Goal: Transaction & Acquisition: Purchase product/service

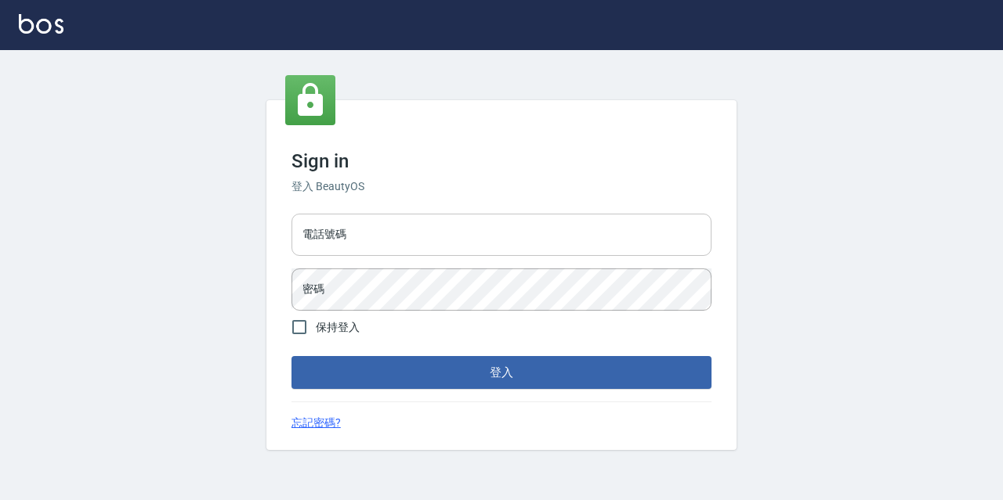
click at [414, 217] on input "電話號碼" at bounding box center [501, 235] width 420 height 42
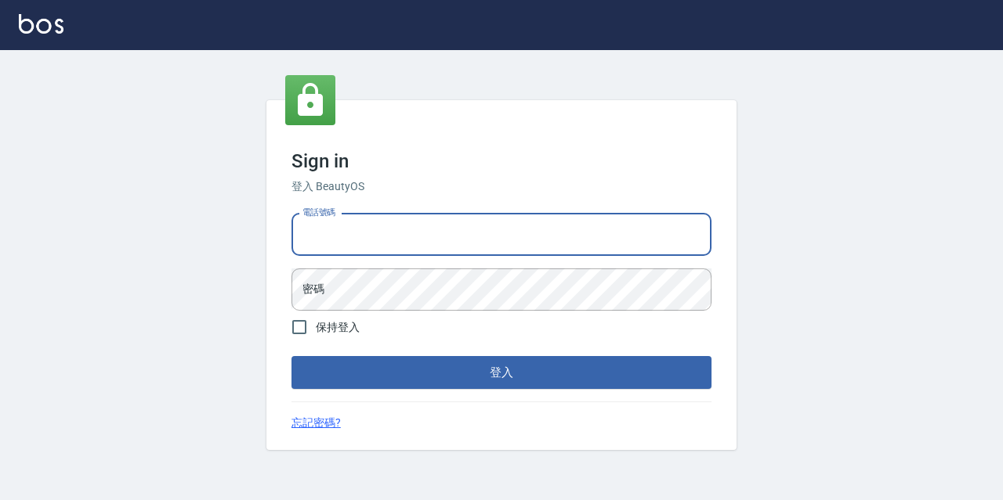
type input "0977888999"
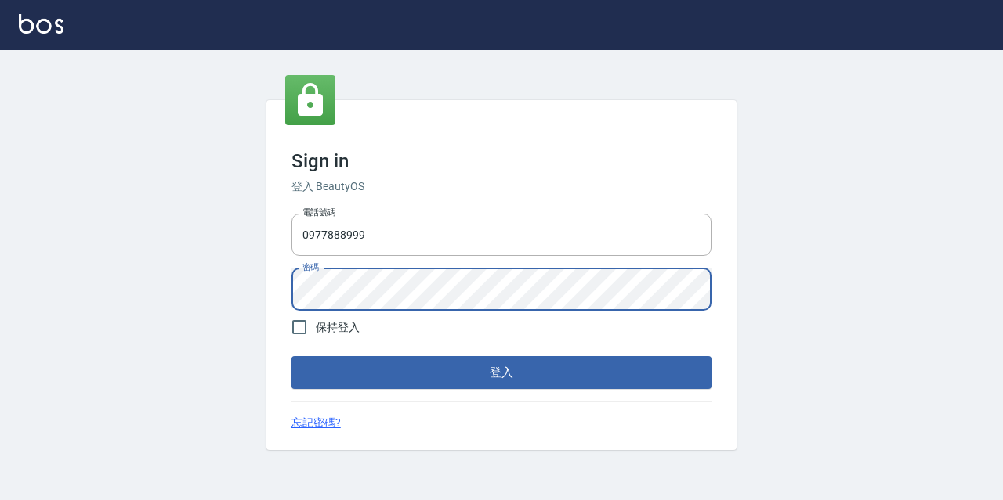
click at [291, 356] on button "登入" at bounding box center [501, 372] width 420 height 33
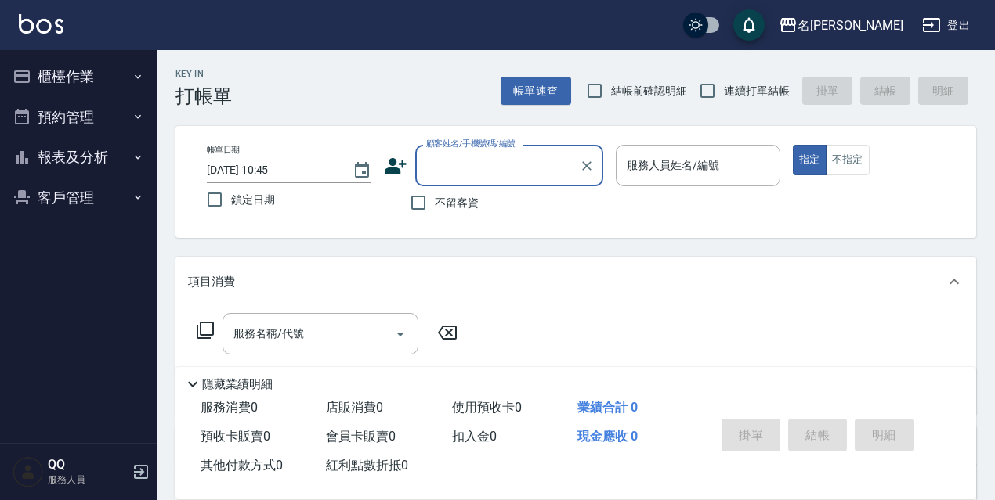
click at [25, 73] on icon "button" at bounding box center [22, 76] width 19 height 19
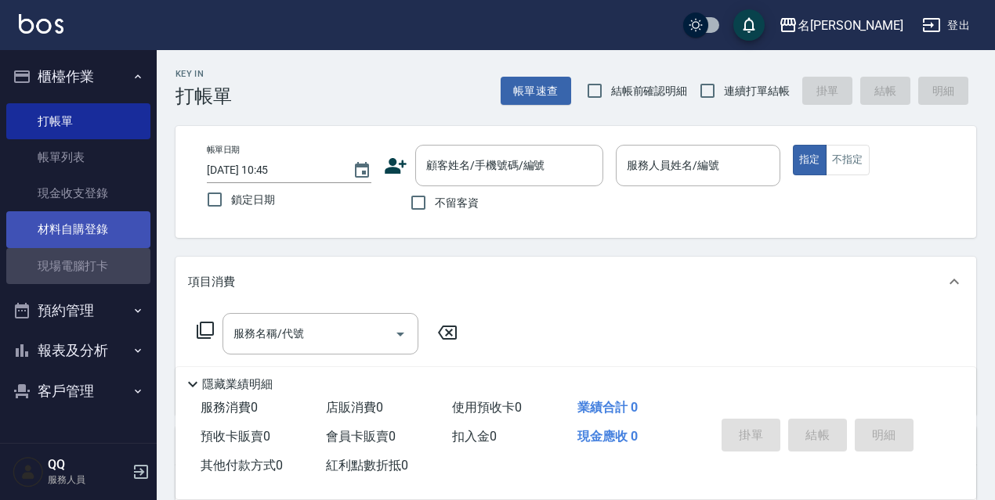
drag, startPoint x: 82, startPoint y: 251, endPoint x: 120, endPoint y: 233, distance: 41.7
click at [85, 251] on link "現場電腦打卡" at bounding box center [78, 266] width 144 height 36
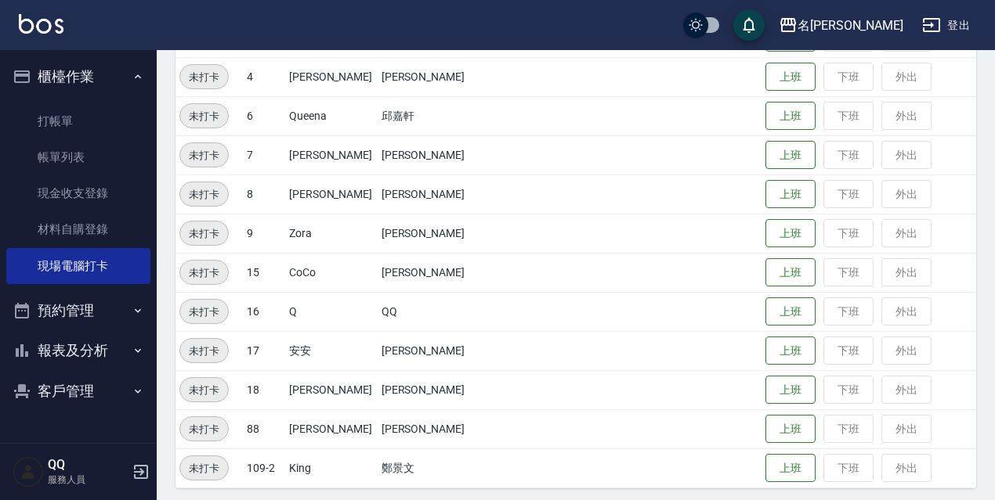
scroll to position [320, 0]
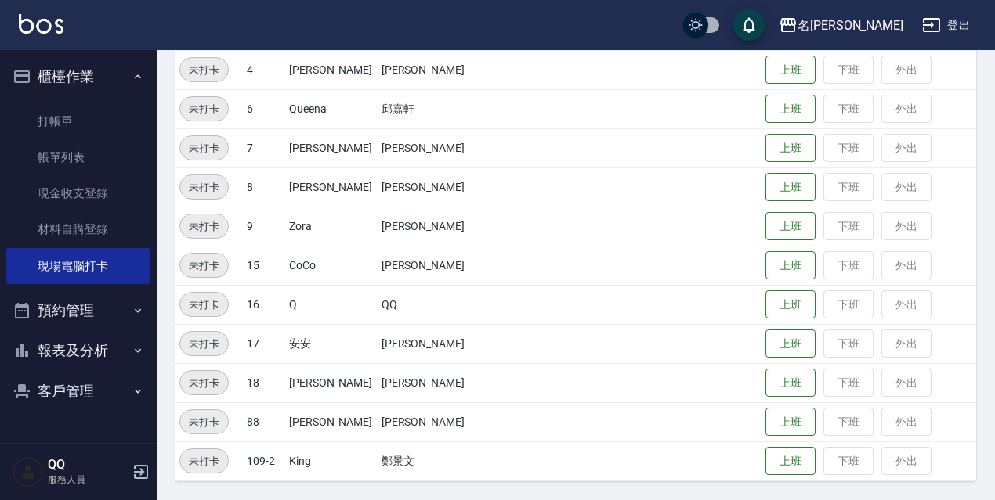
click at [761, 67] on td "上班 下班 外出" at bounding box center [868, 69] width 215 height 39
drag, startPoint x: 761, startPoint y: 67, endPoint x: 670, endPoint y: 128, distance: 110.6
click at [765, 67] on button "上班" at bounding box center [790, 70] width 50 height 29
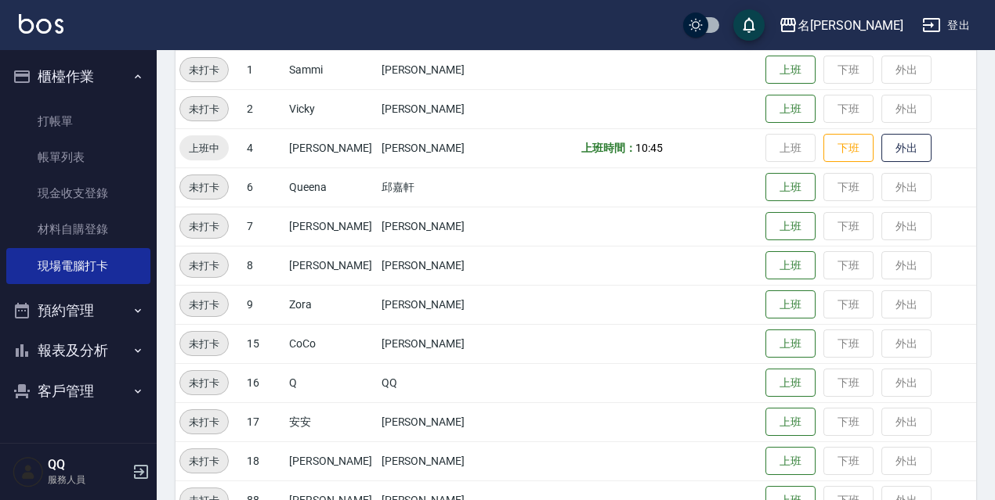
scroll to position [164, 0]
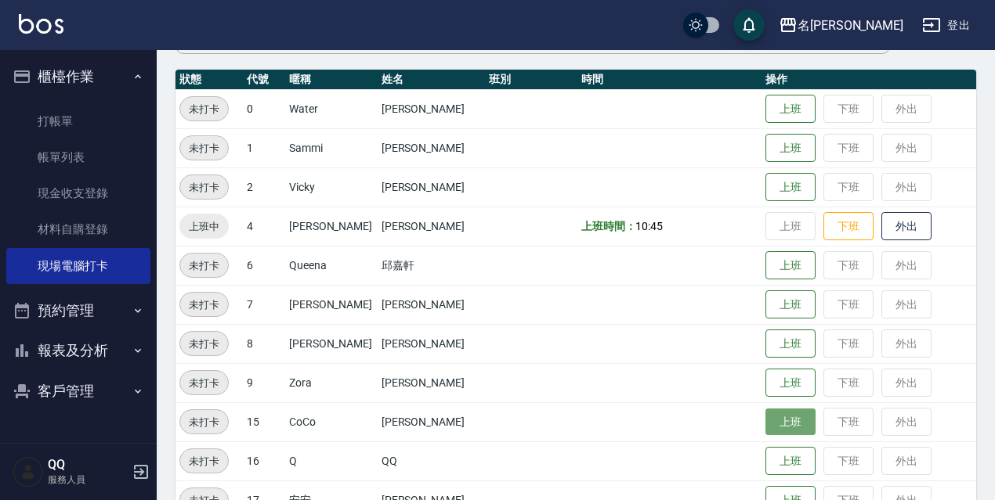
drag, startPoint x: 780, startPoint y: 417, endPoint x: 663, endPoint y: 417, distance: 116.7
click at [779, 417] on button "上班" at bounding box center [790, 422] width 50 height 29
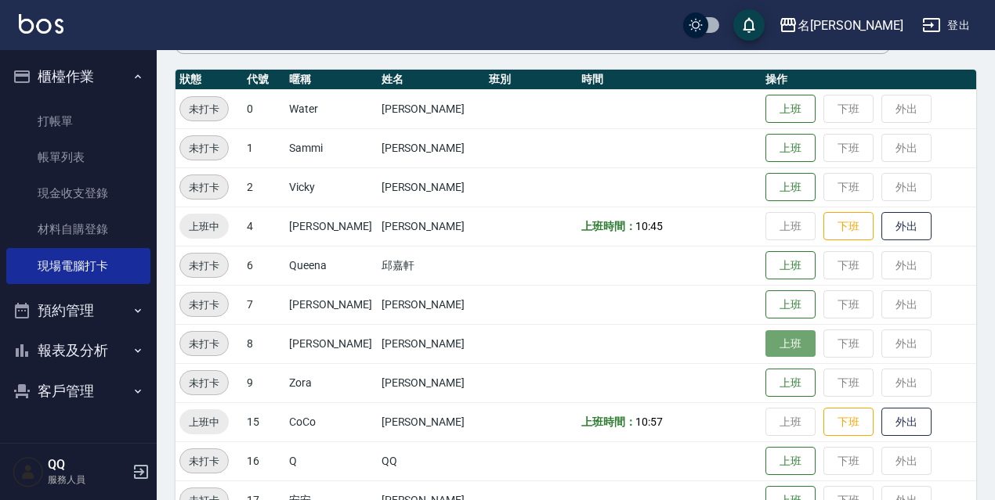
click at [787, 344] on button "上班" at bounding box center [790, 344] width 50 height 27
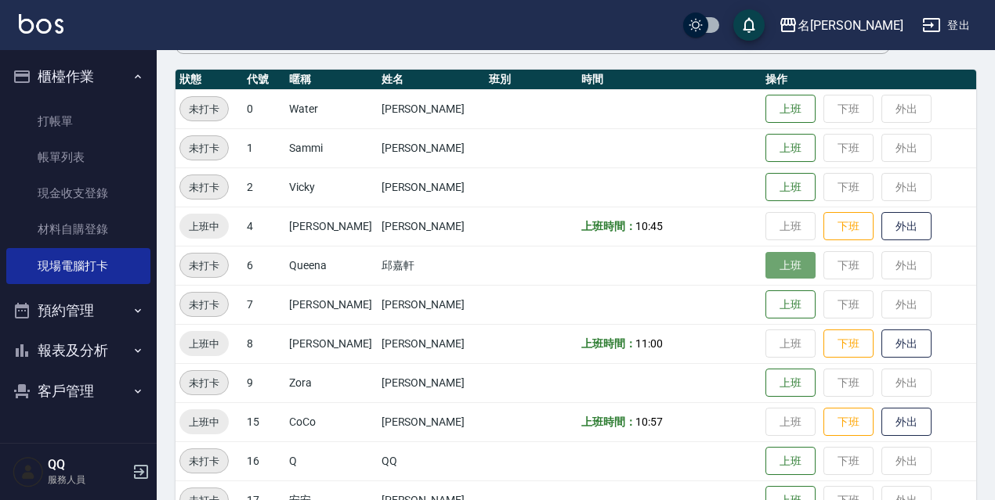
click at [787, 255] on button "上班" at bounding box center [790, 265] width 50 height 27
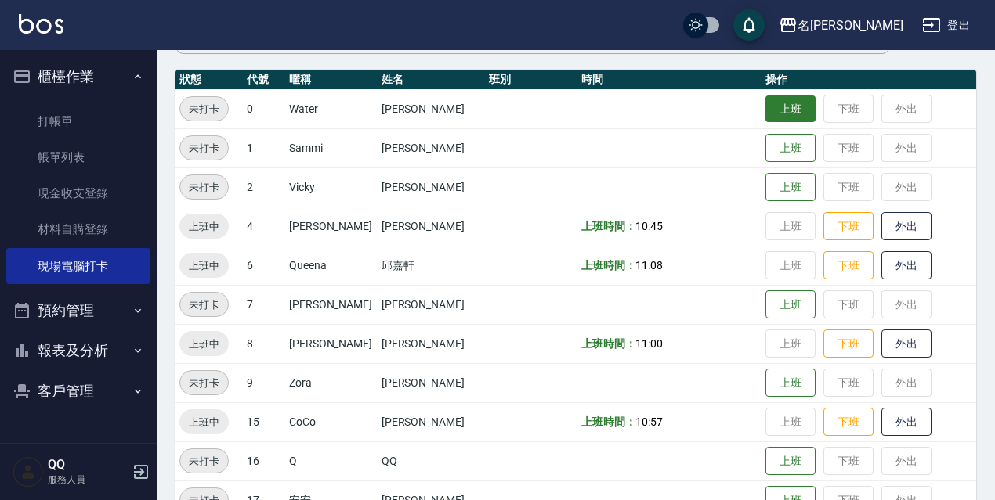
click at [792, 107] on button "上班" at bounding box center [790, 109] width 50 height 27
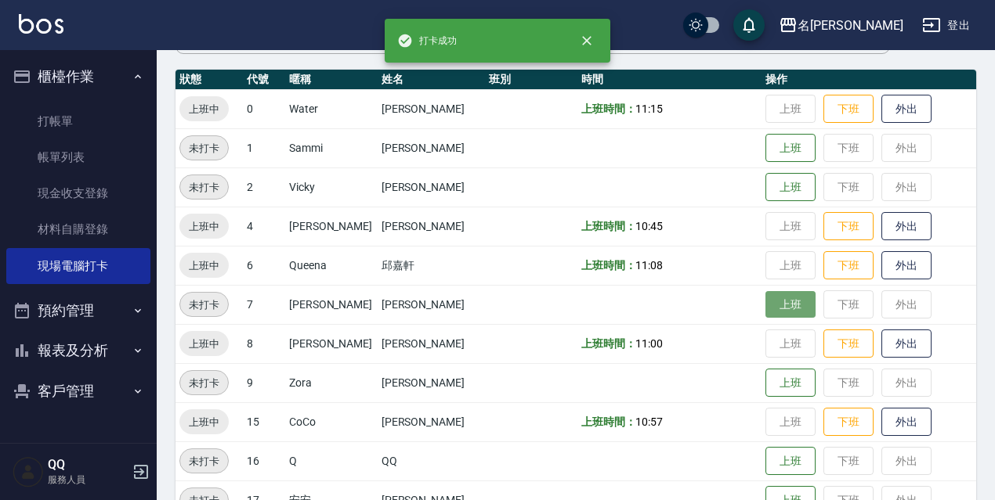
click at [781, 305] on button "上班" at bounding box center [790, 304] width 50 height 27
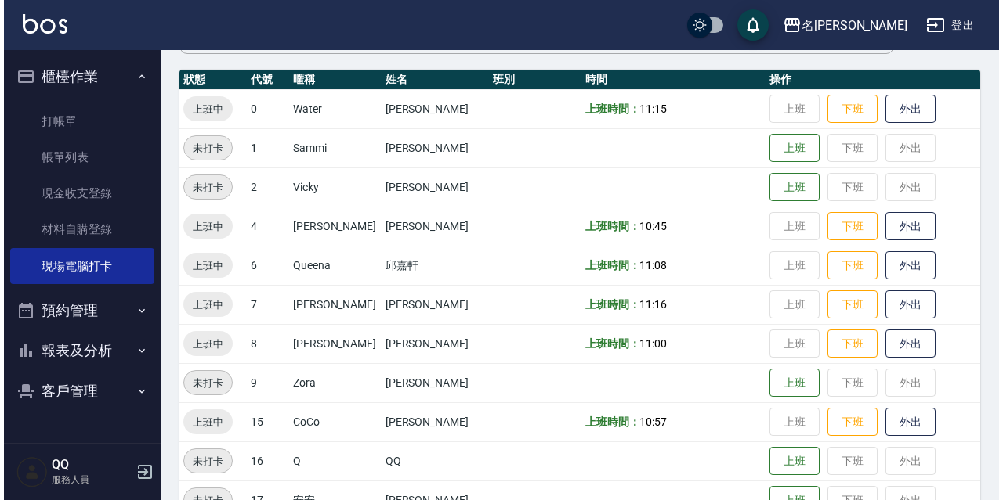
scroll to position [0, 0]
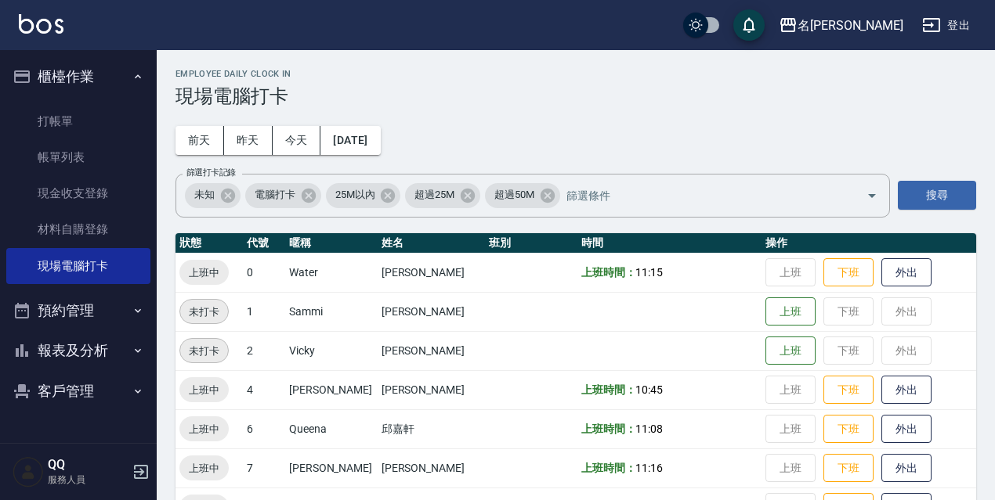
click at [960, 18] on button "登出" at bounding box center [946, 25] width 60 height 29
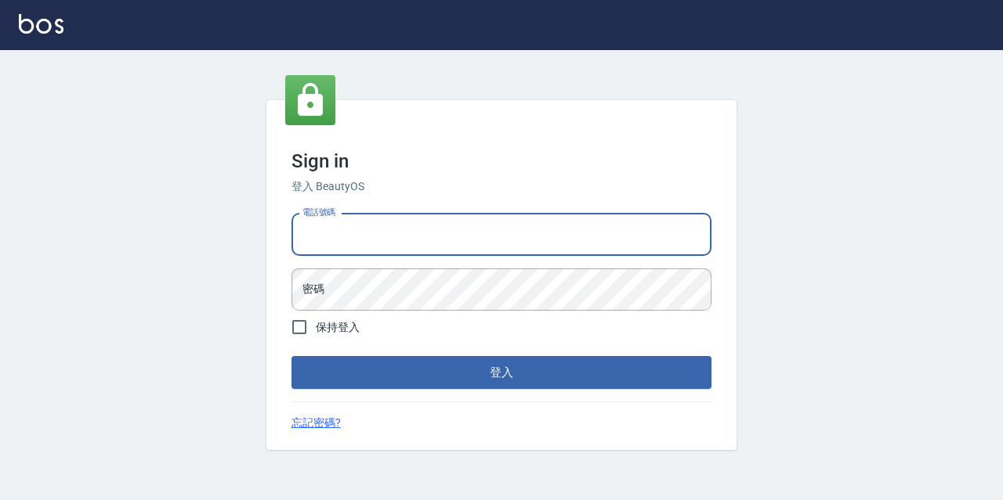
click at [352, 243] on input "電話號碼" at bounding box center [501, 235] width 420 height 42
type input "0967388409"
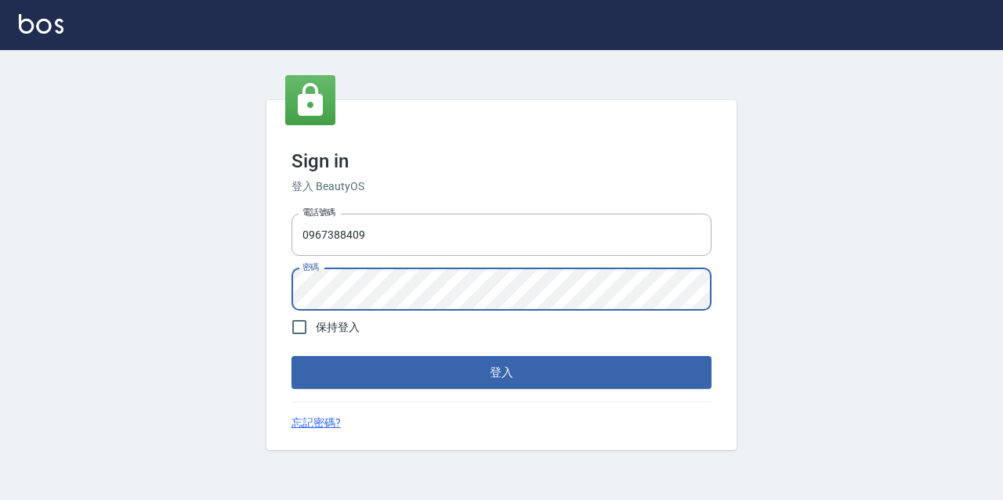
click at [291, 356] on button "登入" at bounding box center [501, 372] width 420 height 33
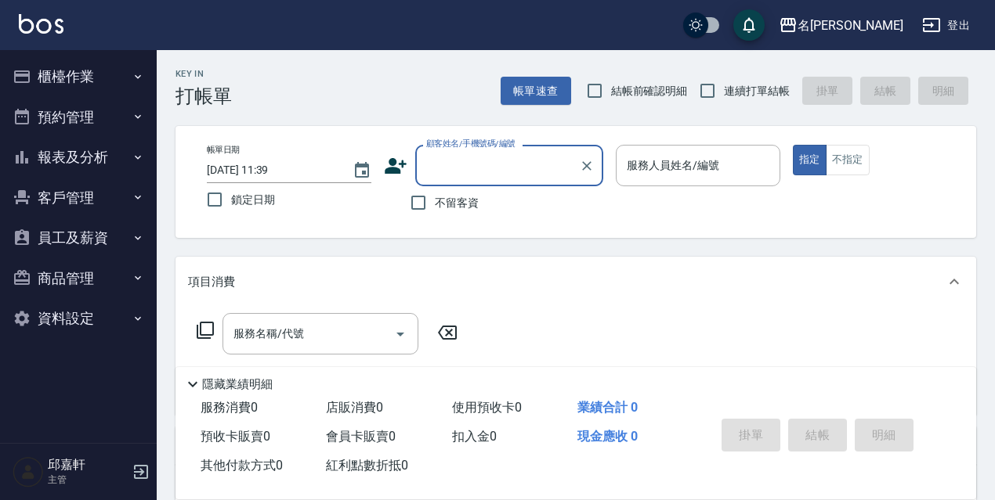
click at [78, 63] on button "櫃檯作業" at bounding box center [78, 76] width 144 height 41
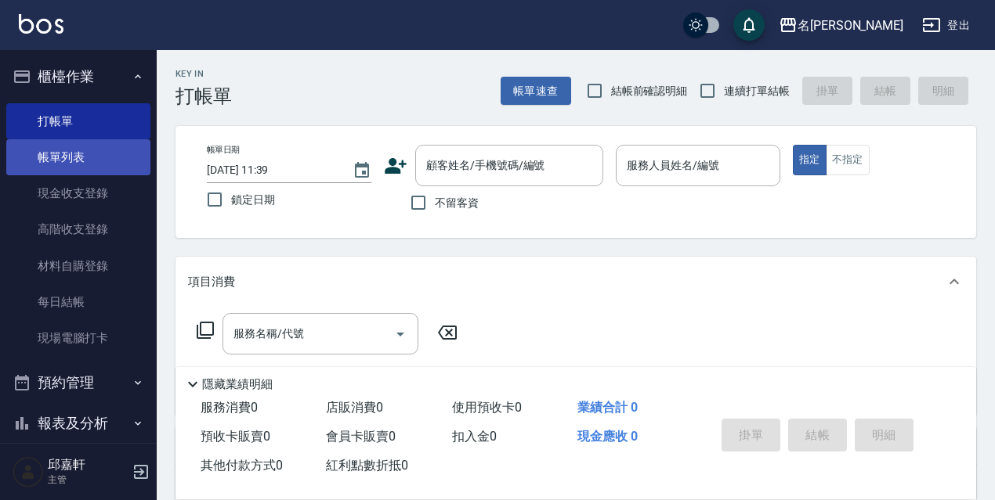
click at [95, 155] on link "帳單列表" at bounding box center [78, 157] width 144 height 36
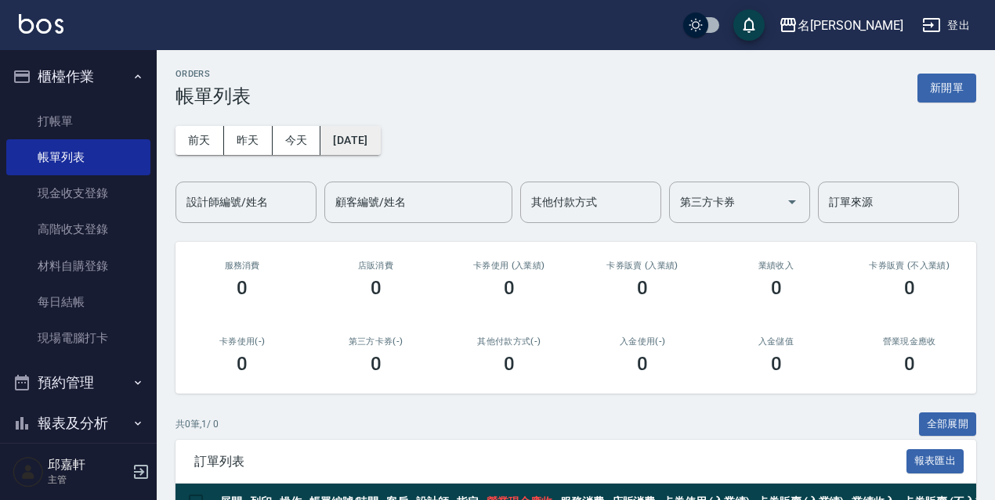
click at [327, 138] on button "[DATE]" at bounding box center [350, 140] width 60 height 29
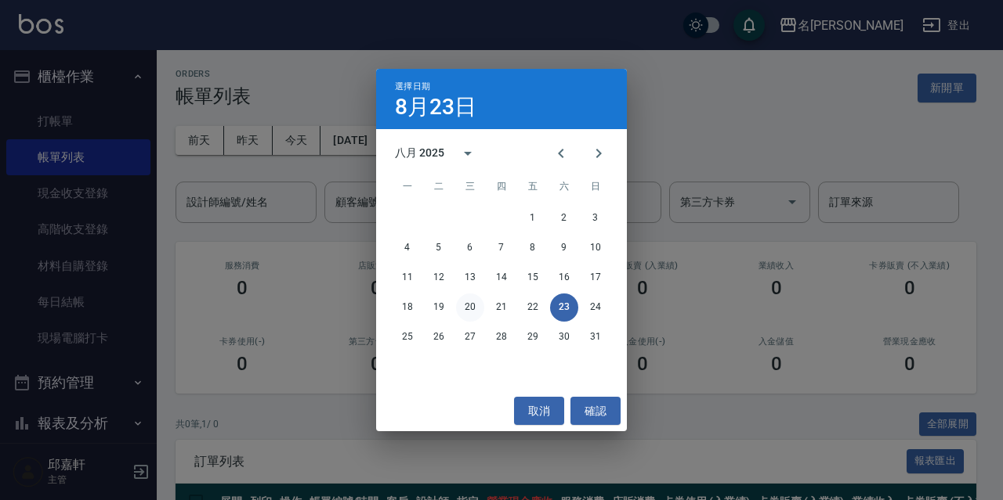
click at [463, 305] on button "20" at bounding box center [470, 308] width 28 height 28
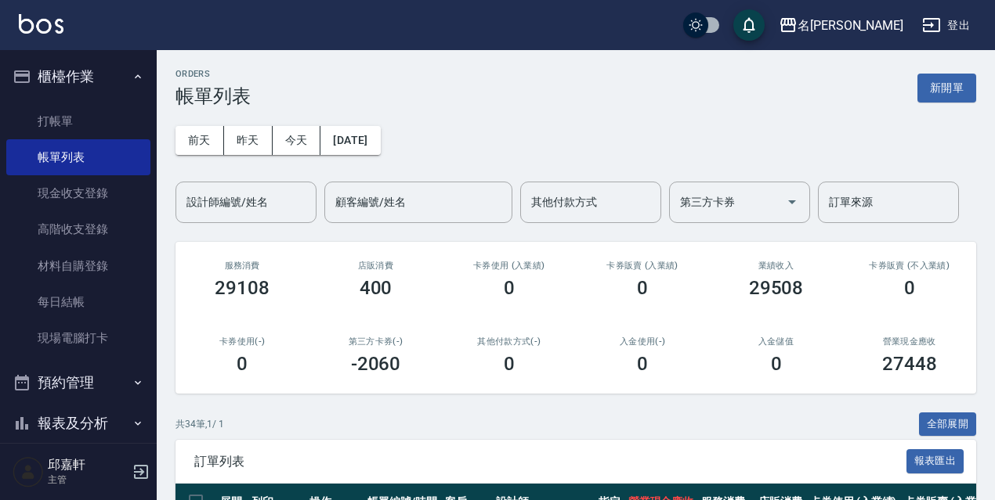
scroll to position [235, 0]
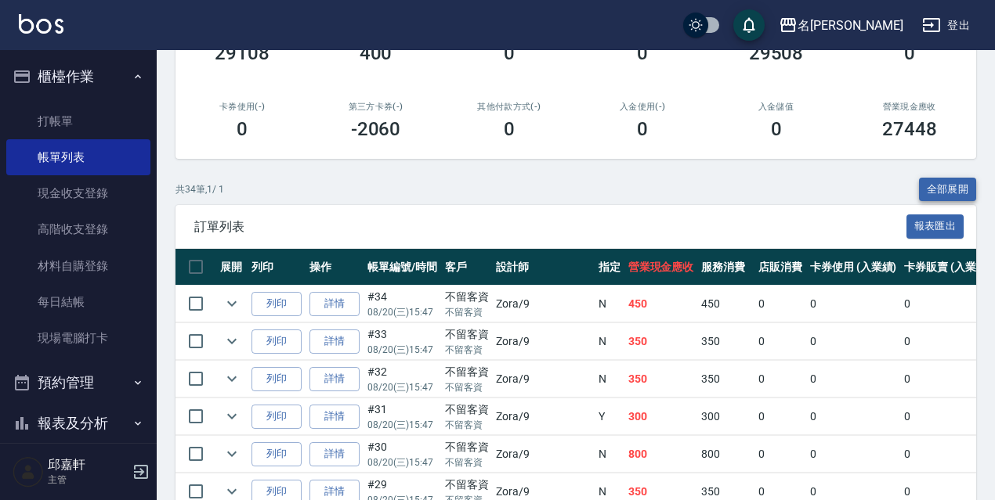
click at [973, 193] on button "全部展開" at bounding box center [948, 190] width 58 height 24
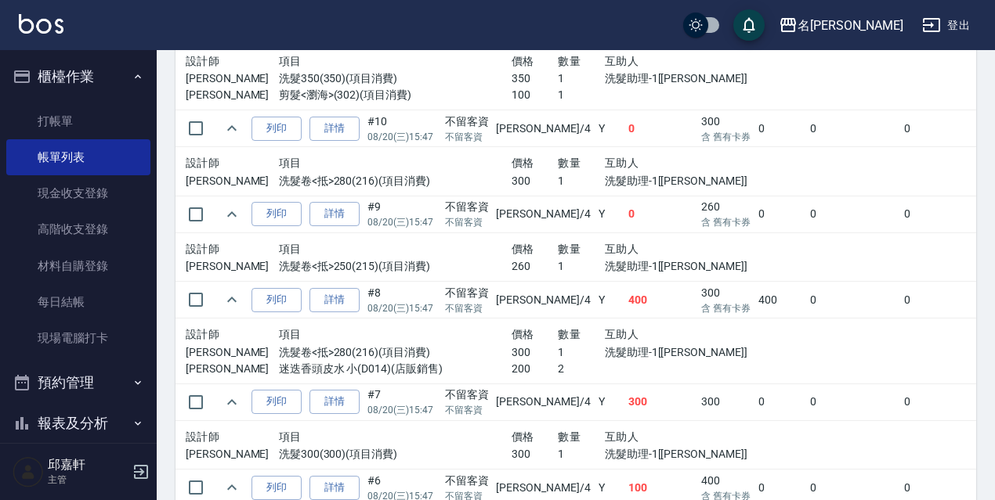
scroll to position [3338, 0]
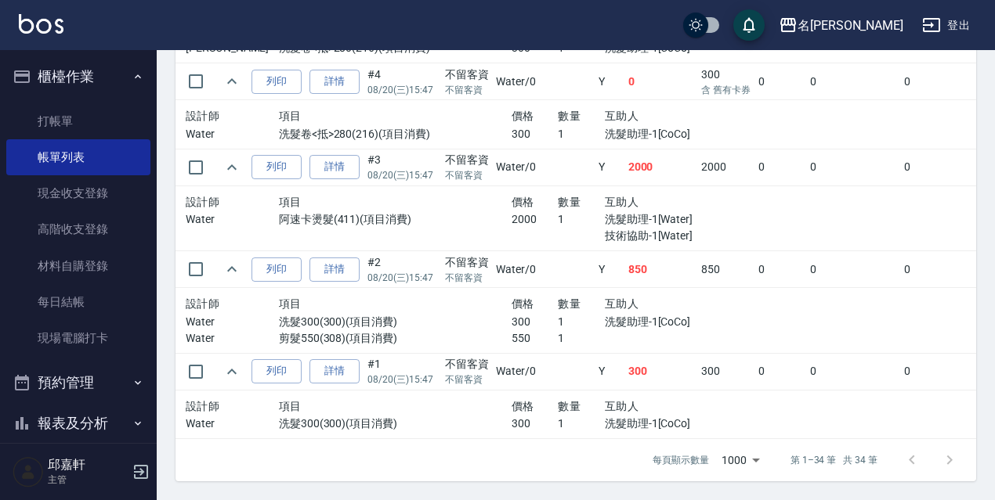
drag, startPoint x: 812, startPoint y: 390, endPoint x: 777, endPoint y: 388, distance: 35.3
click at [811, 390] on td at bounding box center [984, 414] width 461 height 49
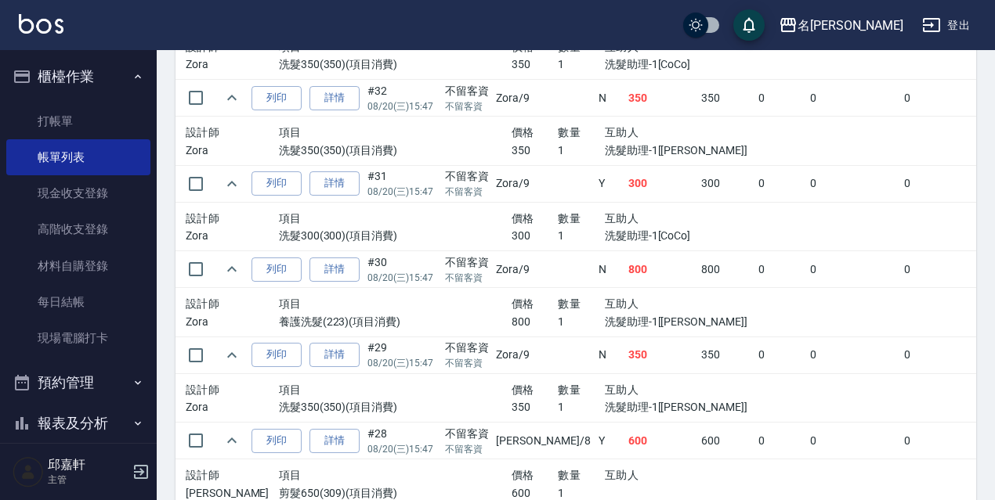
scroll to position [299, 0]
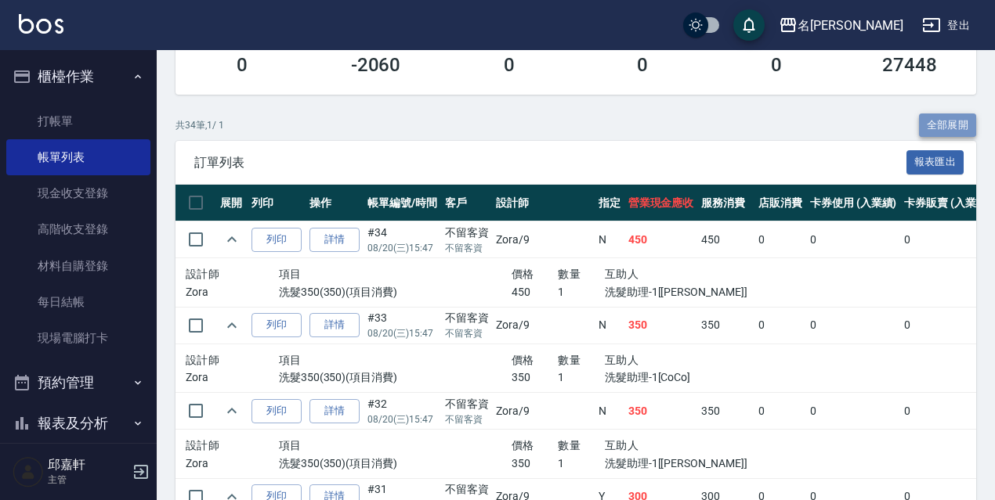
click at [965, 124] on button "全部展開" at bounding box center [948, 126] width 58 height 24
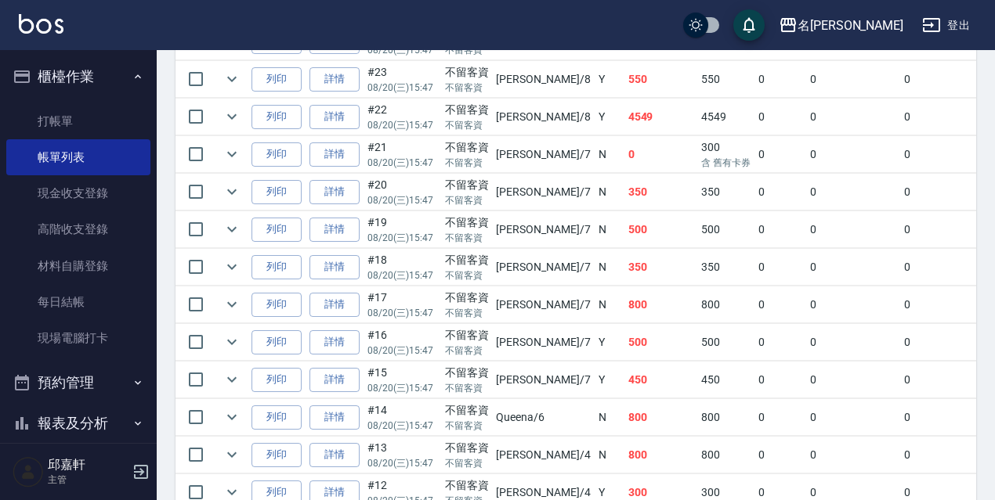
scroll to position [1371, 0]
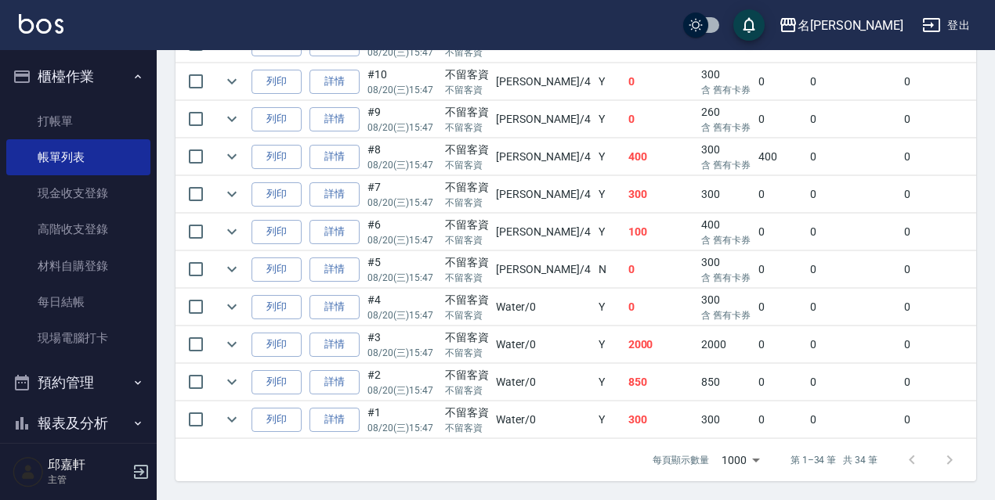
click at [645, 379] on td "850" at bounding box center [661, 382] width 74 height 37
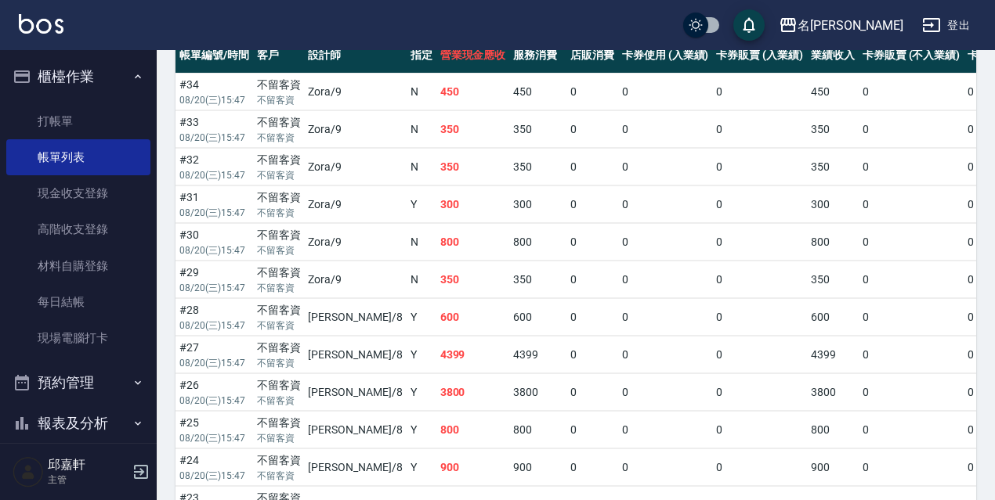
scroll to position [369, 0]
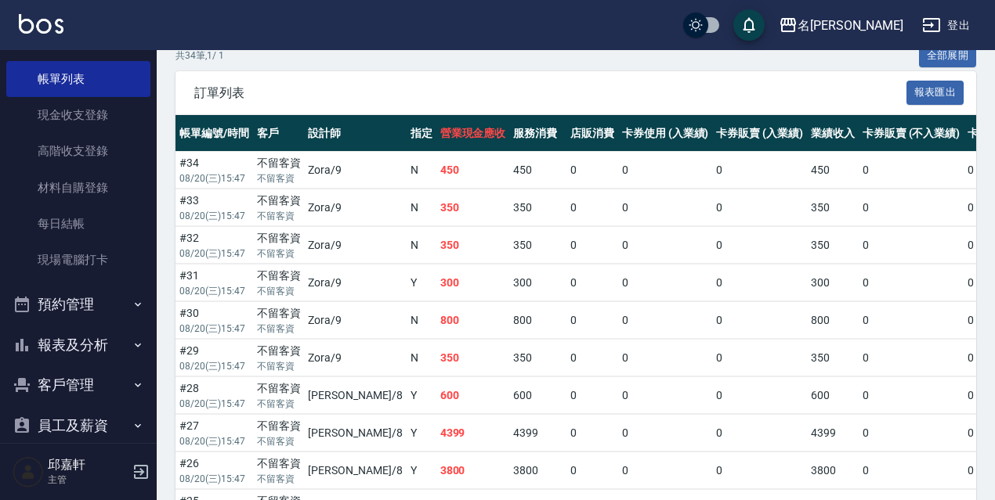
click at [78, 335] on button "報表及分析" at bounding box center [78, 345] width 144 height 41
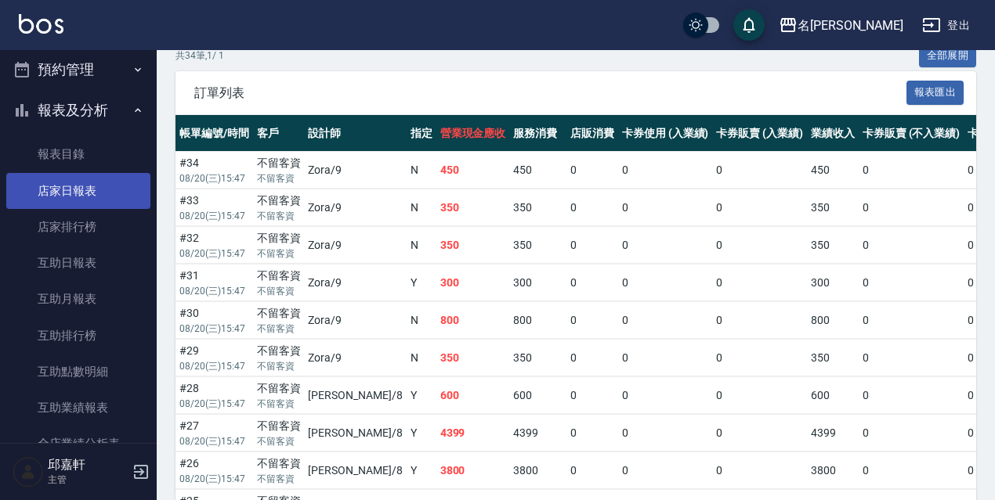
click at [91, 196] on link "店家日報表" at bounding box center [78, 191] width 144 height 36
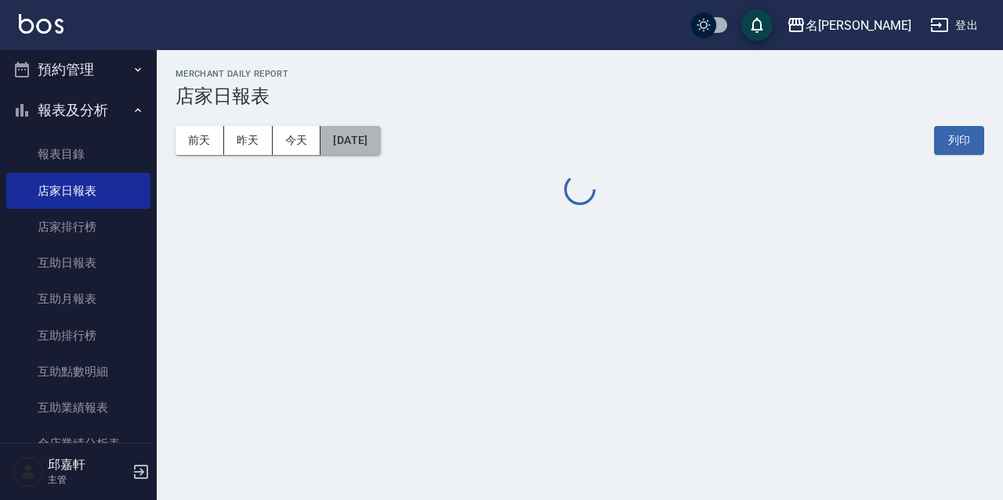
click at [375, 136] on button "[DATE]" at bounding box center [350, 140] width 60 height 29
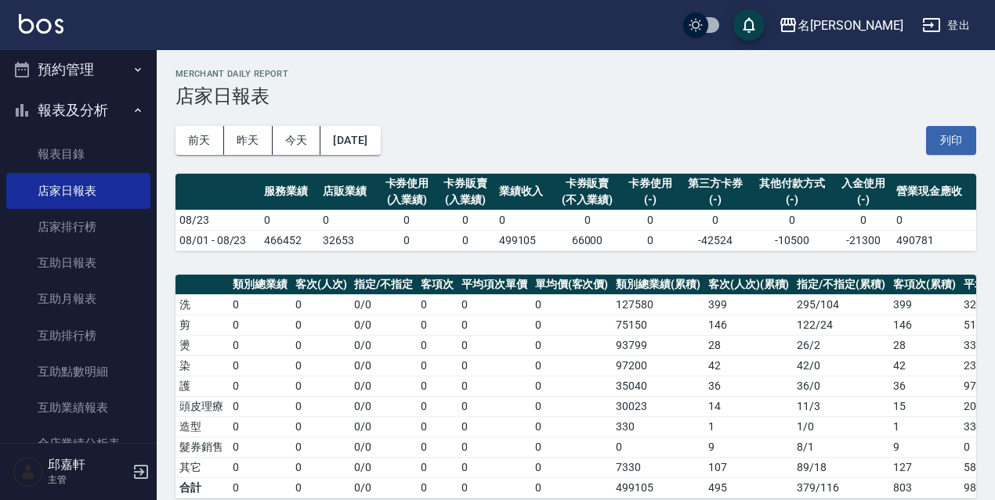
click at [467, 304] on td "0" at bounding box center [494, 304] width 74 height 20
click at [380, 116] on div "[DATE] [DATE] [DATE] [DATE] 列印" at bounding box center [575, 140] width 800 height 67
click at [380, 151] on button "[DATE]" at bounding box center [350, 140] width 60 height 29
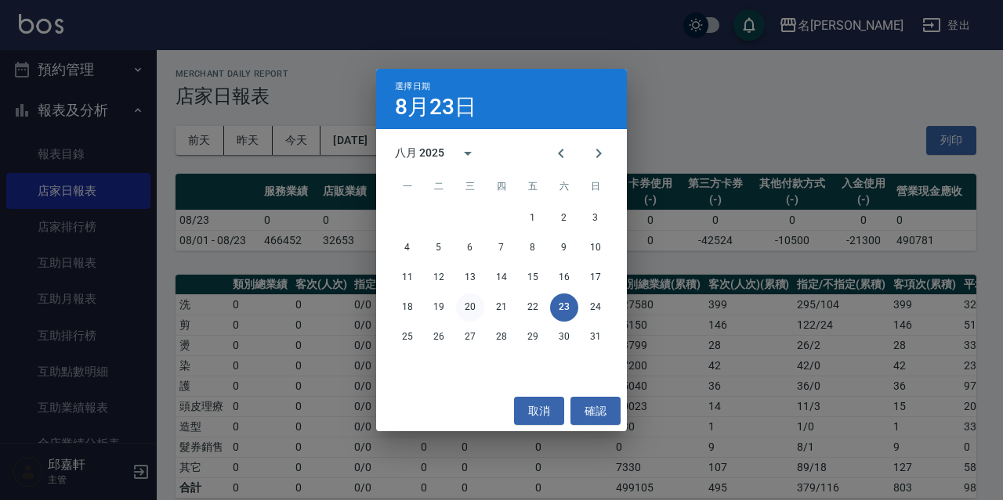
click at [475, 312] on button "20" at bounding box center [470, 308] width 28 height 28
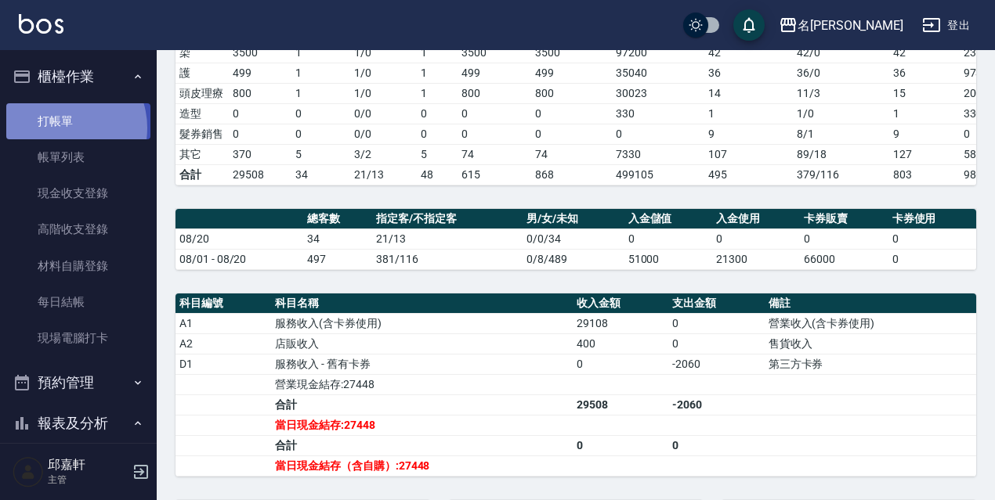
click at [60, 128] on link "打帳單" at bounding box center [78, 121] width 144 height 36
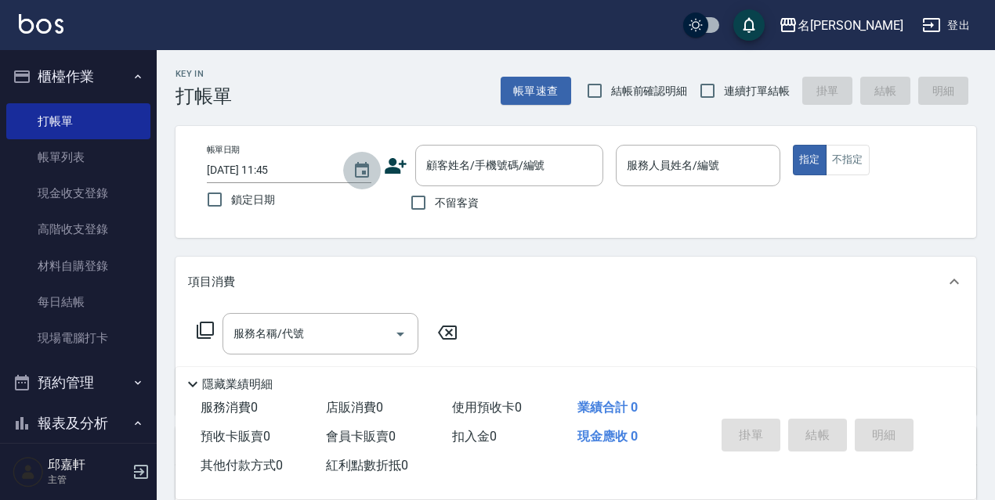
click at [371, 172] on button "Choose date, selected date is 2025-08-23" at bounding box center [362, 171] width 38 height 38
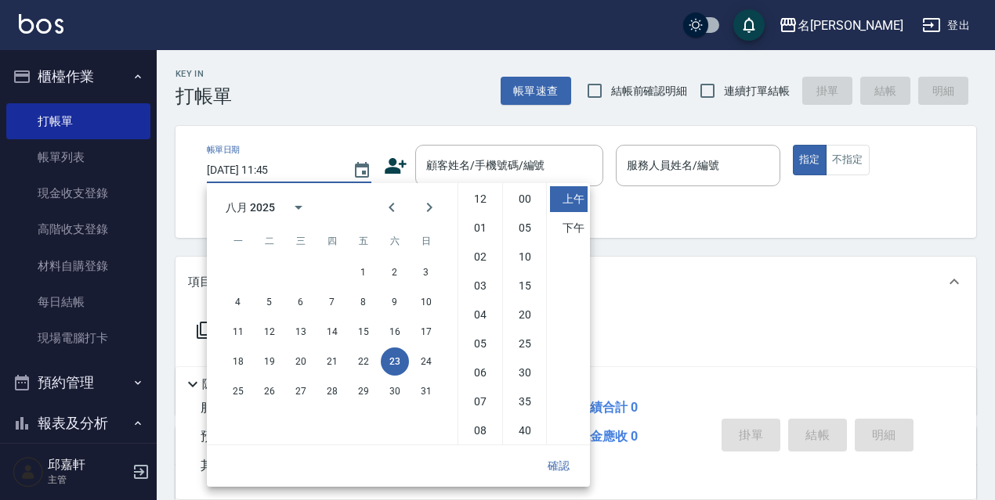
scroll to position [88, 0]
click at [353, 363] on button "22" at bounding box center [363, 362] width 28 height 28
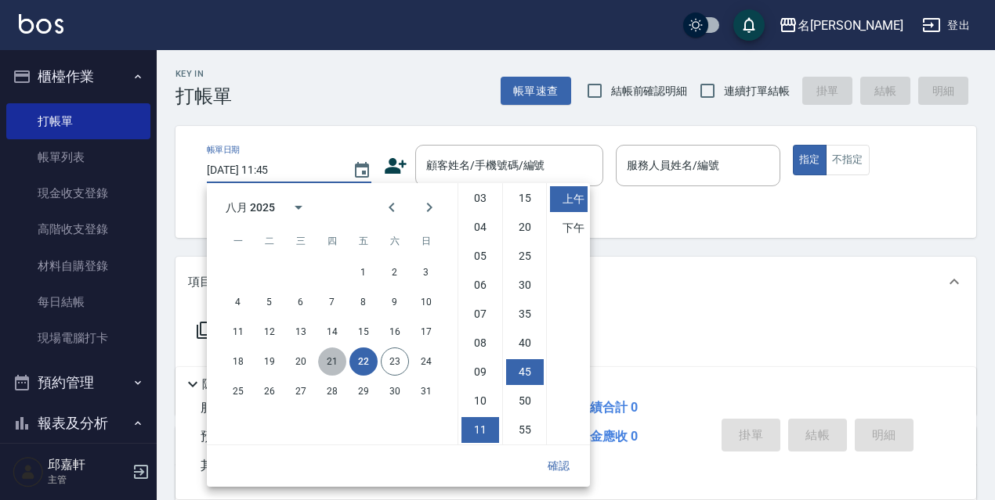
click at [320, 356] on button "21" at bounding box center [332, 362] width 28 height 28
type input "[DATE] 11:45"
click at [558, 458] on button "確認" at bounding box center [558, 466] width 50 height 29
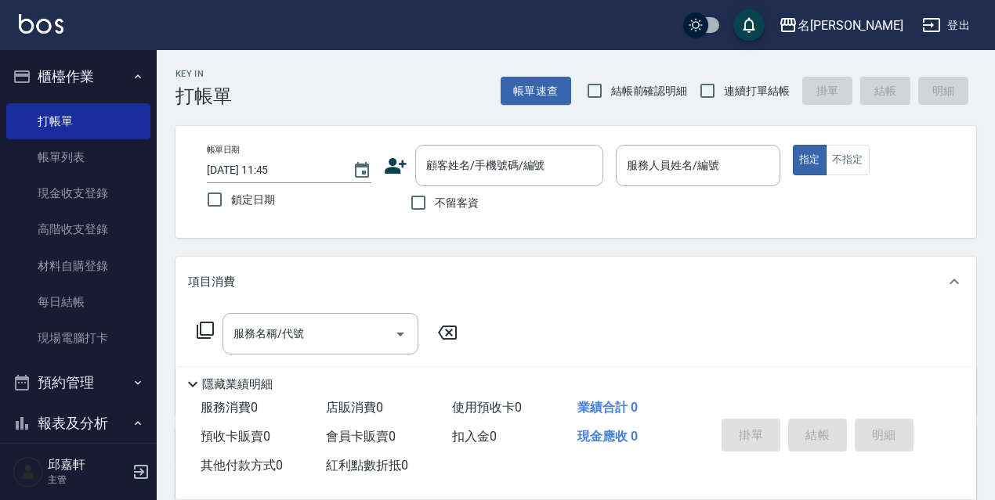
click at [266, 206] on span "鎖定日期" at bounding box center [253, 200] width 44 height 16
click at [231, 206] on input "鎖定日期" at bounding box center [214, 199] width 33 height 33
checkbox input "true"
click at [471, 205] on span "不留客資" at bounding box center [457, 203] width 44 height 16
click at [435, 205] on input "不留客資" at bounding box center [418, 202] width 33 height 33
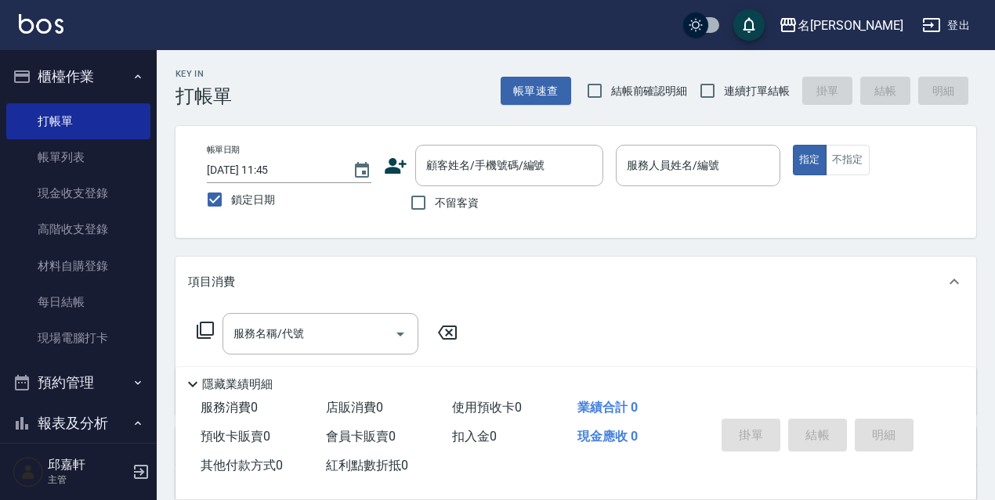
checkbox input "true"
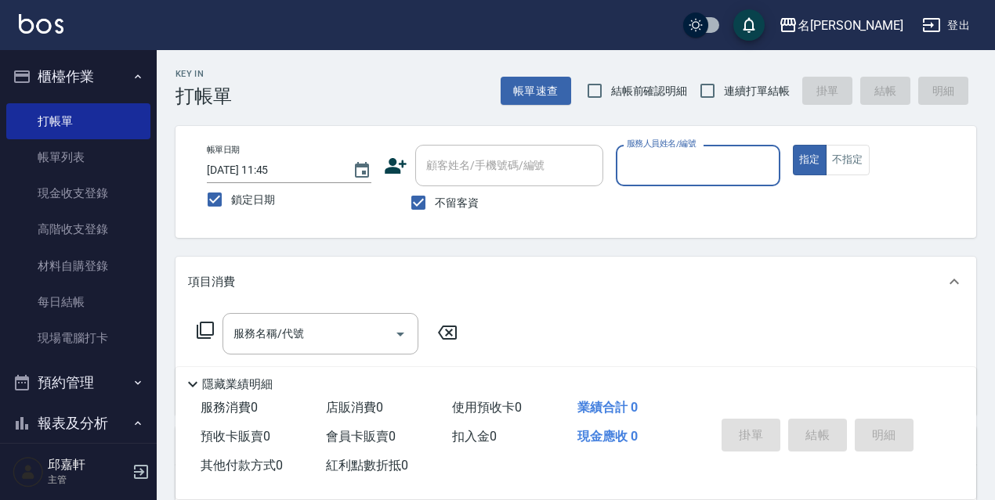
click at [614, 99] on span "結帳前確認明細" at bounding box center [649, 91] width 77 height 16
click at [611, 99] on input "結帳前確認明細" at bounding box center [594, 90] width 33 height 33
checkbox input "true"
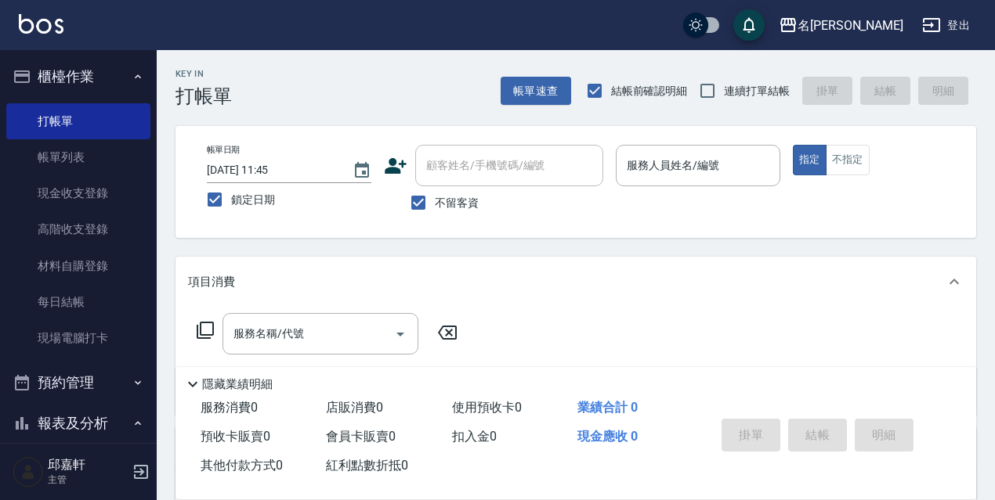
click at [752, 84] on span "連續打單結帳" at bounding box center [757, 91] width 66 height 16
click at [724, 84] on input "連續打單結帳" at bounding box center [707, 90] width 33 height 33
checkbox input "true"
click at [724, 163] on input "服務人員姓名/編號" at bounding box center [698, 165] width 150 height 27
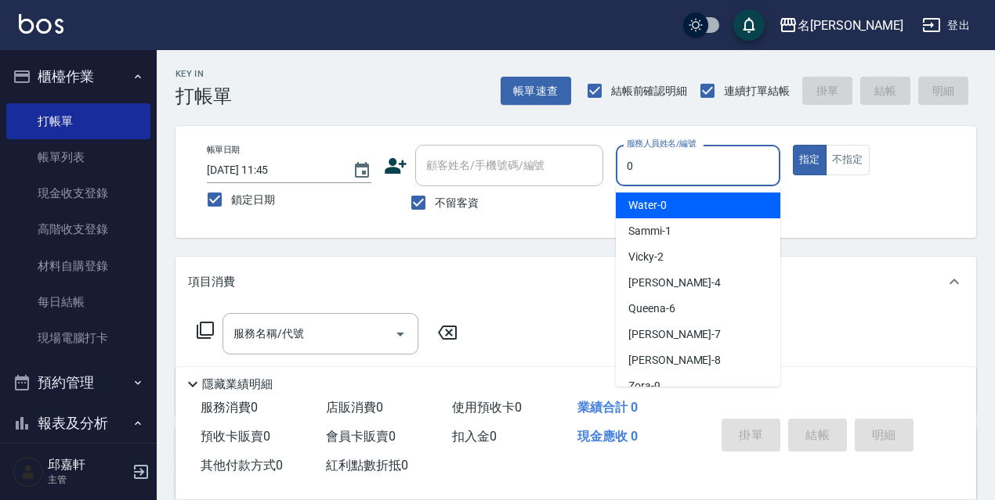
type input "Water-0"
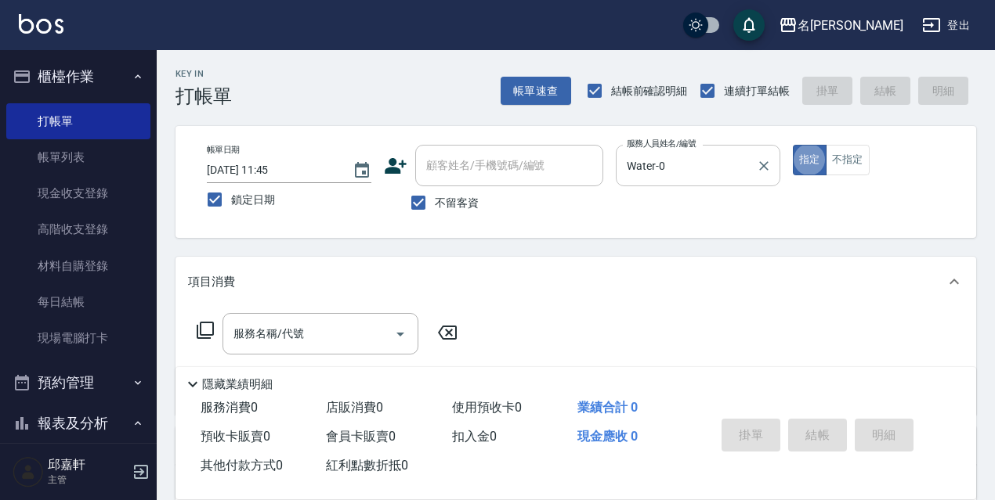
type button "true"
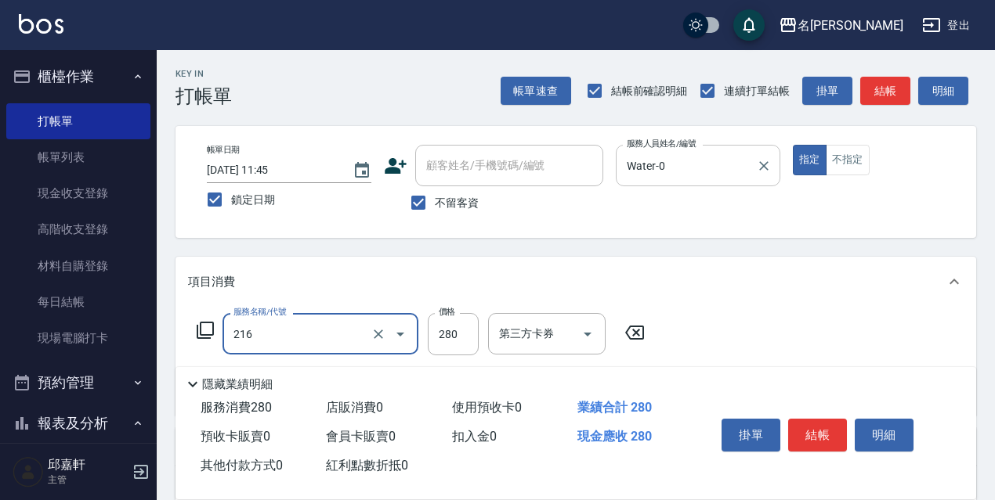
type input "216"
type input "3"
type input "洗髮卷<抵>280(216)"
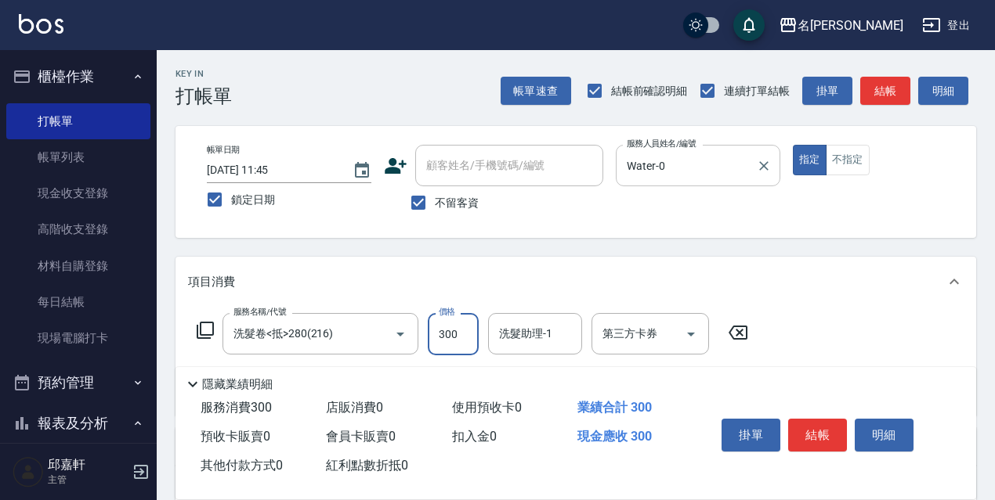
type input "300"
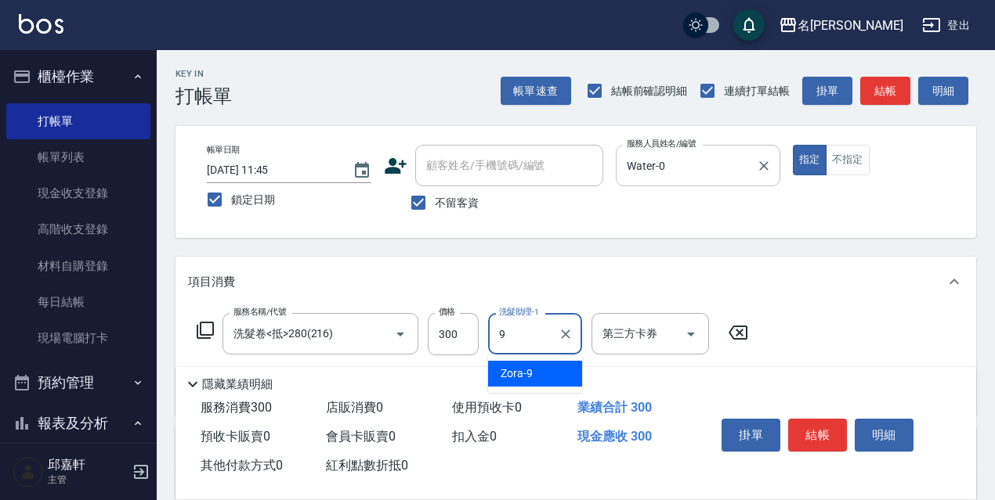
type input "Zora-9"
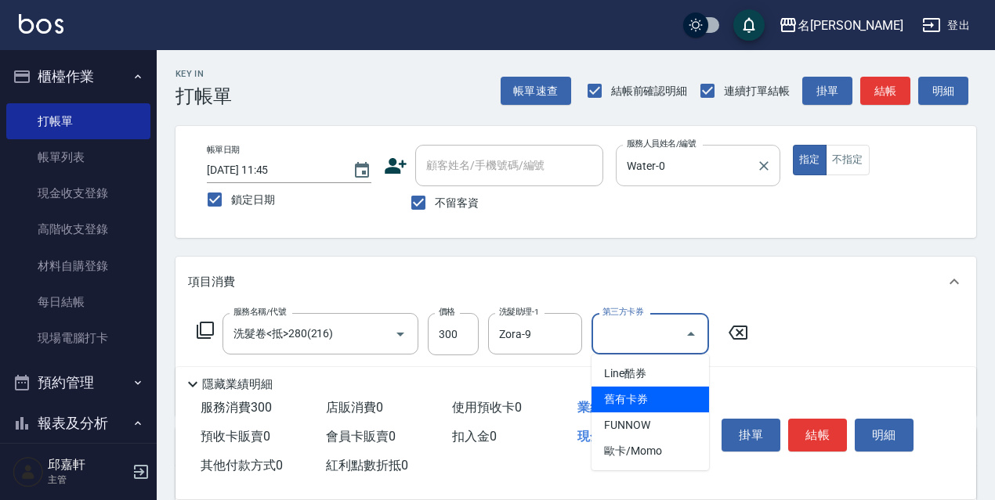
type input "舊有卡券"
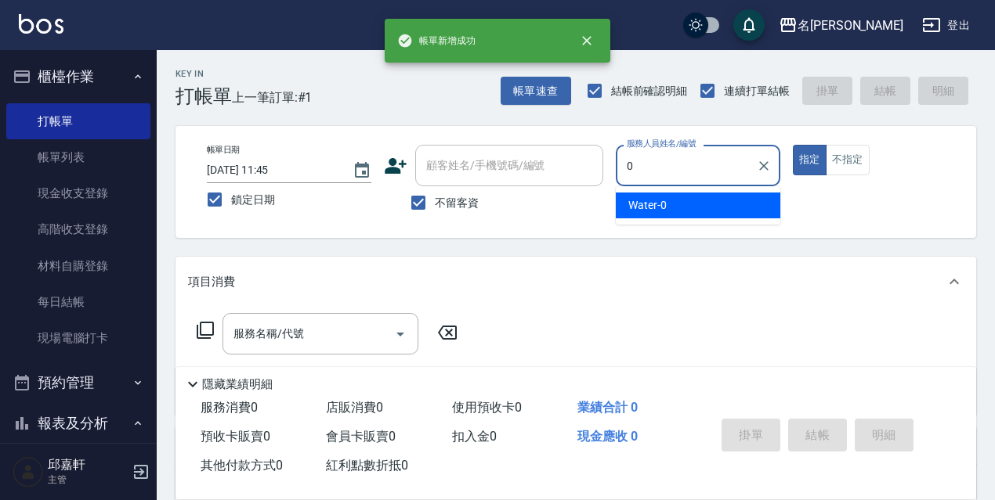
type input "Water-0"
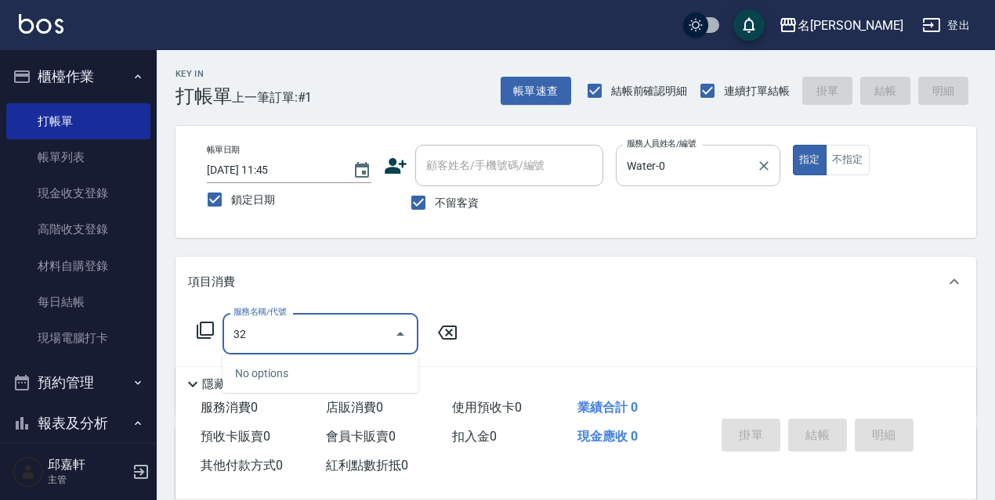
type input "3"
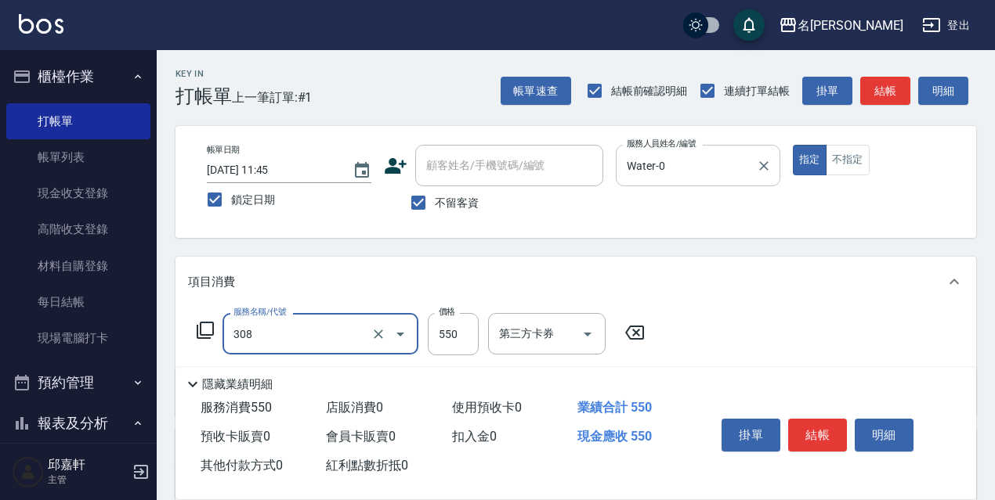
type input "剪髮550(308)"
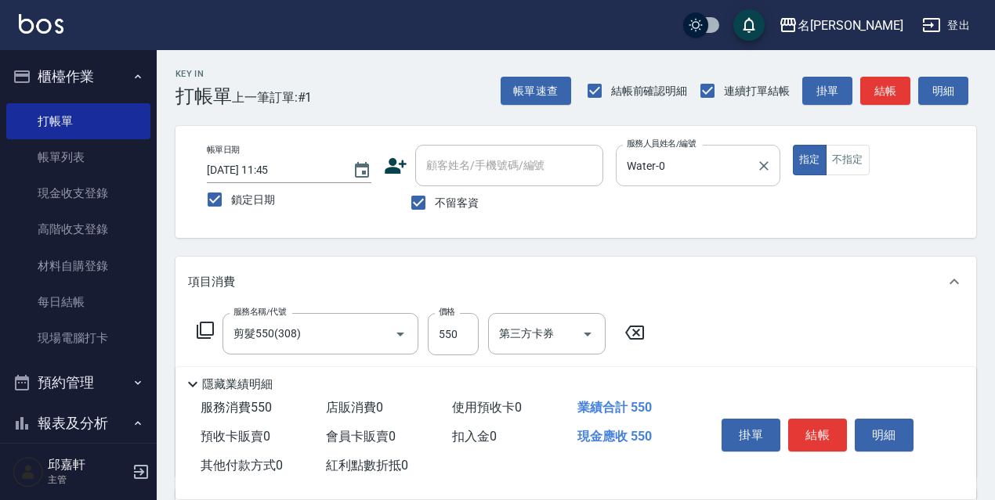
type input "結構式護髮/技術輔助(810)"
type input "Zora-9"
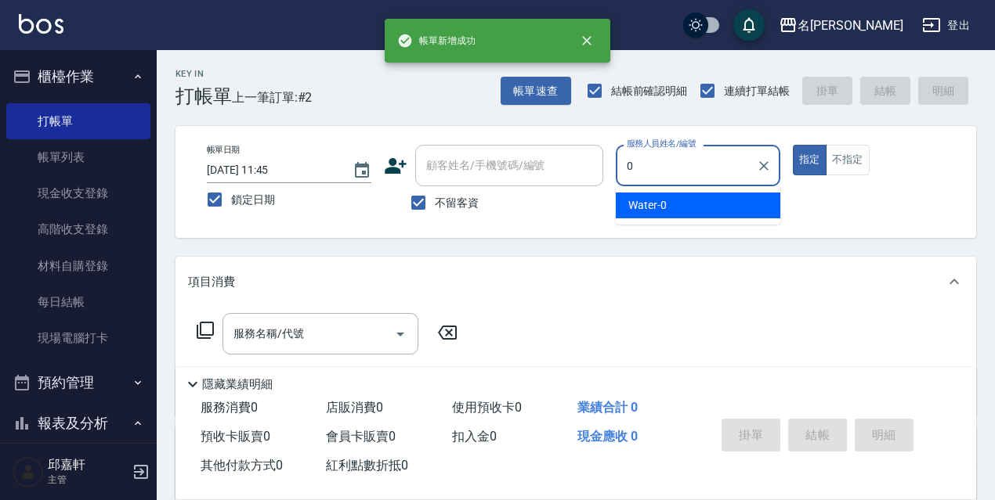
type input "Water-0"
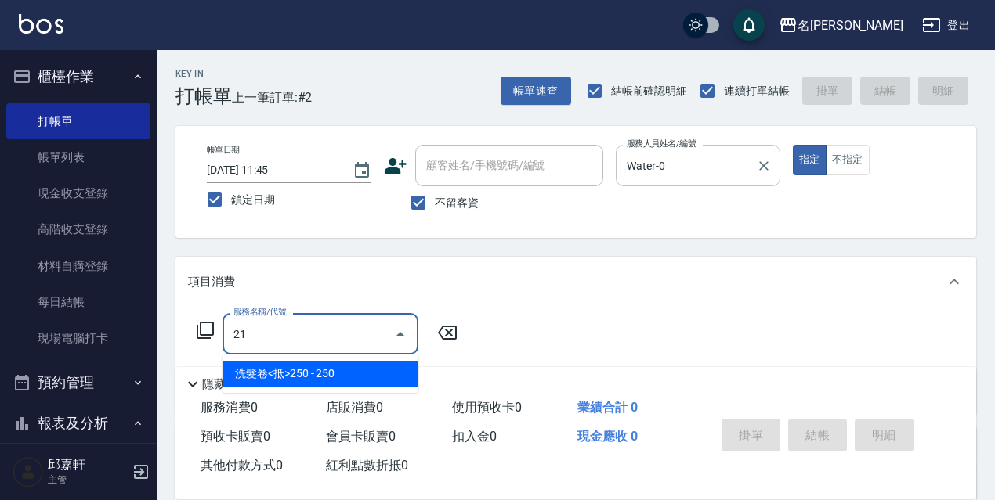
type input "2"
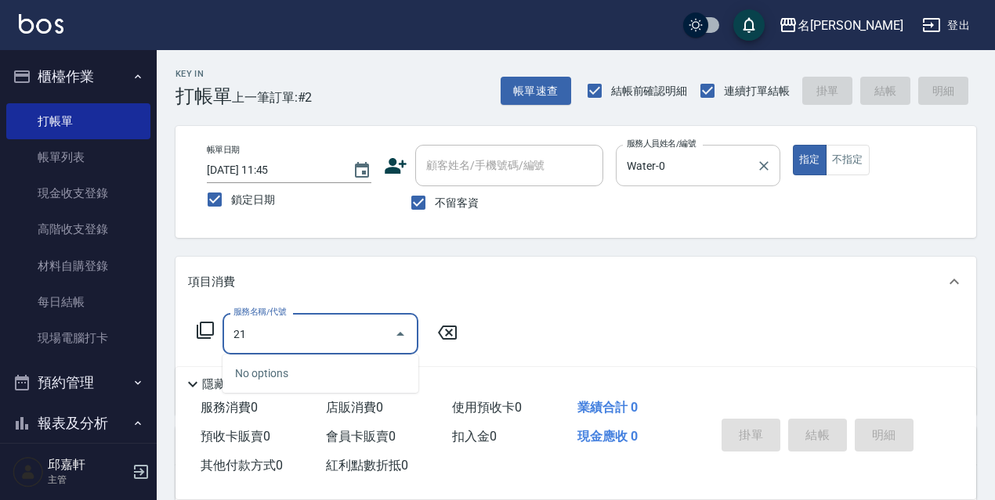
type input "2"
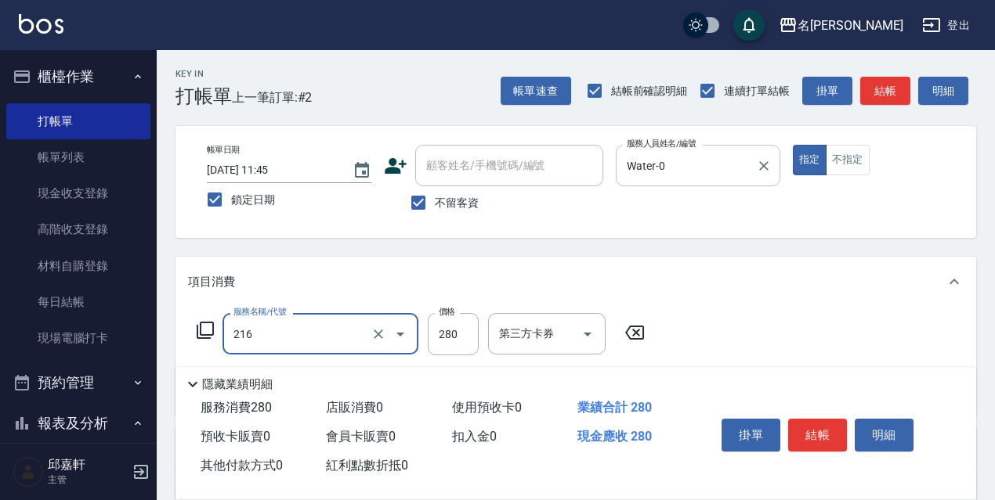
type input "洗髮卷<抵>280(216)"
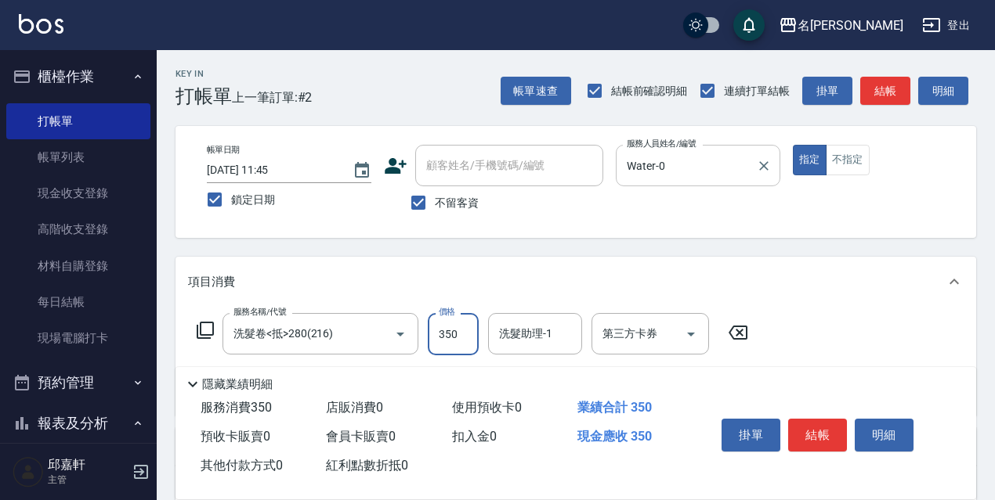
type input "350"
type input "CoCo-15"
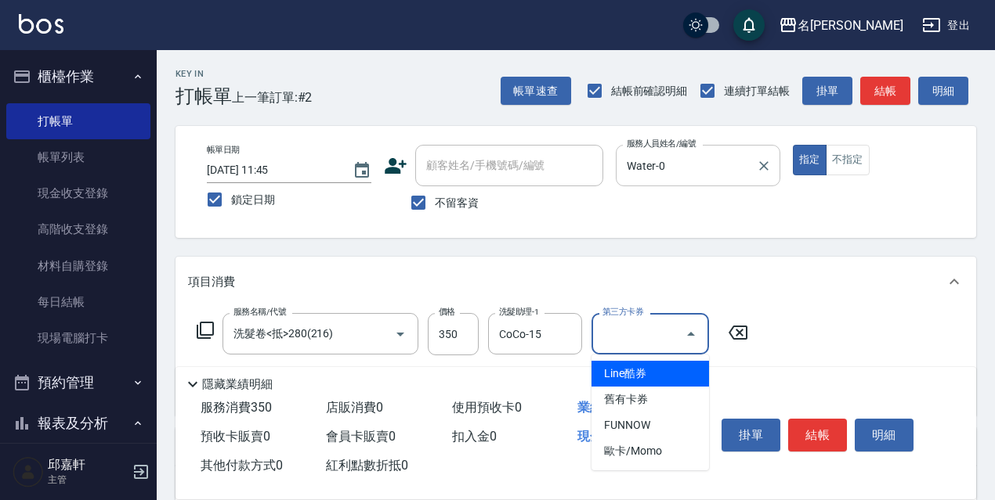
type input "舊有卡券"
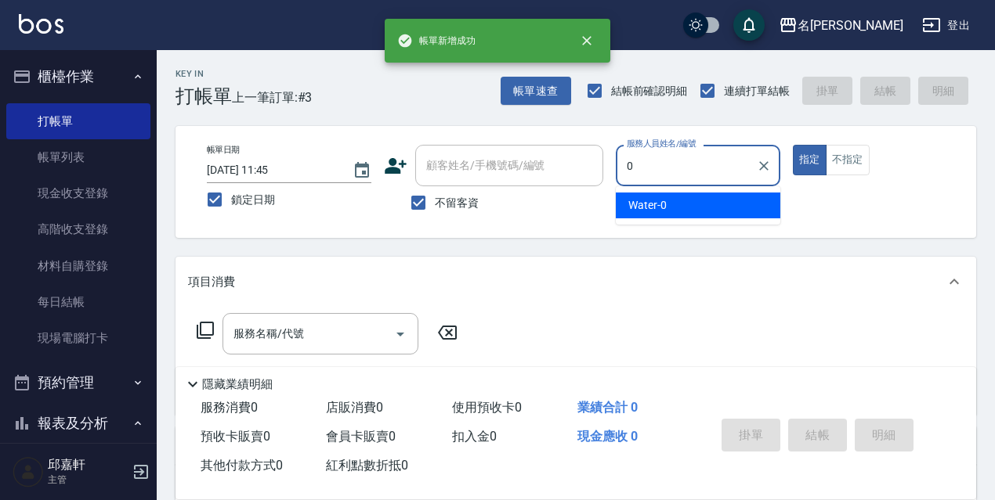
type input "Water-0"
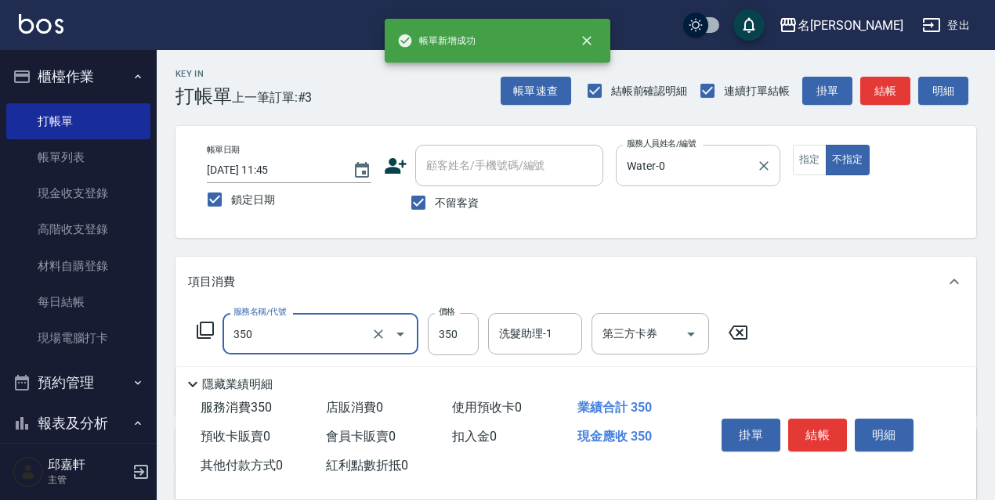
type input "洗髮350(350)"
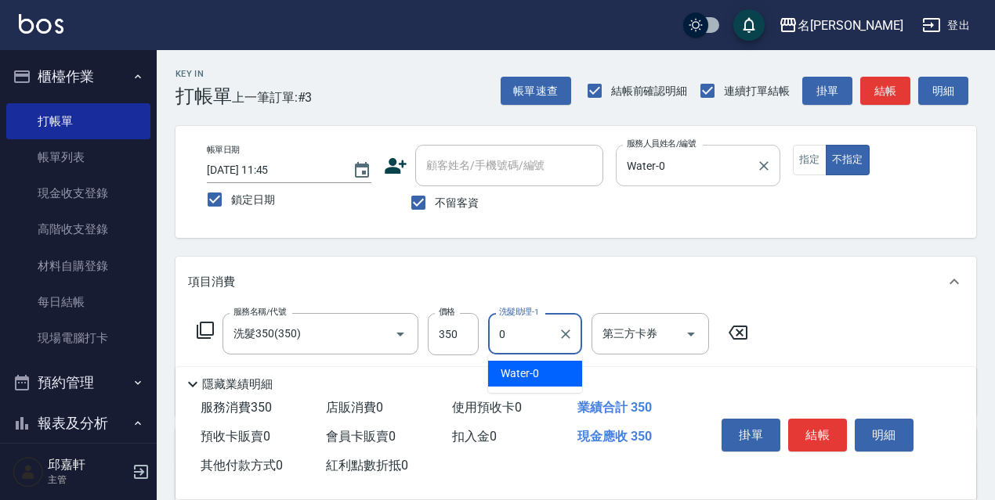
type input "Water-0"
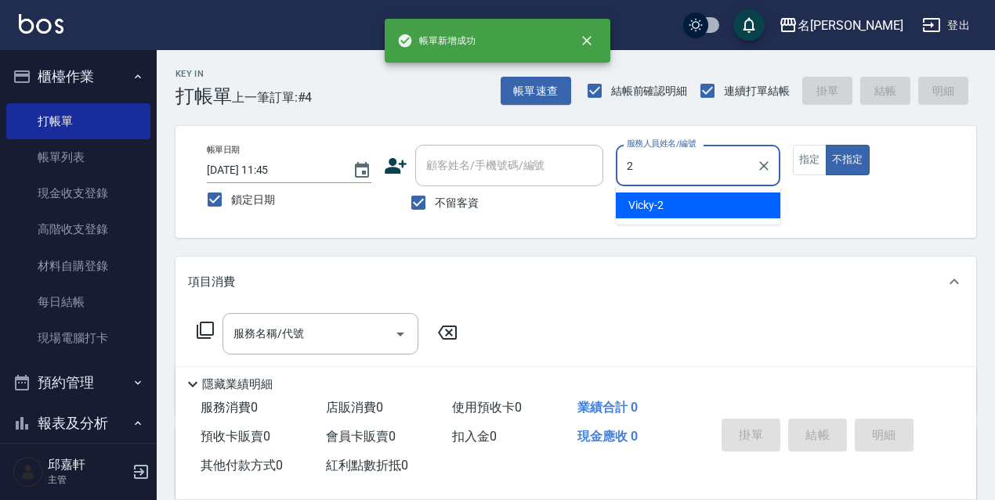
type input "Vicky-2"
type button "false"
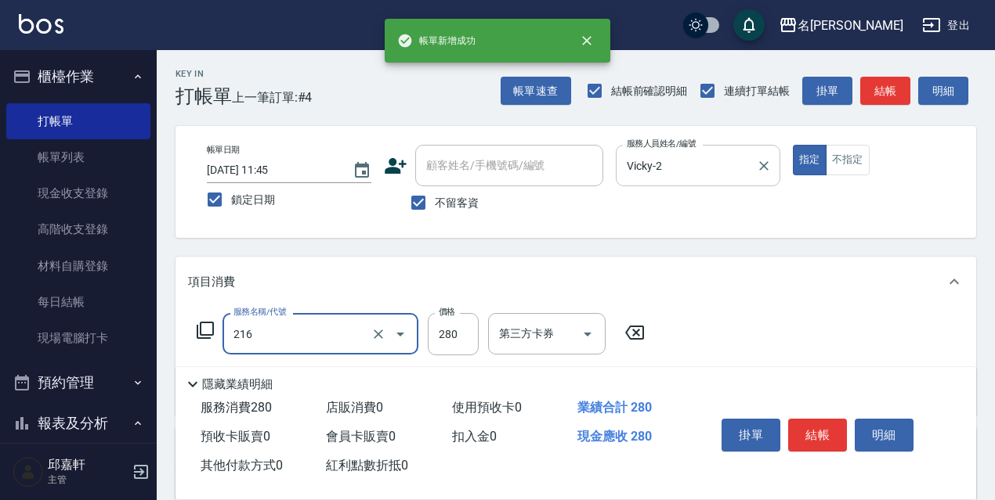
type input "洗髮卷<抵>280(216)"
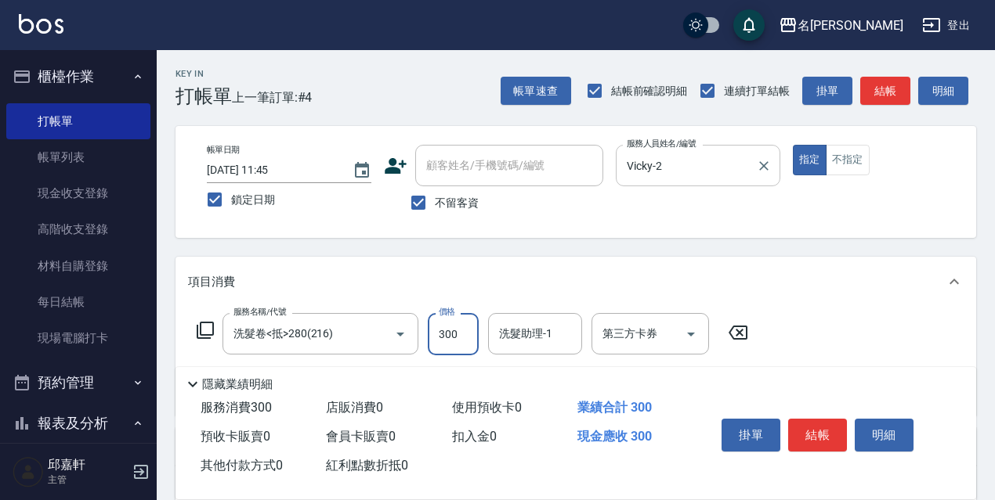
type input "300"
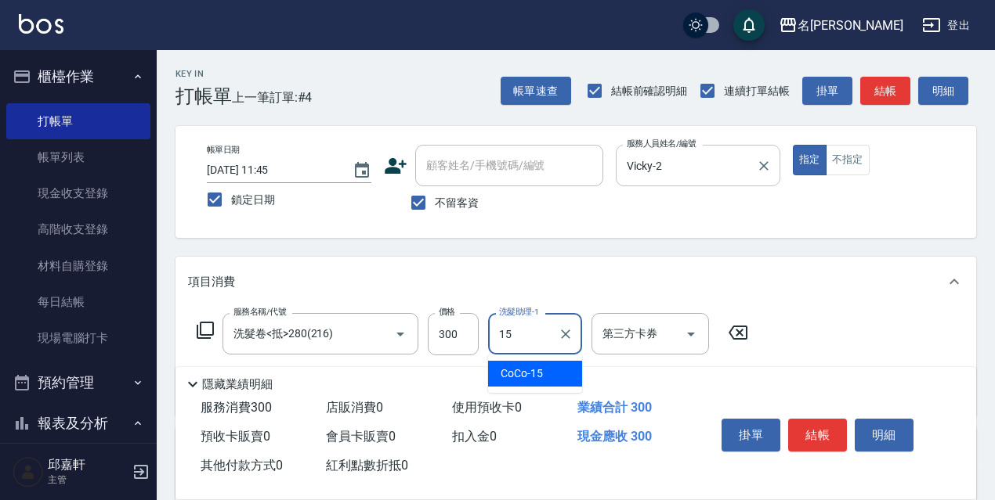
type input "CoCo-15"
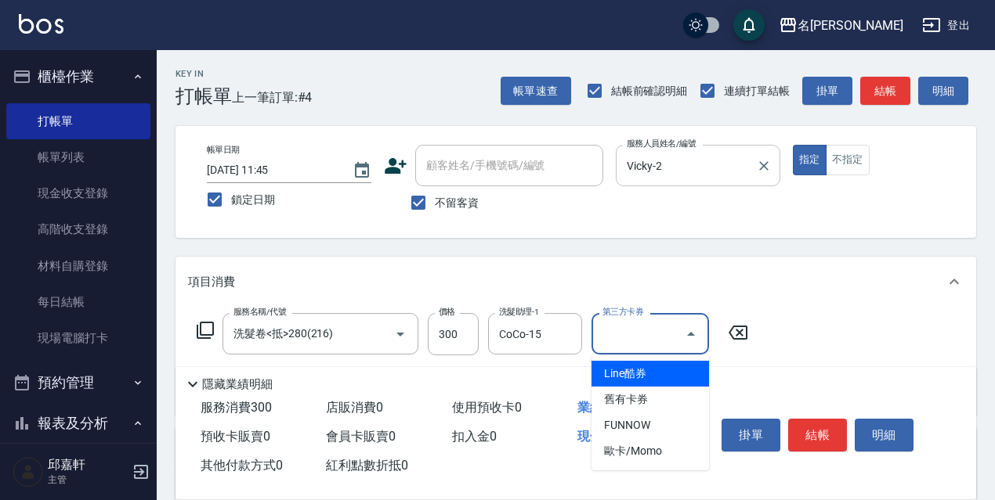
type input "舊有卡券"
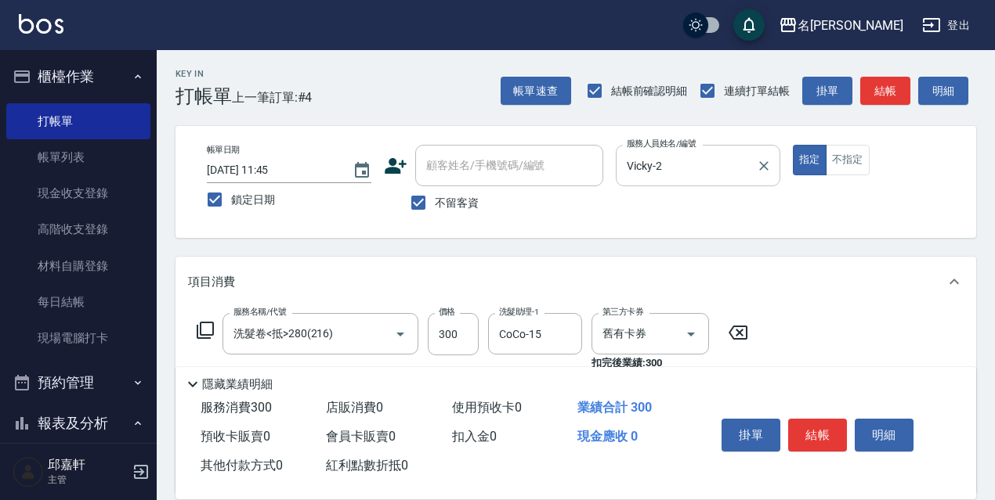
type input "結構式護髮/技術輔助(810)"
type input "CoCo-15"
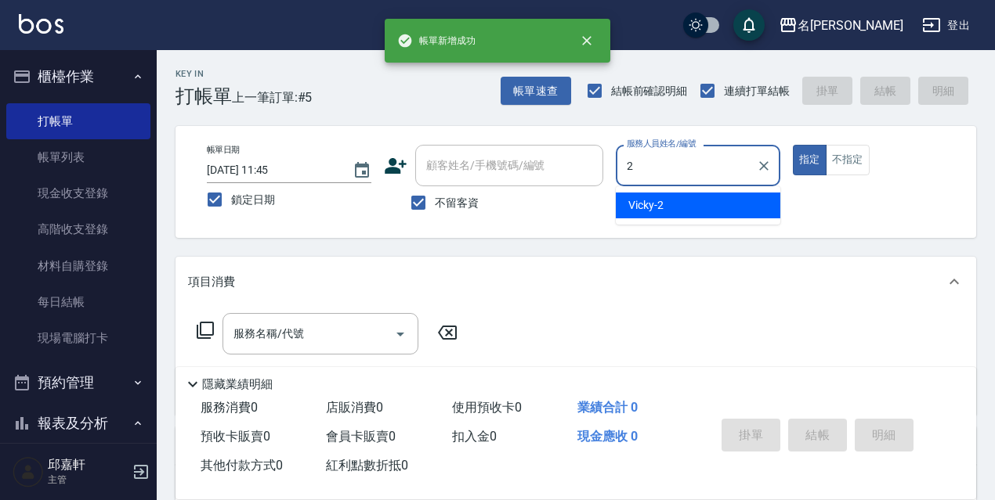
type input "Vicky-2"
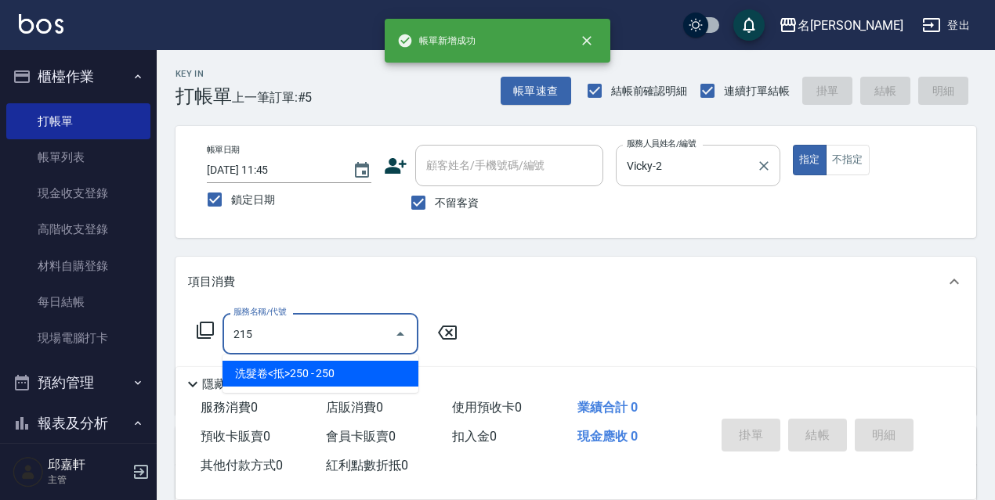
type input "洗髮卷<抵>250(215)"
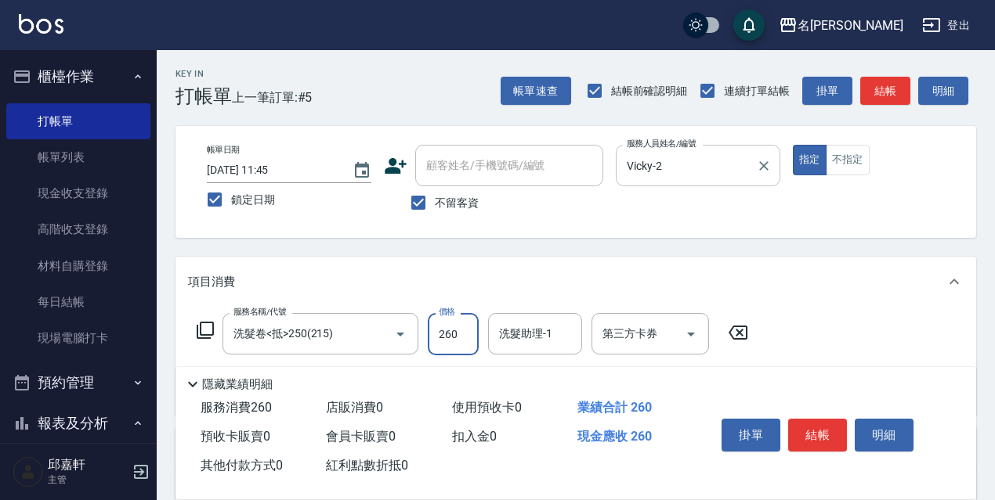
type input "260"
type input "5"
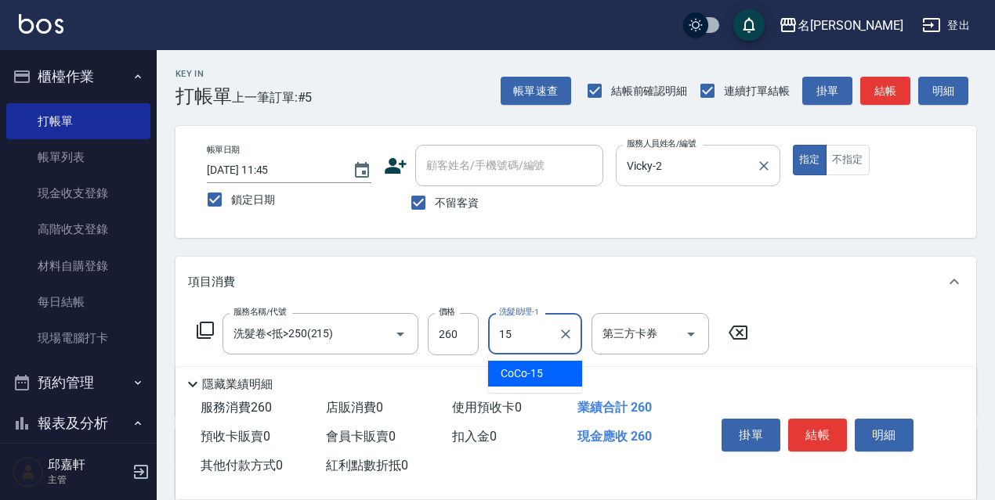
type input "CoCo-15"
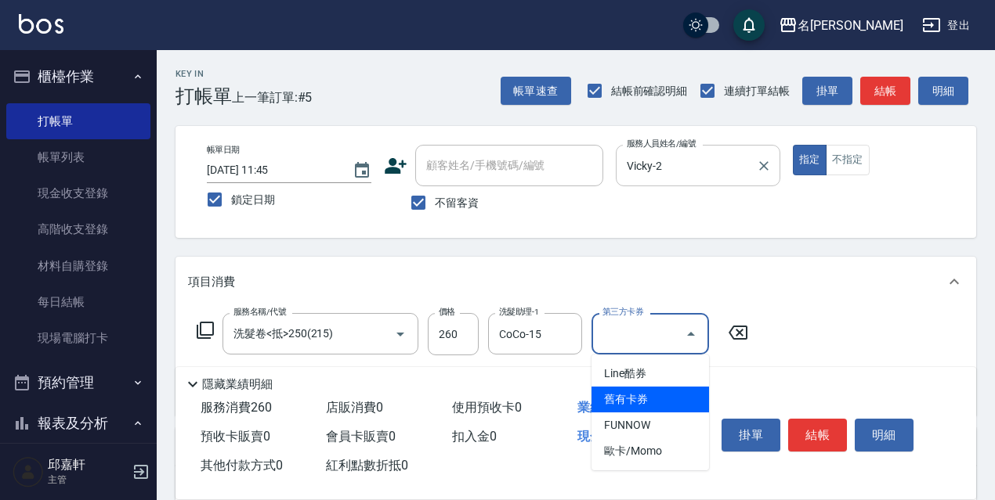
type input "舊有卡券"
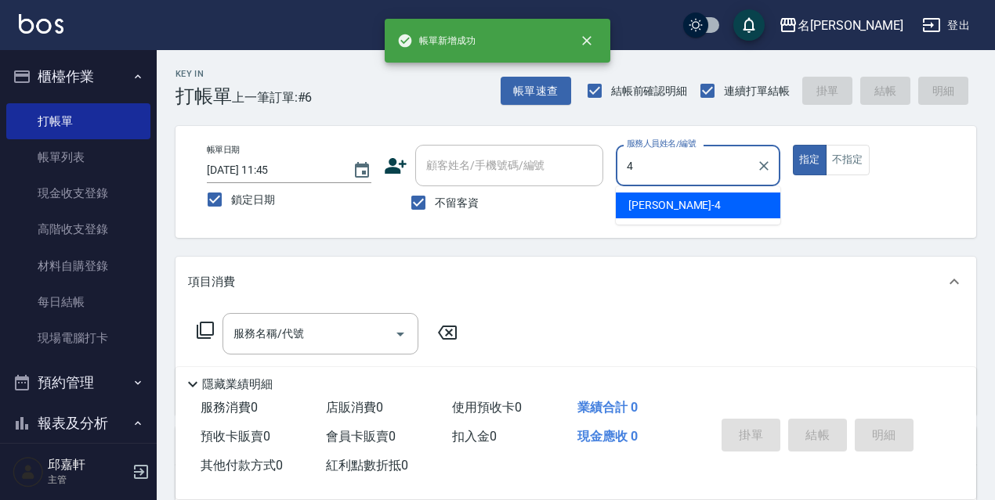
type input "[PERSON_NAME]-4"
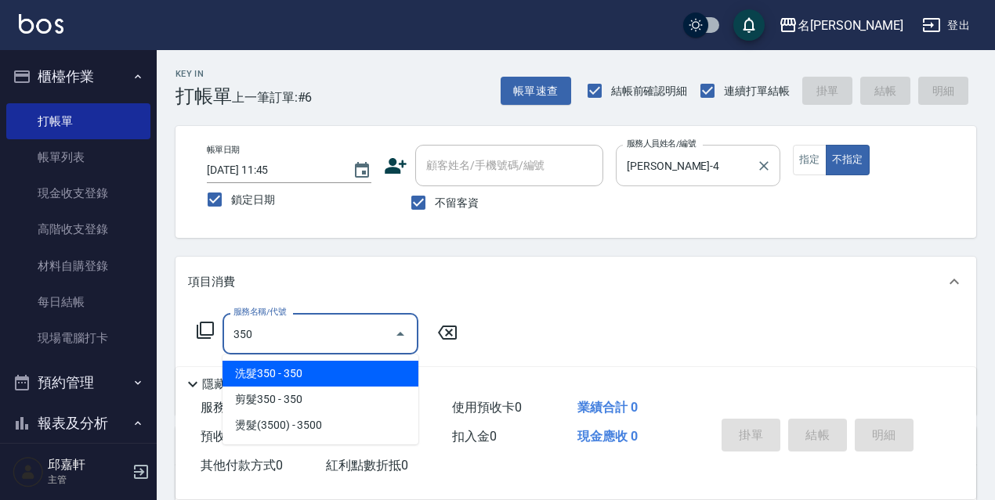
type input "洗髮350(350)"
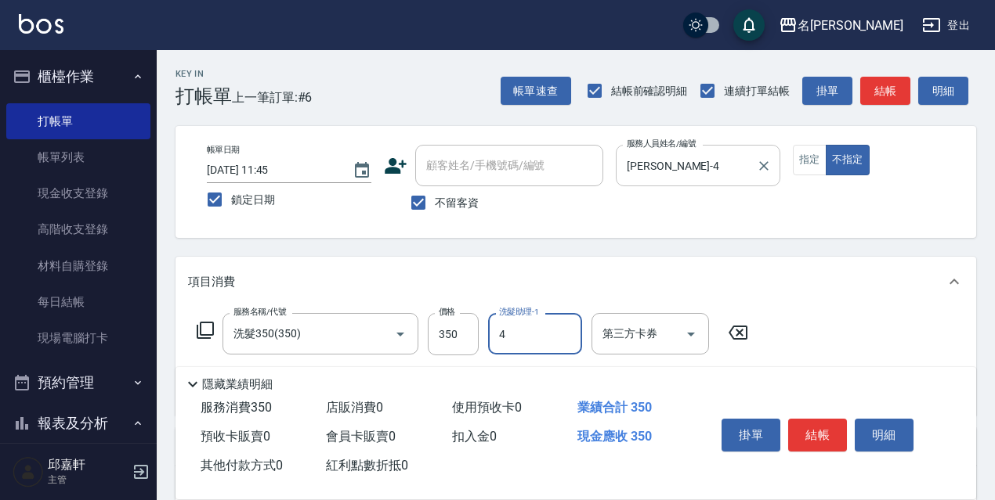
type input "[PERSON_NAME]-4"
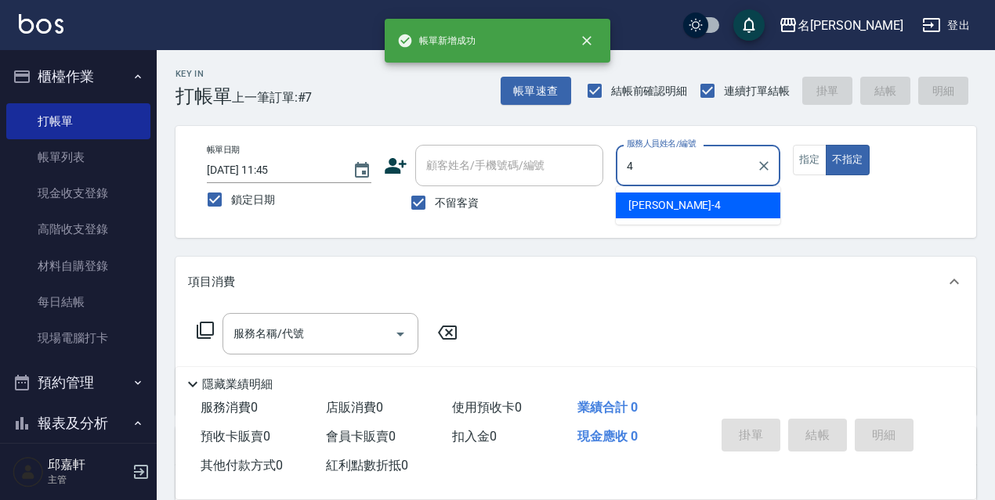
type input "[PERSON_NAME]-4"
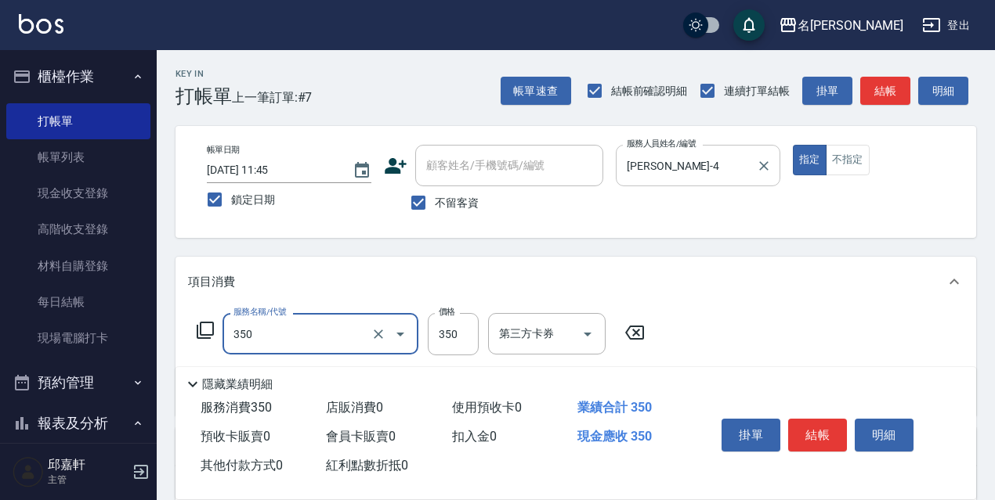
type input "洗髮350(350)"
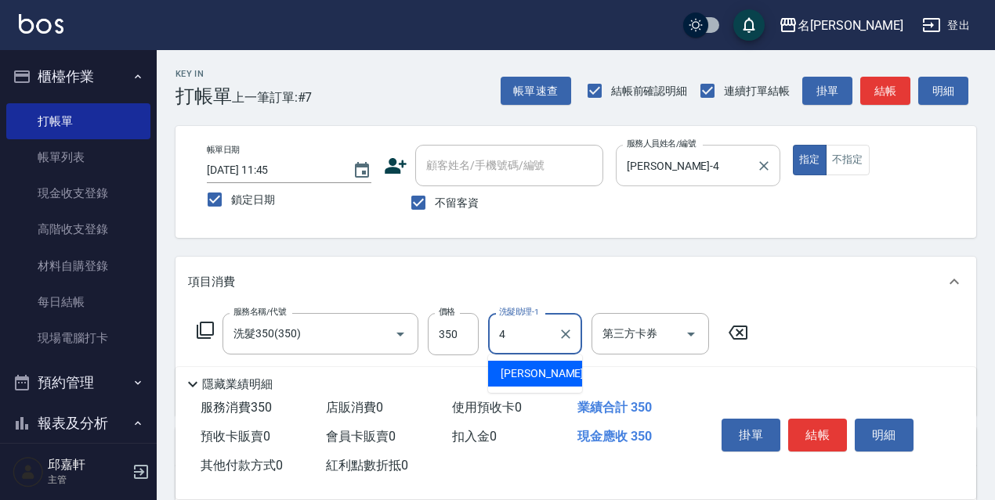
type input "[PERSON_NAME]-4"
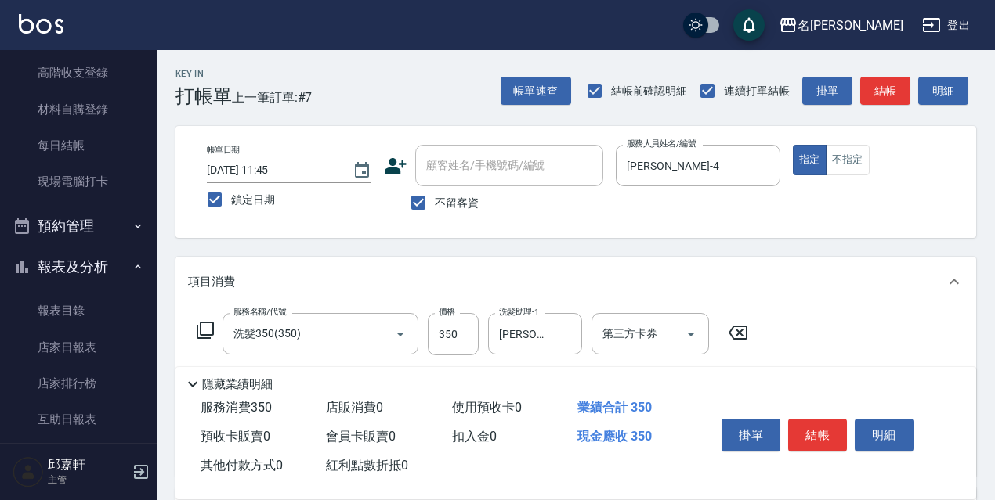
scroll to position [235, 0]
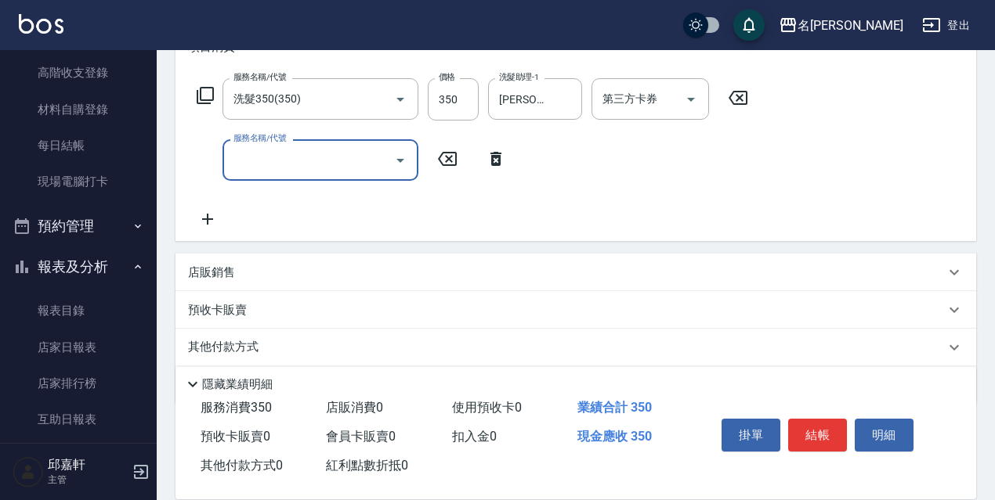
click at [233, 270] on p "店販銷售" at bounding box center [211, 273] width 47 height 16
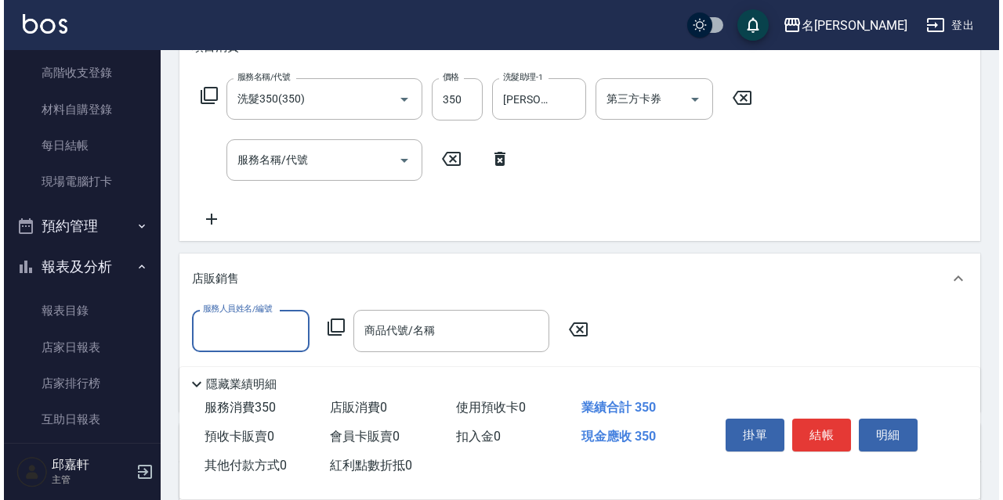
scroll to position [0, 0]
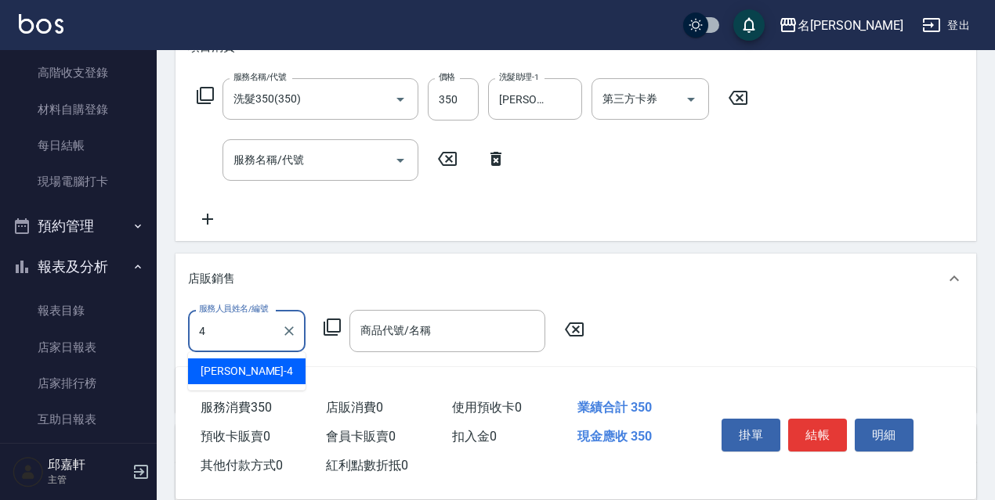
type input "[PERSON_NAME]-4"
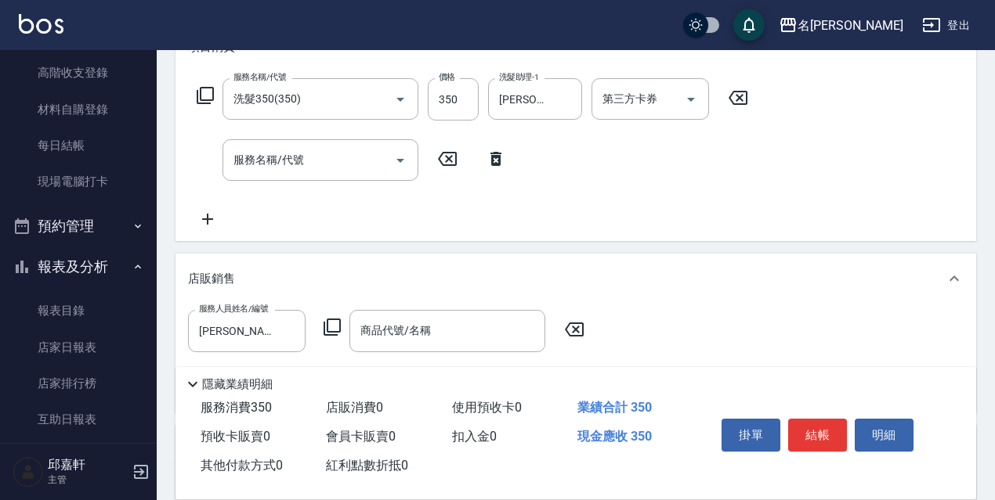
click at [338, 333] on div "服務人員姓名/編號 [PERSON_NAME]-4 服務人員姓名/編號 商品代號/名稱 商品代號/名稱" at bounding box center [391, 331] width 406 height 42
click at [337, 333] on icon at bounding box center [331, 327] width 17 height 17
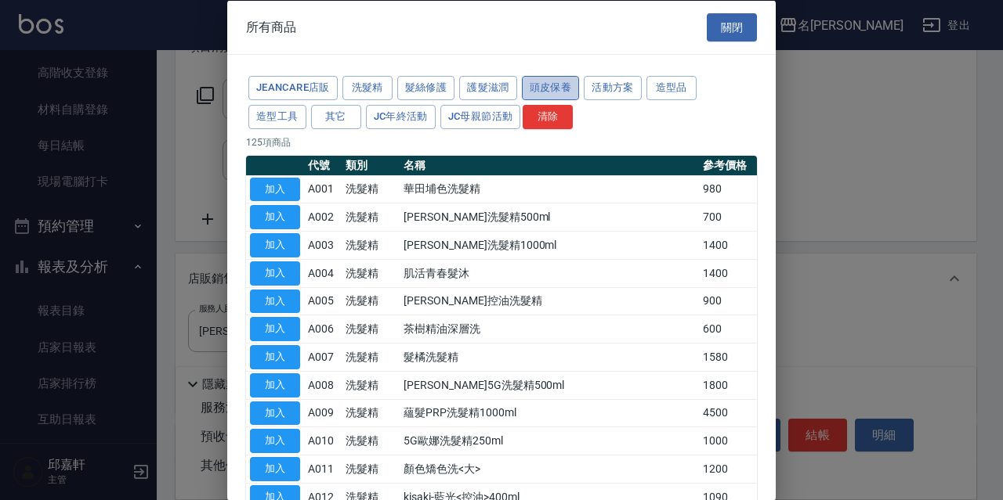
click at [566, 93] on button "頭皮保養" at bounding box center [551, 88] width 58 height 24
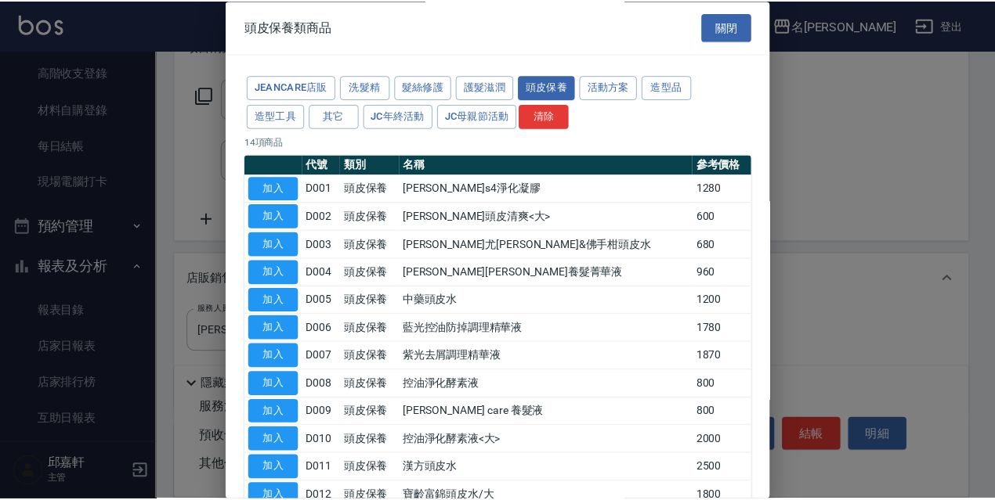
scroll to position [153, 0]
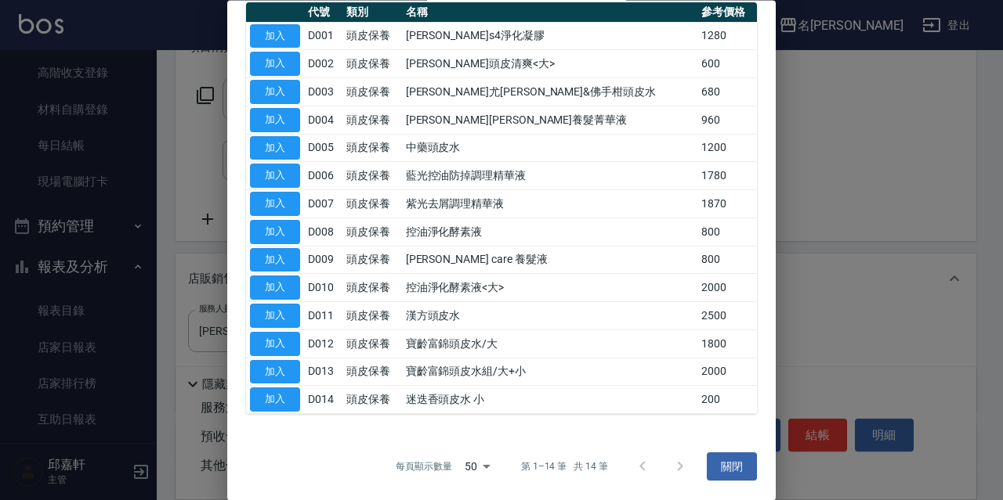
click at [246, 391] on td "加入" at bounding box center [275, 400] width 58 height 28
click at [269, 397] on button "加入" at bounding box center [275, 400] width 50 height 24
type input "迷迭香頭皮水 小"
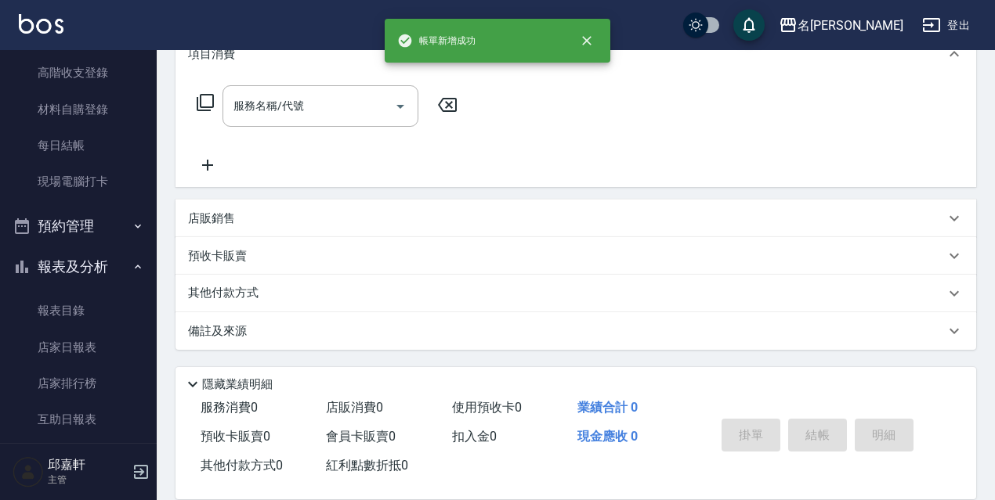
scroll to position [0, 0]
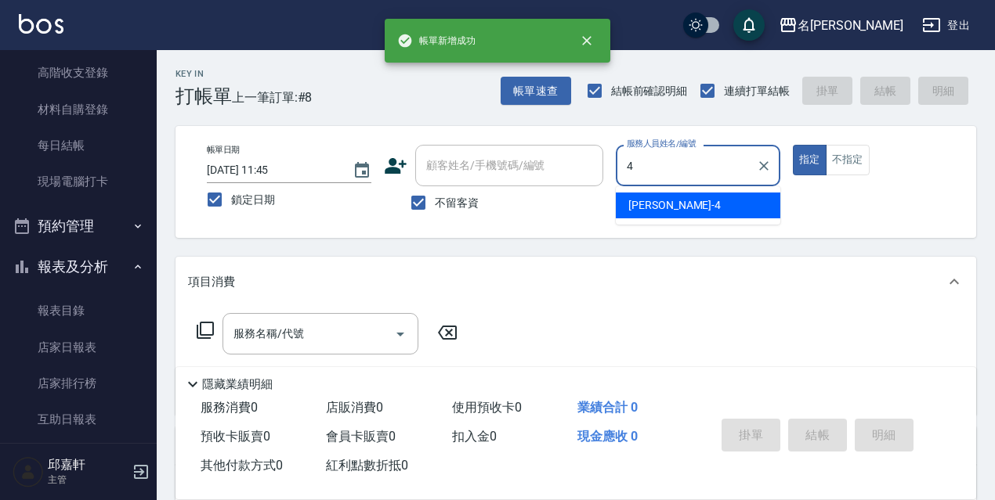
type input "[PERSON_NAME]-4"
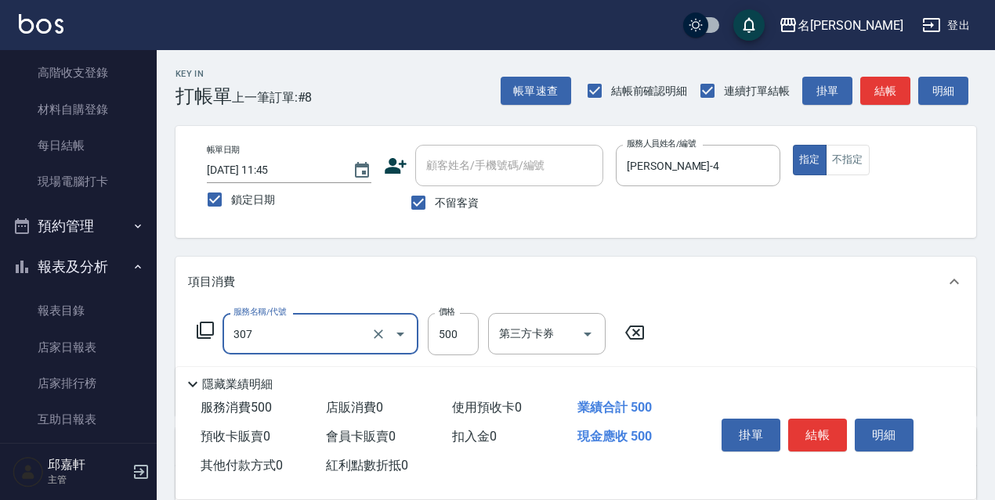
type input "剪髮500(307)"
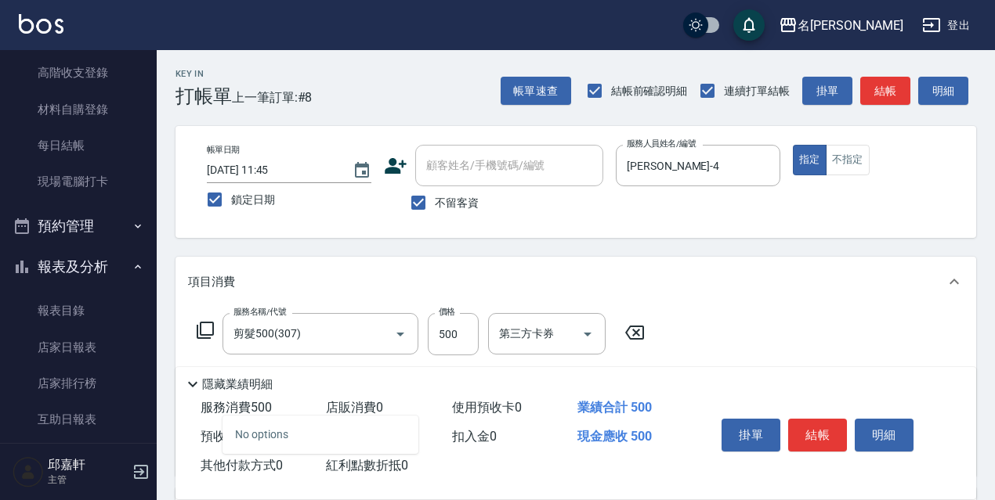
type input "228"
type input "頭皮角質大掃除(227)"
type input "800"
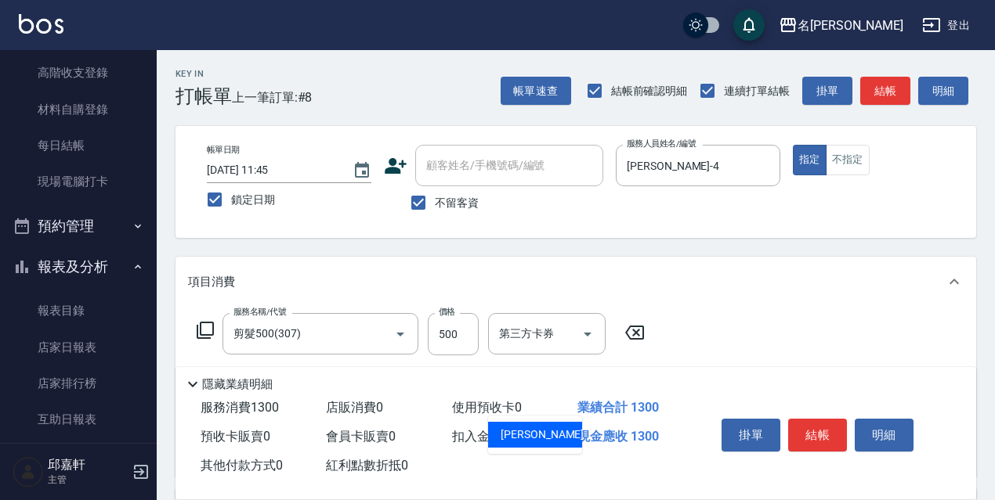
type input "[PERSON_NAME]-4"
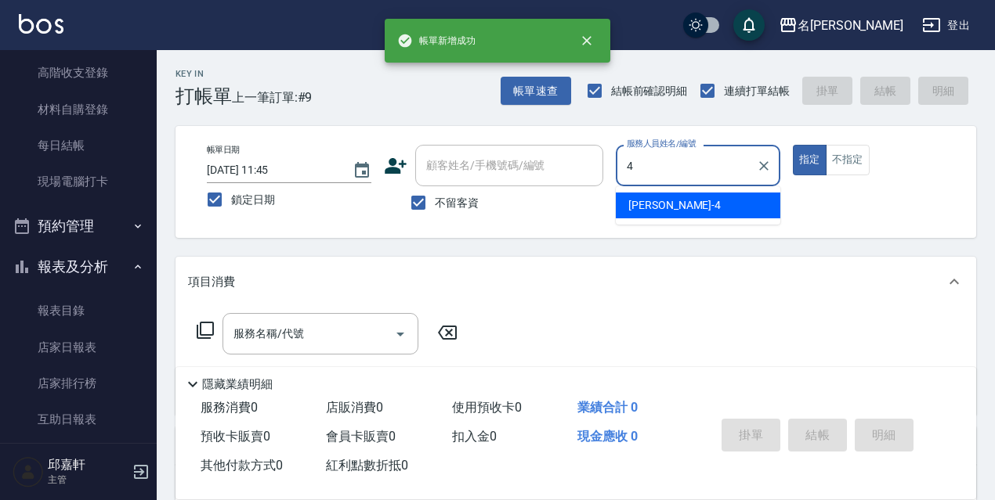
type input "[PERSON_NAME]-4"
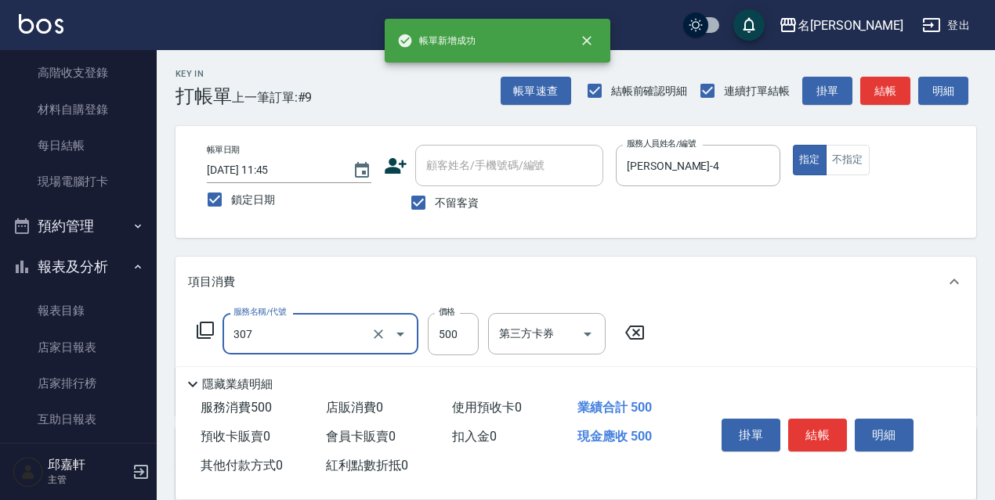
type input "剪髮500(307)"
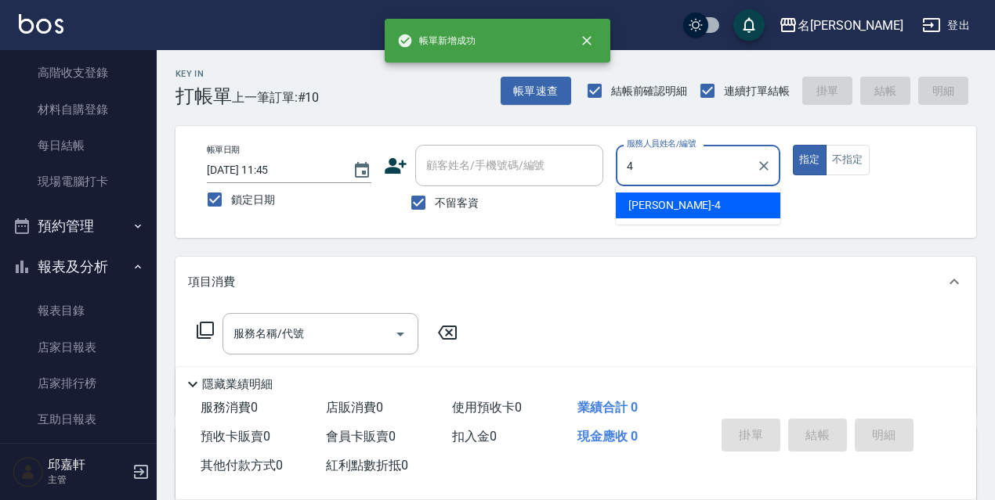
type input "[PERSON_NAME]-4"
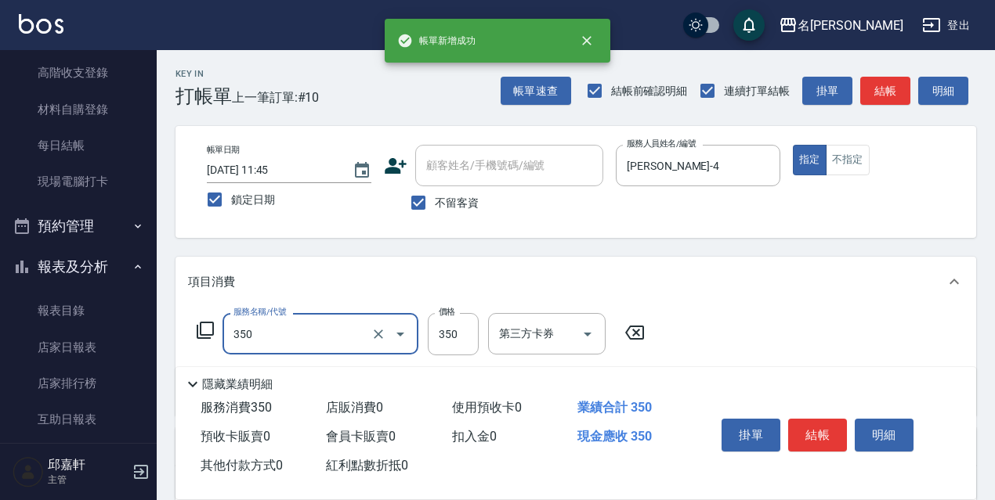
type input "洗髮350(350)"
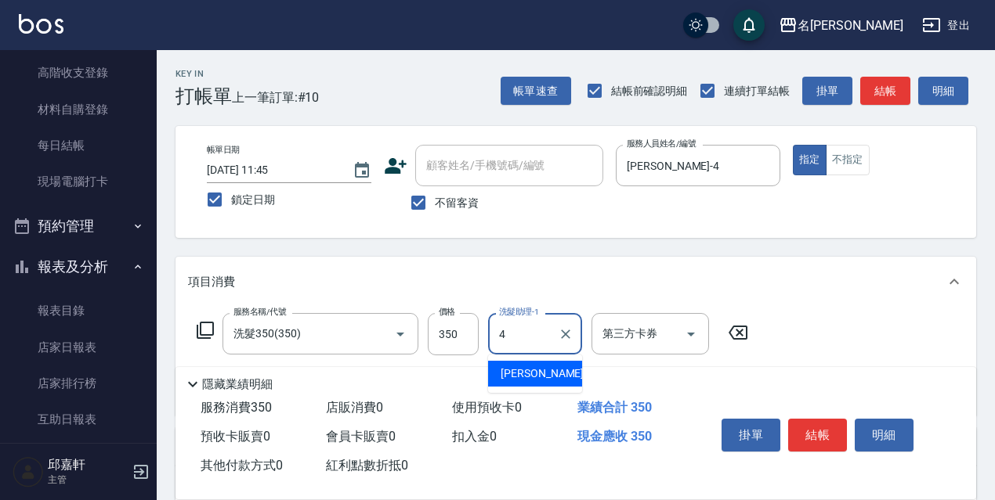
type input "[PERSON_NAME]-4"
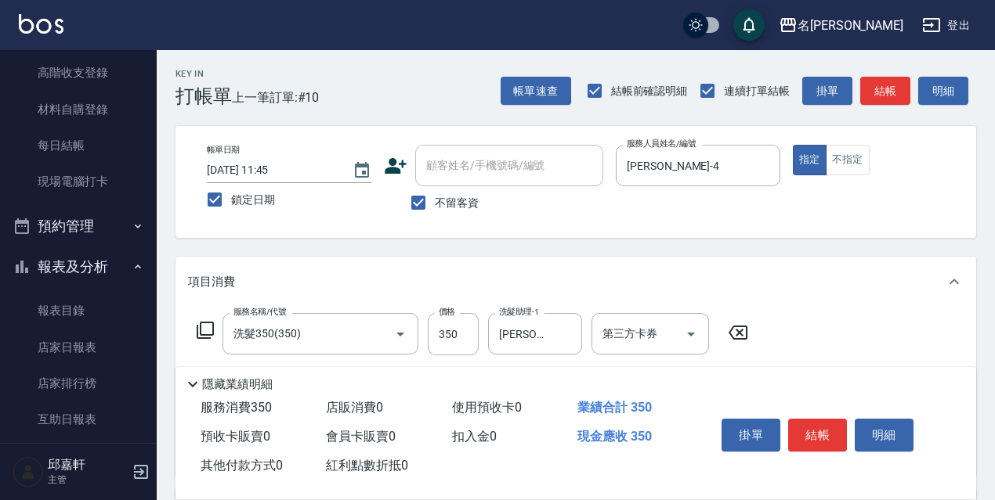
click at [435, 191] on label "不留客資" at bounding box center [440, 202] width 77 height 33
click at [435, 191] on input "不留客資" at bounding box center [418, 202] width 33 height 33
checkbox input "false"
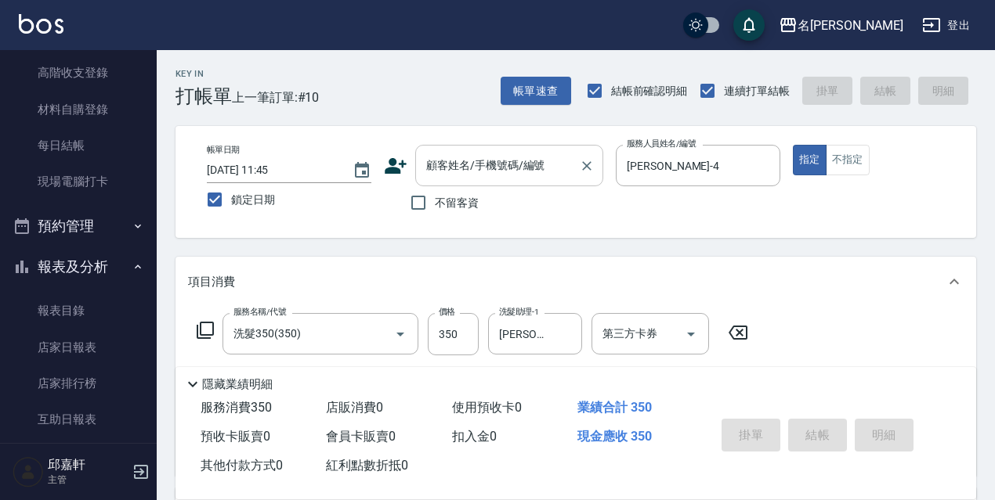
click at [461, 161] on input "顧客姓名/手機號碼/編號" at bounding box center [497, 165] width 150 height 27
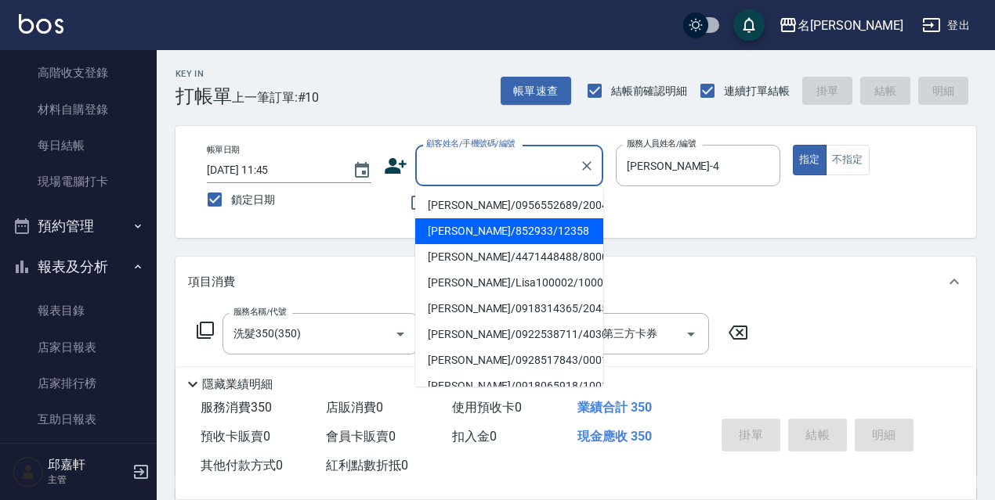
click at [452, 234] on li "[PERSON_NAME]/852933/12358" at bounding box center [509, 232] width 188 height 26
type input "[PERSON_NAME]/852933/12358"
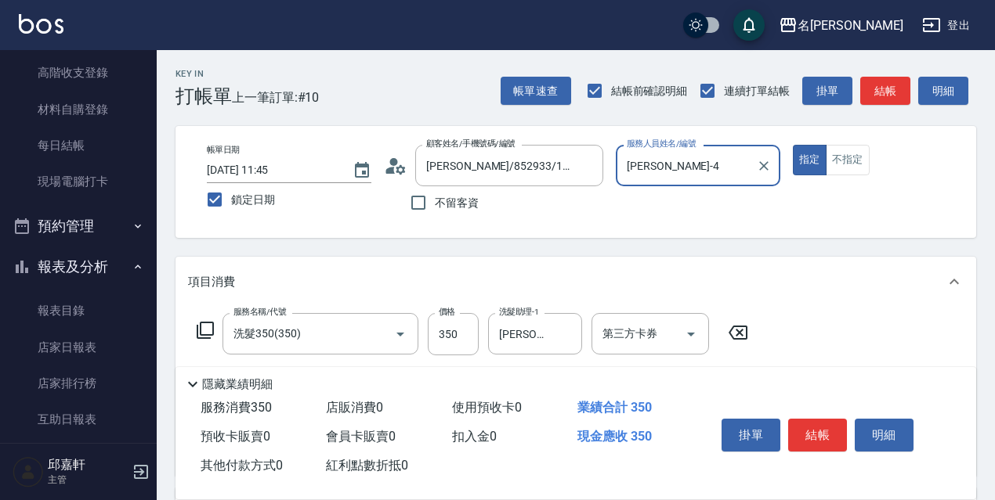
scroll to position [327, 0]
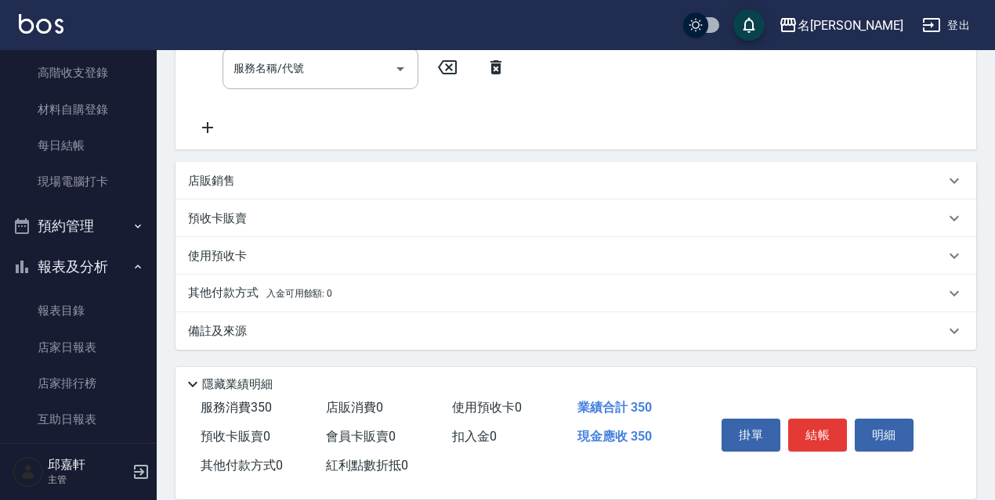
click at [449, 293] on div "其他付款方式 入金可用餘額: 0" at bounding box center [566, 293] width 757 height 17
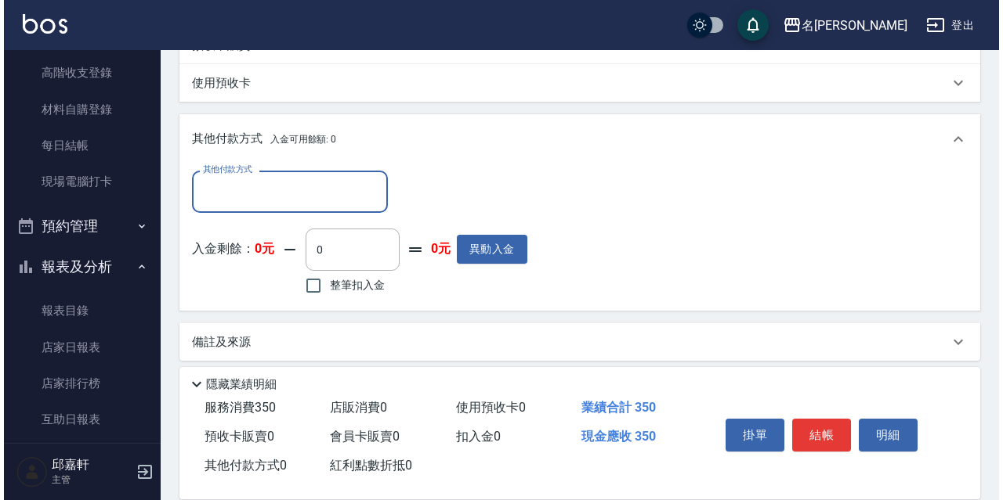
scroll to position [0, 0]
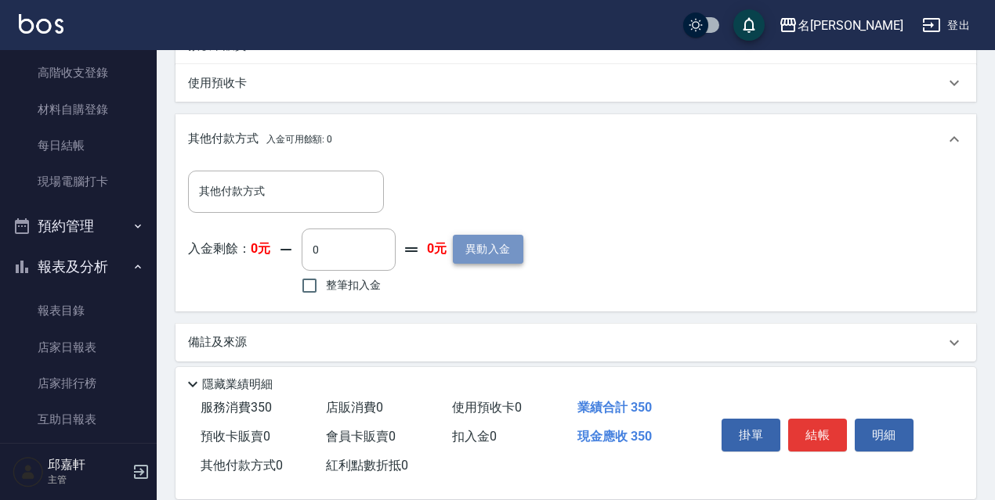
click at [501, 238] on button "異動入金" at bounding box center [488, 249] width 70 height 29
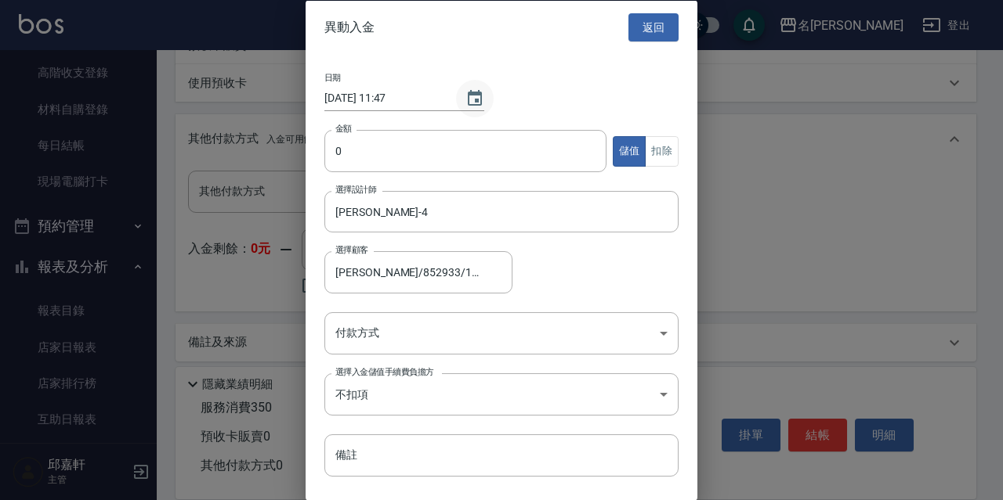
click at [467, 102] on icon "Choose date, selected date is 2025-08-23" at bounding box center [474, 98] width 19 height 19
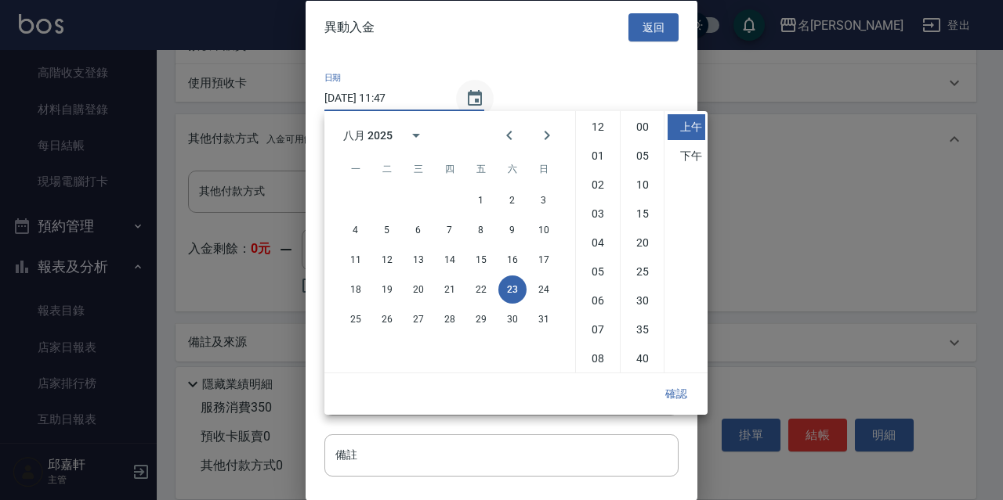
scroll to position [88, 0]
click at [449, 291] on button "21" at bounding box center [449, 290] width 28 height 28
type input "[DATE] 11:47"
click at [692, 397] on button "確認" at bounding box center [676, 394] width 50 height 29
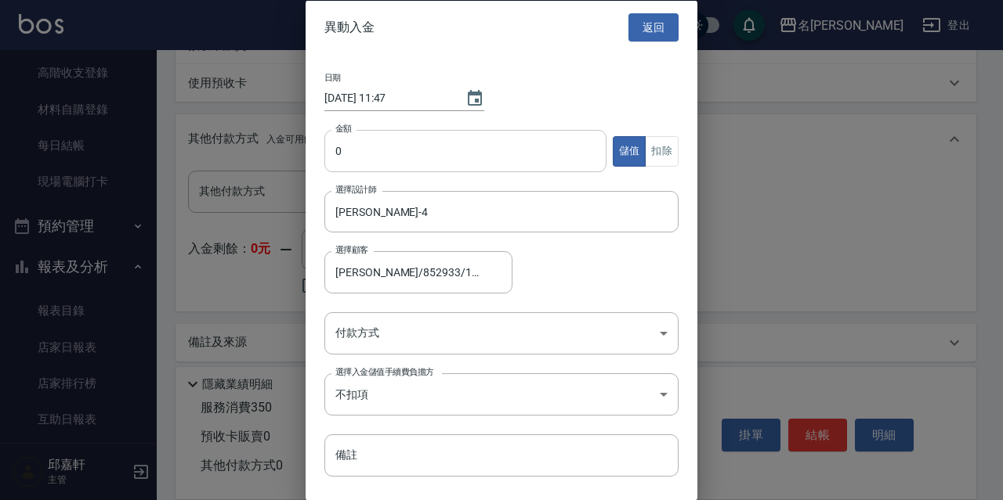
click at [390, 166] on input "0" at bounding box center [465, 151] width 282 height 42
type input "4000"
click at [475, 347] on body "名留伊通 登出 櫃檯作業 打帳單 帳單列表 現金收支登錄 高階收支登錄 材料自購登錄 每日結帳 現場電腦打卡 預約管理 預約管理 單日預約紀錄 單週預約紀錄 …" at bounding box center [501, 6] width 1003 height 1012
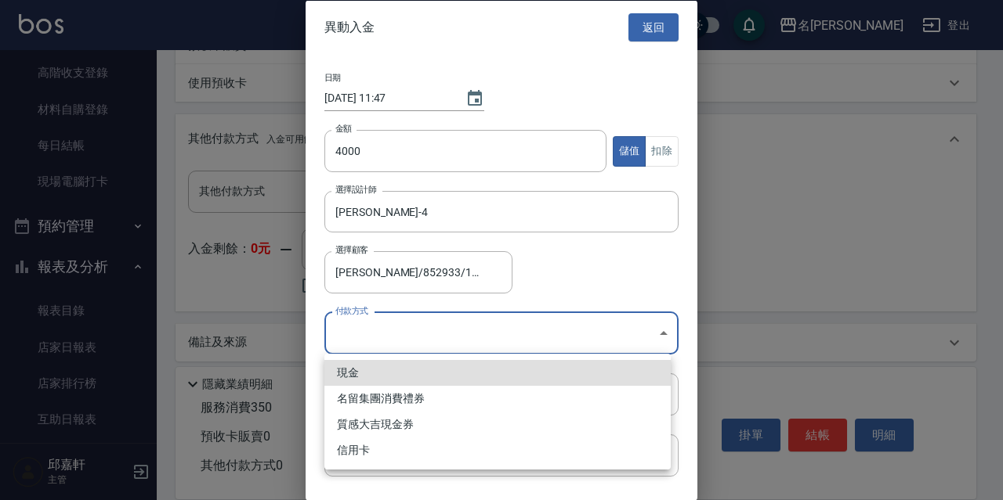
click at [397, 367] on li "現金" at bounding box center [497, 373] width 346 height 26
type input "現金"
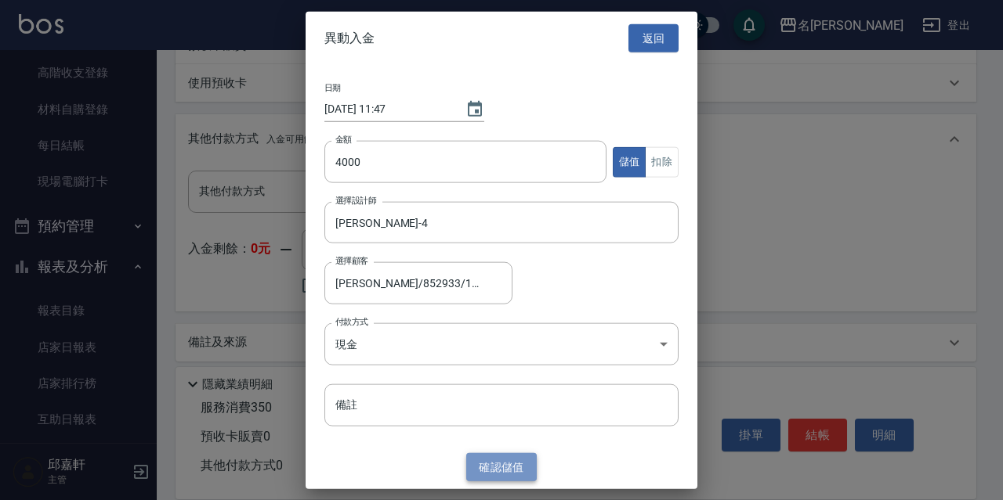
click at [512, 481] on button "確認 儲值" at bounding box center [501, 467] width 70 height 29
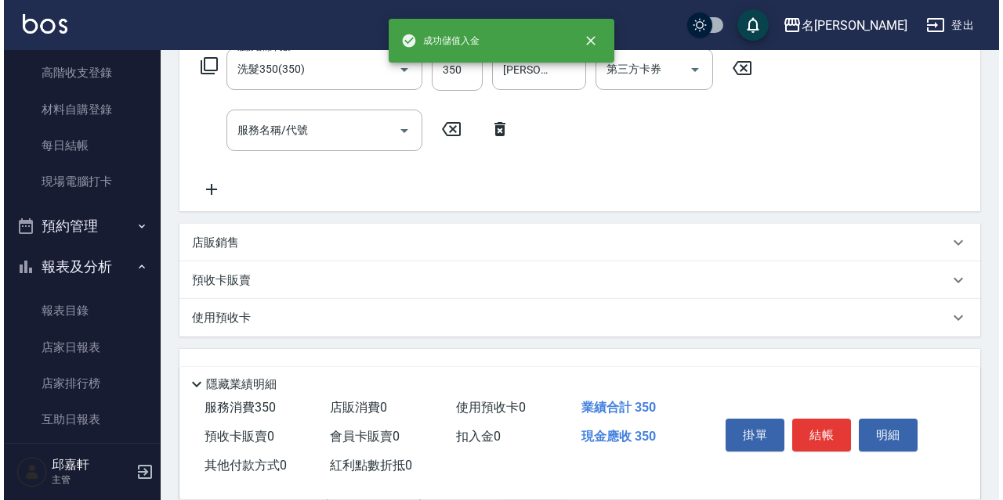
scroll to position [108, 0]
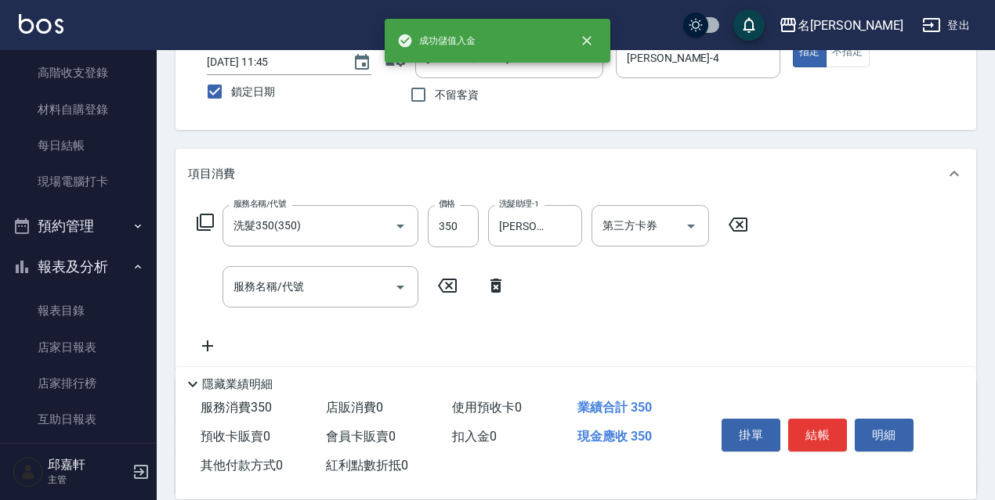
click at [204, 224] on icon at bounding box center [205, 222] width 19 height 19
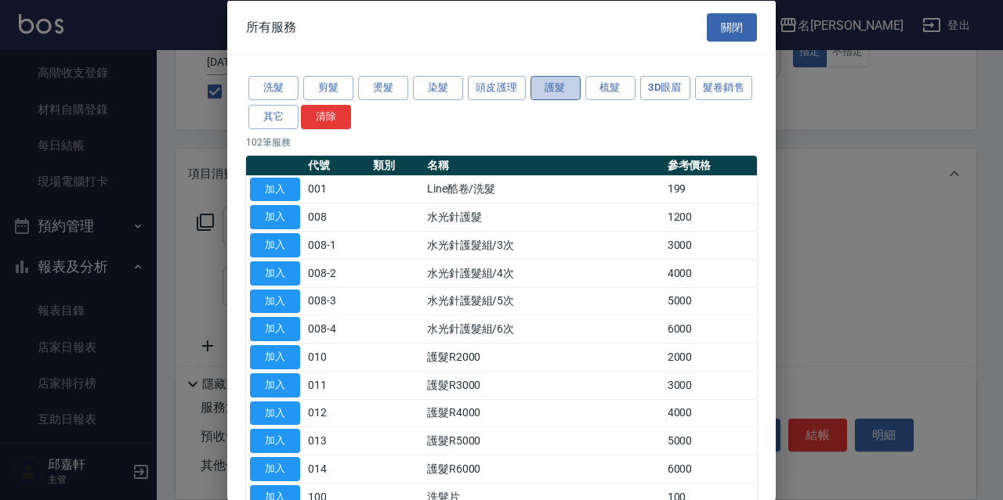
click at [542, 87] on button "護髮" at bounding box center [555, 88] width 50 height 24
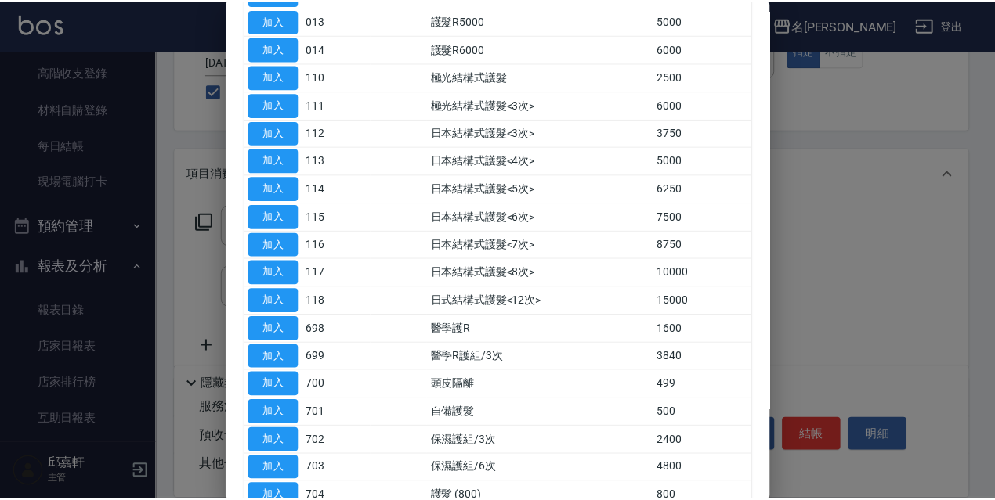
scroll to position [627, 0]
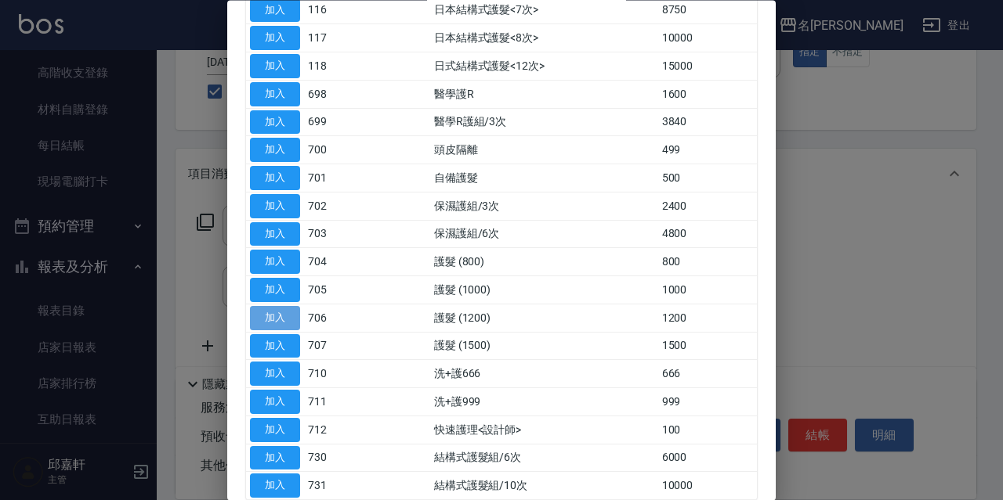
click at [266, 312] on button "加入" at bounding box center [275, 318] width 50 height 24
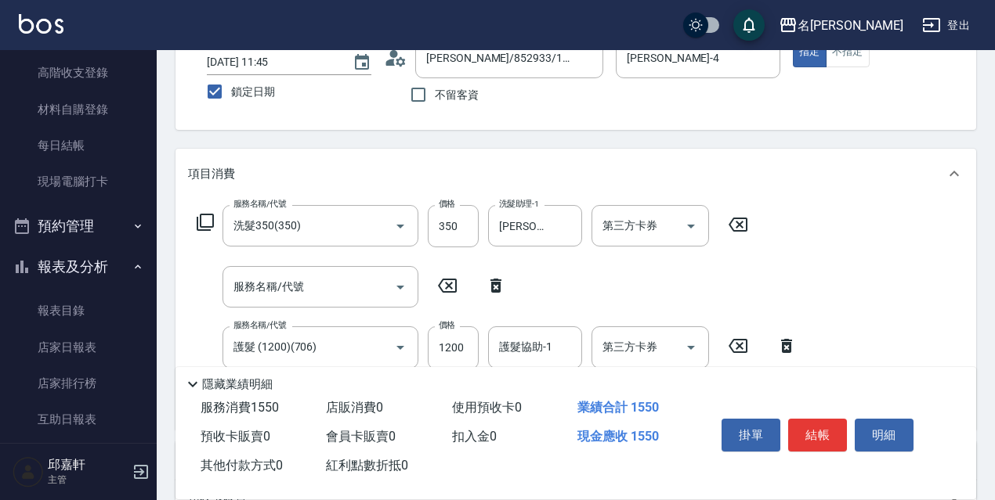
scroll to position [186, 0]
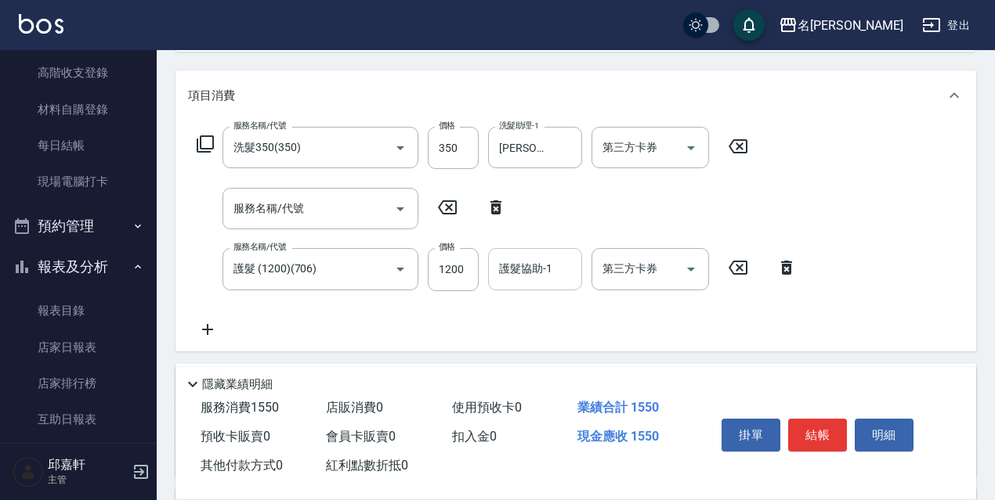
drag, startPoint x: 458, startPoint y: 263, endPoint x: 523, endPoint y: 263, distance: 65.0
click at [459, 262] on input "1200" at bounding box center [453, 269] width 51 height 42
type input "1250"
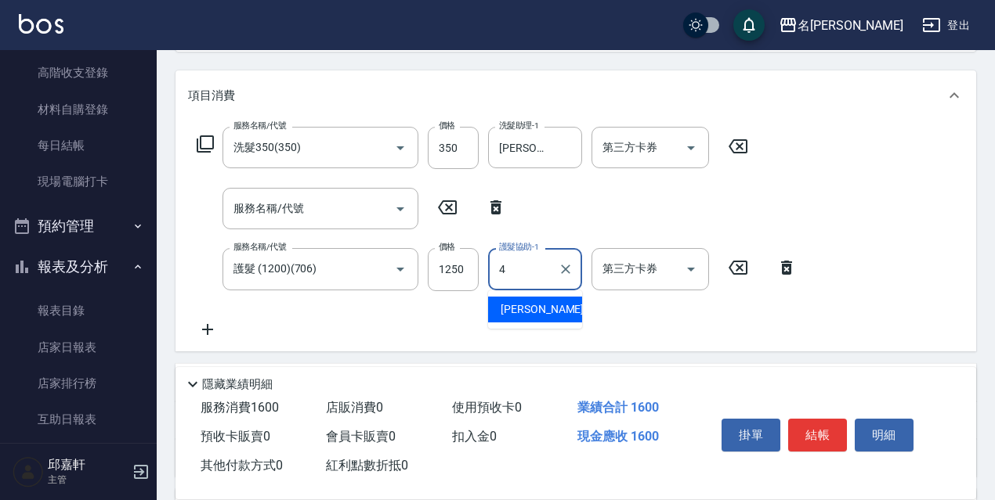
type input "[PERSON_NAME]-4"
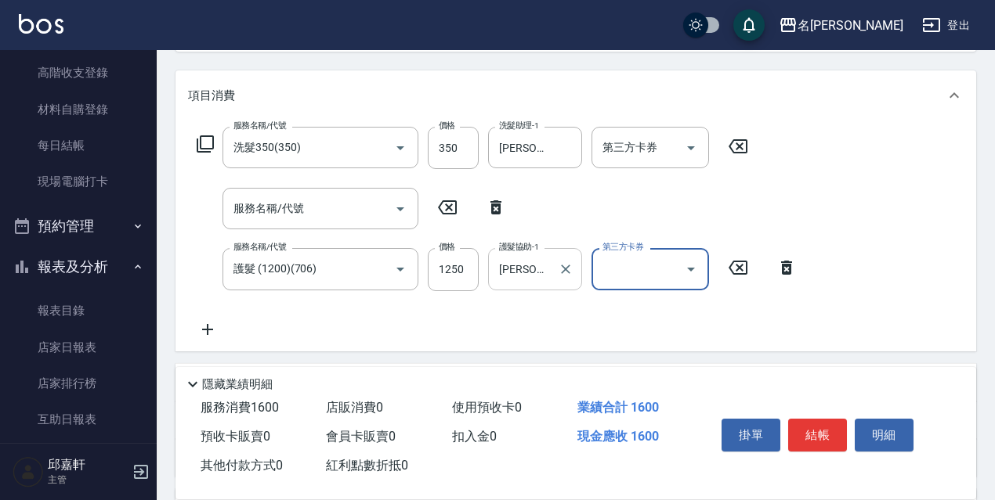
scroll to position [500, 0]
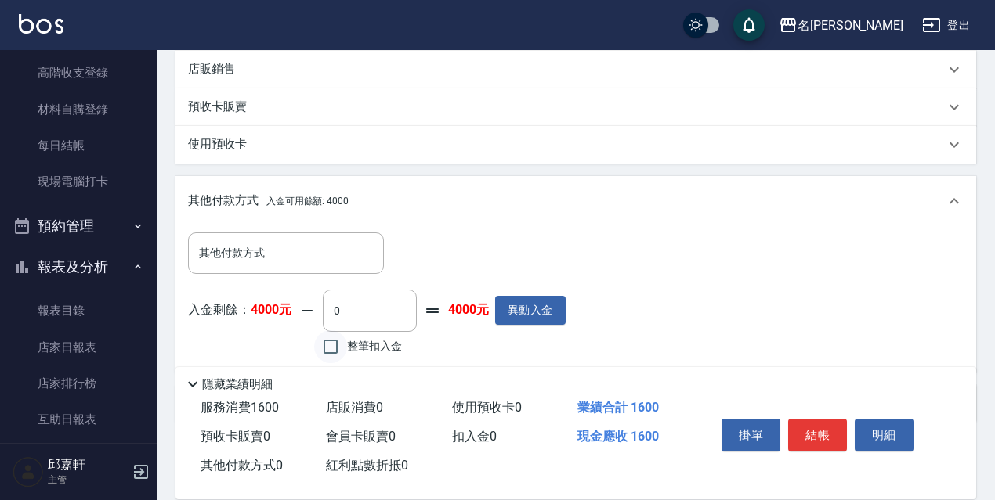
click at [341, 341] on input "整筆扣入金" at bounding box center [330, 347] width 33 height 33
checkbox input "true"
type input "1600"
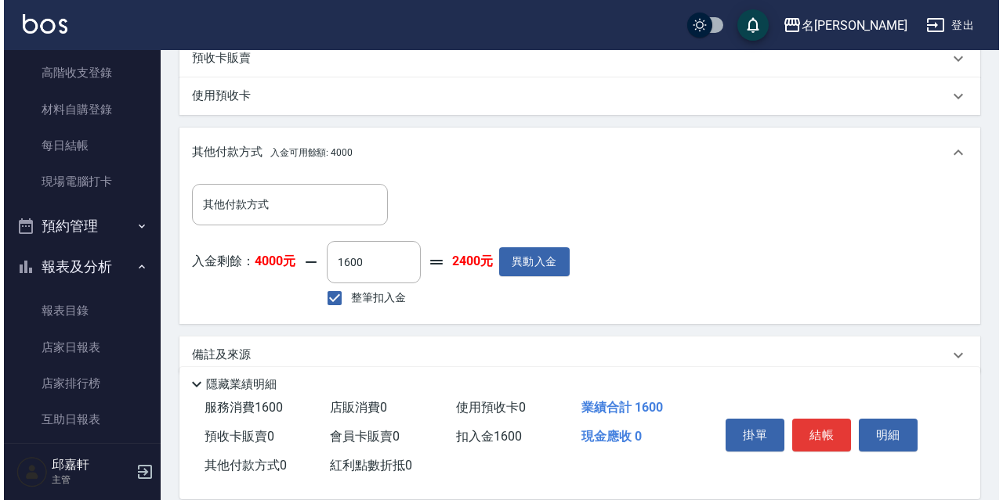
scroll to position [573, 0]
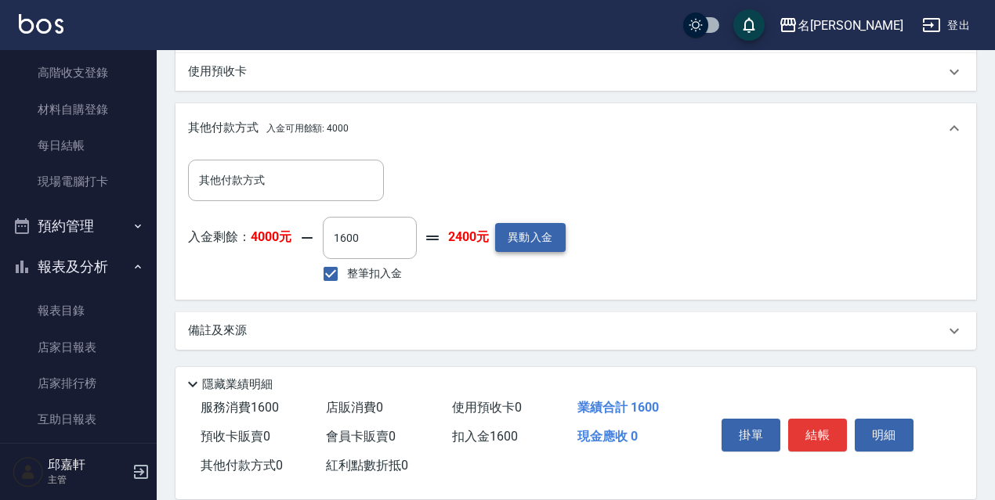
click at [559, 241] on button "異動入金" at bounding box center [530, 237] width 70 height 29
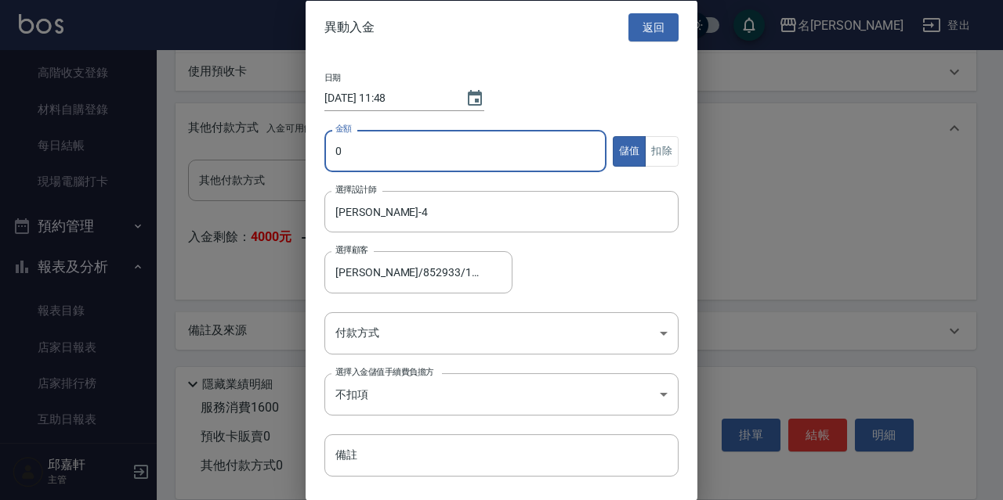
click at [501, 159] on input "0" at bounding box center [465, 151] width 282 height 42
type input "100"
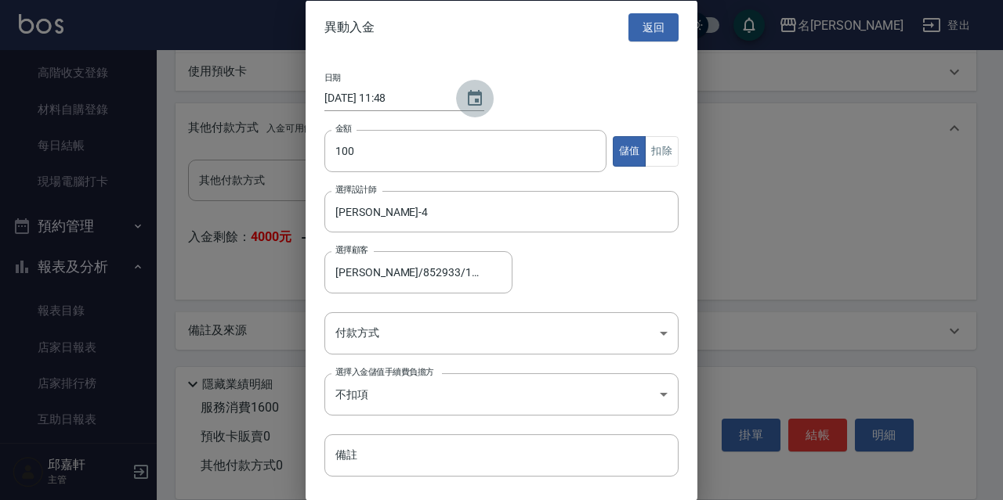
click at [470, 90] on icon "Choose date, selected date is 2025-08-23" at bounding box center [474, 98] width 19 height 19
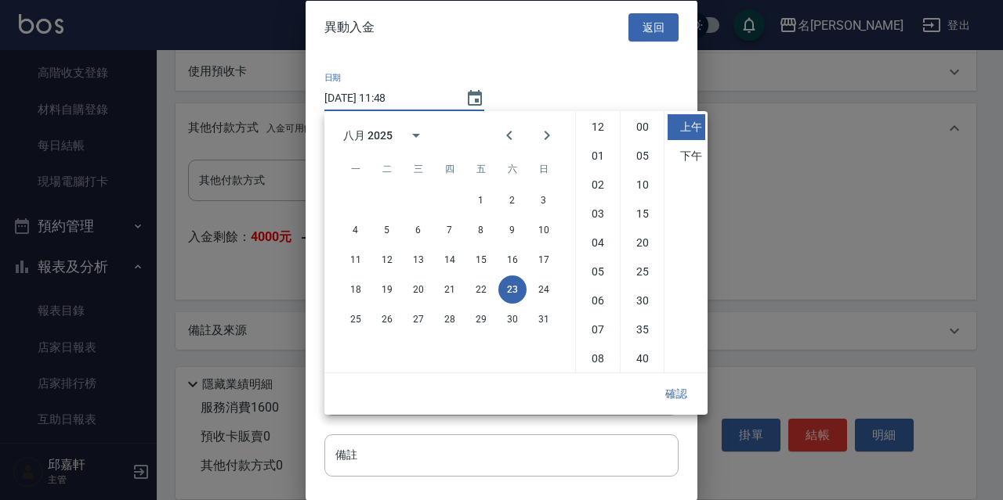
scroll to position [88, 0]
click at [486, 287] on button "22" at bounding box center [481, 290] width 28 height 28
type input "[DATE] 11:48"
click at [660, 392] on button "確認" at bounding box center [676, 394] width 50 height 29
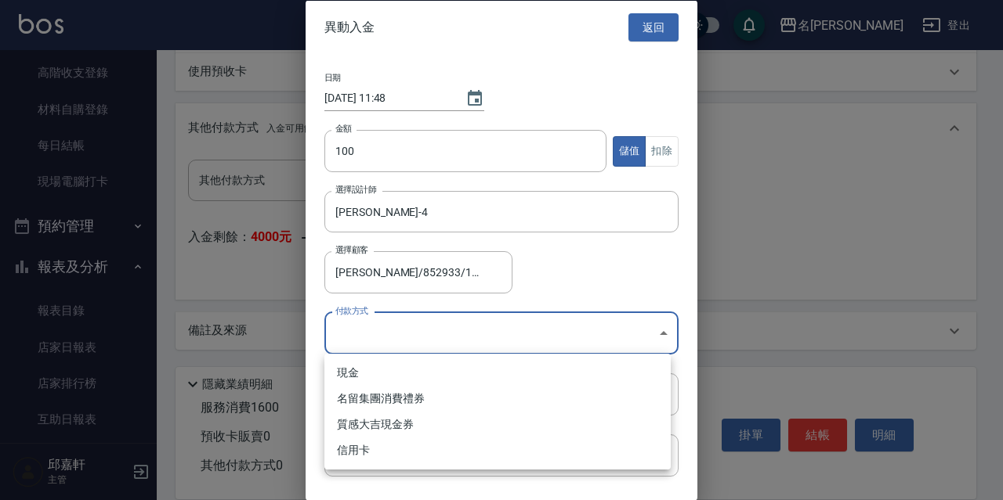
click at [370, 378] on li "現金" at bounding box center [497, 373] width 346 height 26
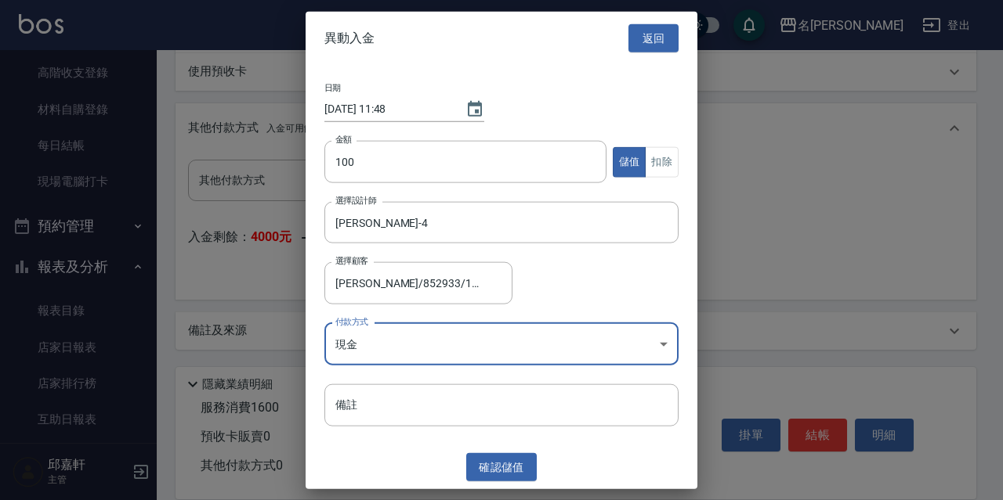
type input "現金"
click at [468, 110] on icon "Choose date, selected date is 2025-08-22" at bounding box center [474, 108] width 19 height 19
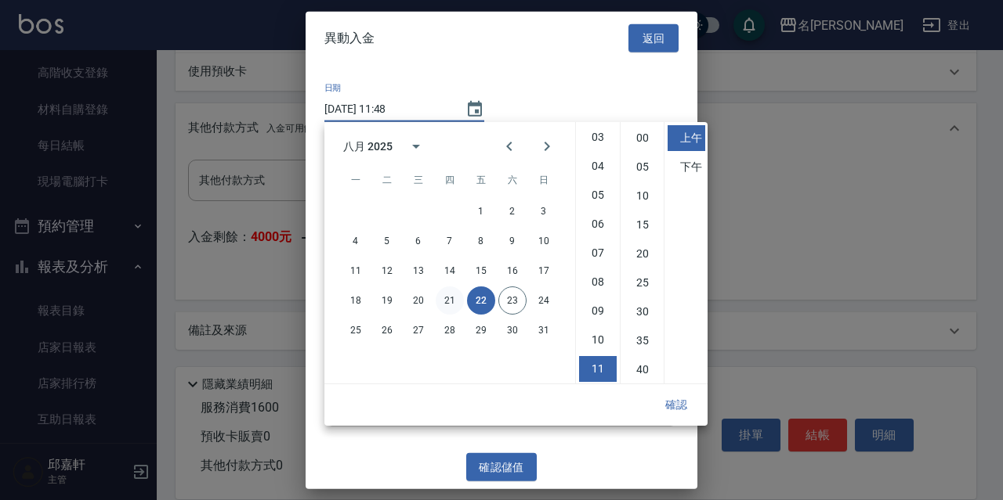
click at [453, 294] on button "21" at bounding box center [449, 301] width 28 height 28
type input "[DATE] 11:48"
click at [685, 410] on button "確認" at bounding box center [676, 405] width 50 height 29
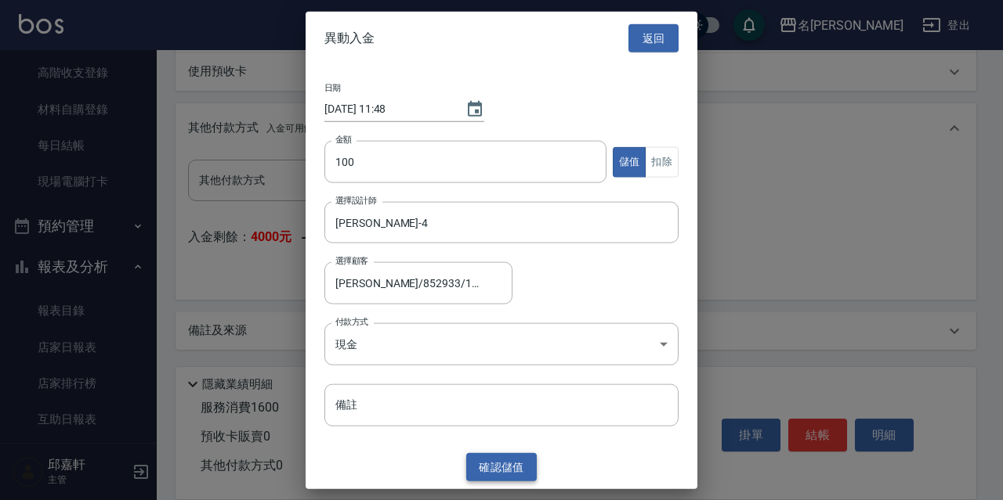
click at [516, 469] on button "確認 儲值" at bounding box center [501, 467] width 70 height 29
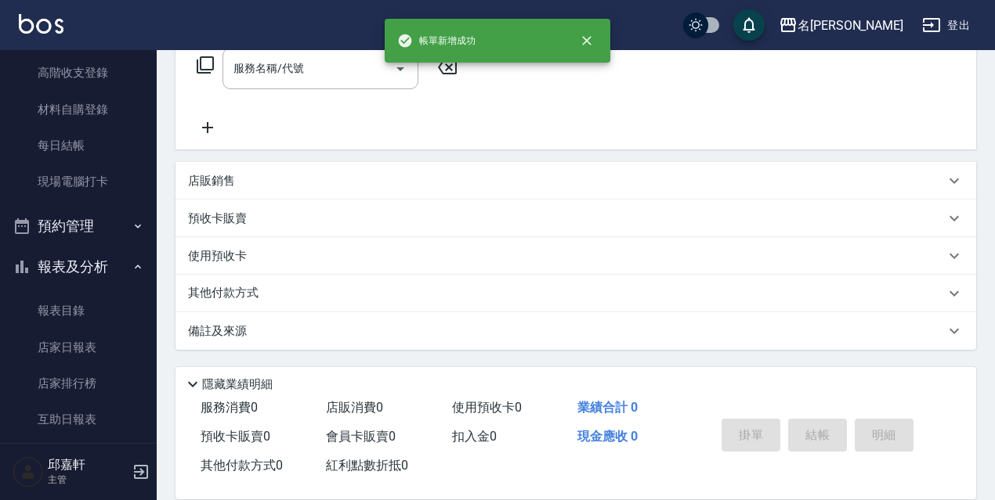
scroll to position [0, 0]
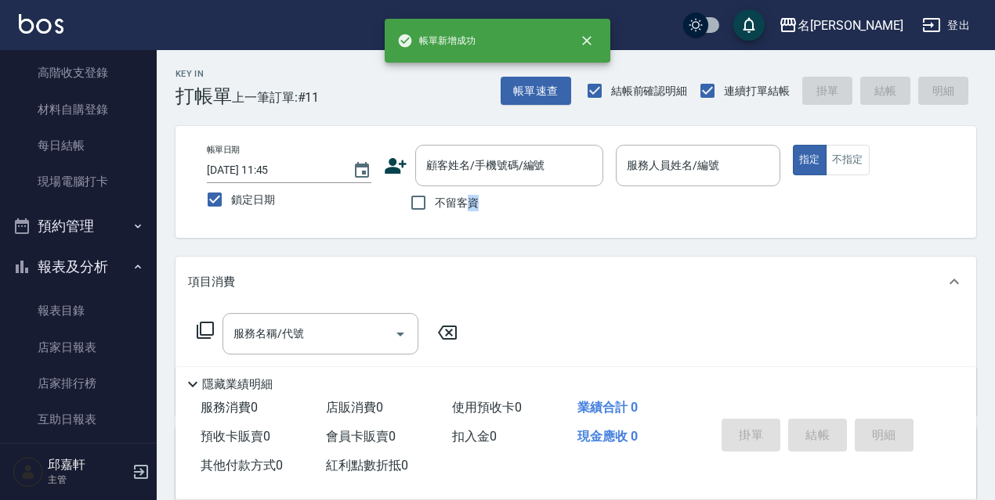
click at [468, 215] on div "帳單日期 [DATE] 11:45 鎖定日期 顧客姓名/手機號碼/編號 顧客姓名/手機號碼/編號 不留客資 服務人員姓名/編號 服務人員姓名/編號 指定 不指定" at bounding box center [575, 182] width 800 height 112
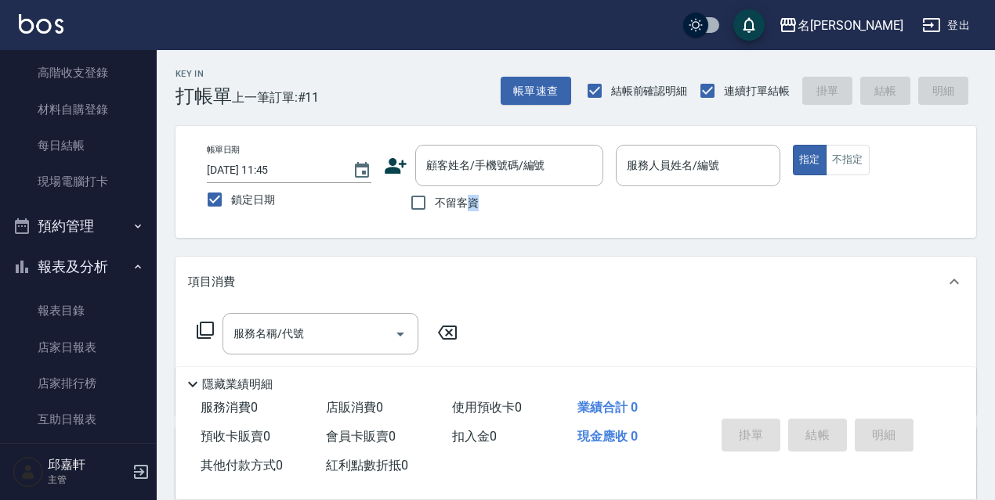
click at [466, 215] on label "不留客資" at bounding box center [440, 202] width 77 height 33
click at [435, 215] on input "不留客資" at bounding box center [418, 202] width 33 height 33
checkbox input "true"
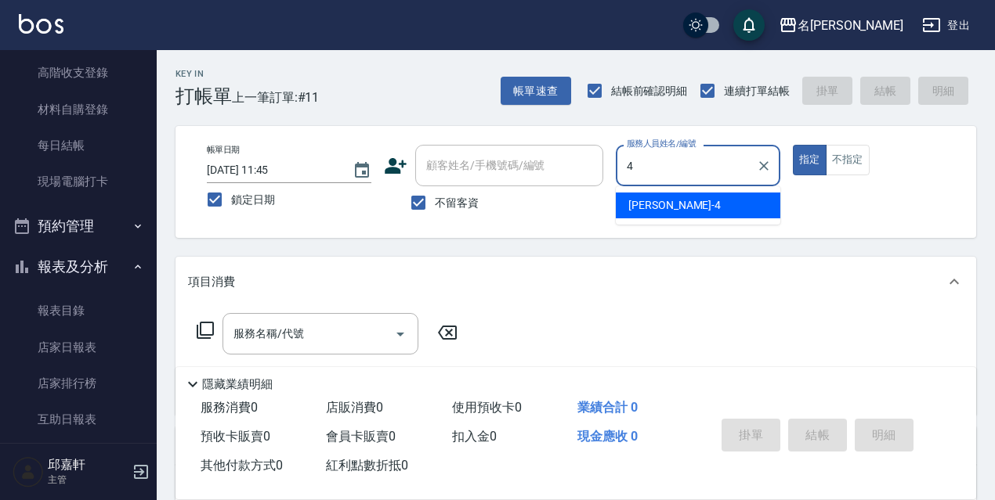
type input "[PERSON_NAME]-4"
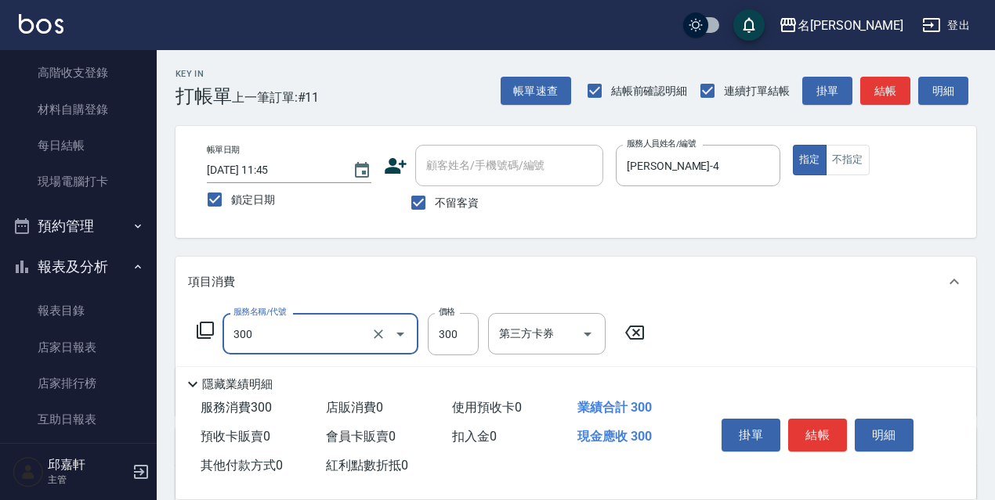
type input "洗髮300(300)"
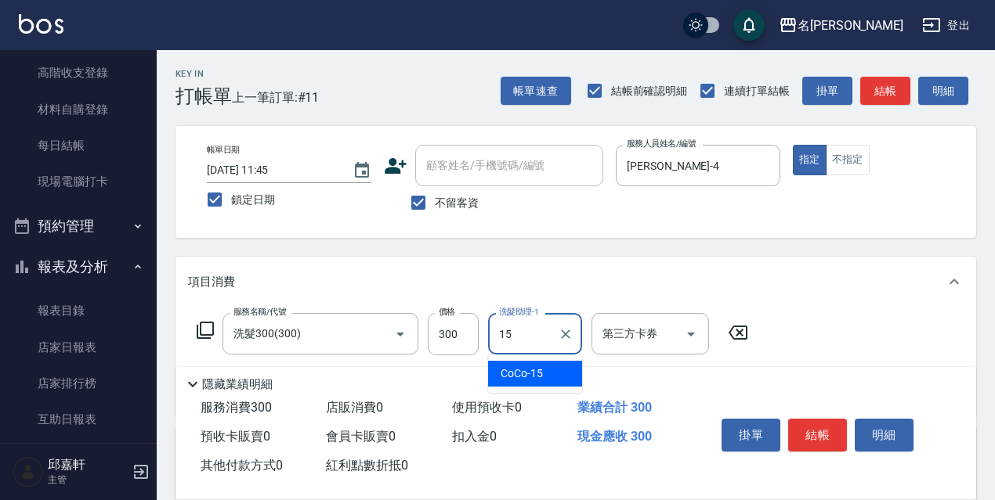
type input "CoCo-15"
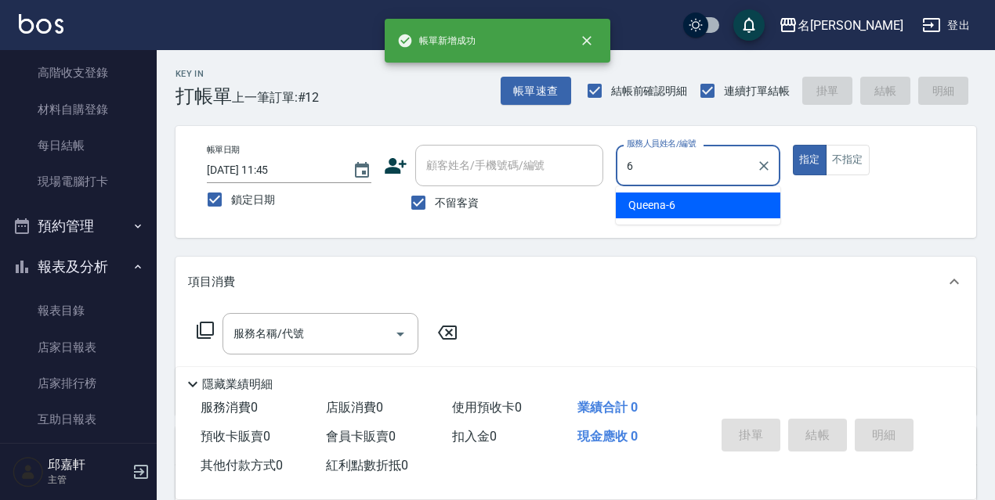
type input "Queena-6"
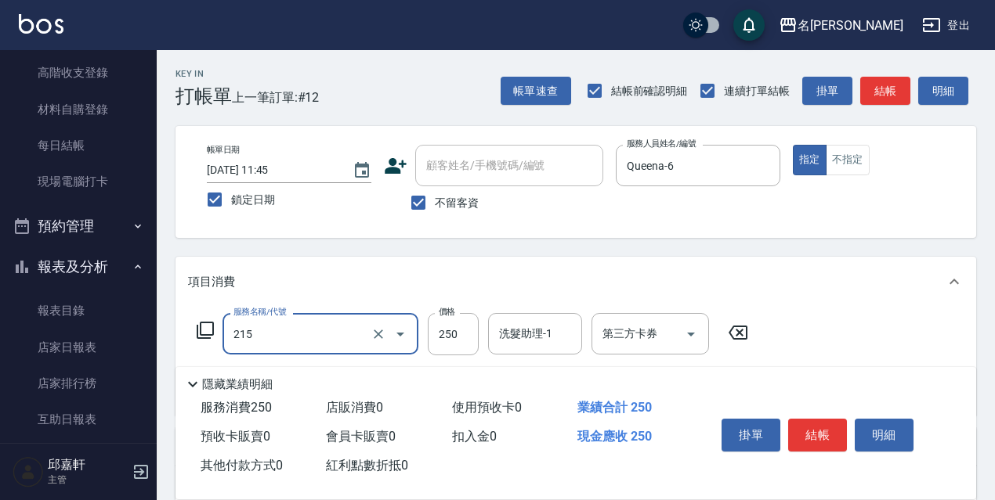
type input "洗髮卷<抵>250(215)"
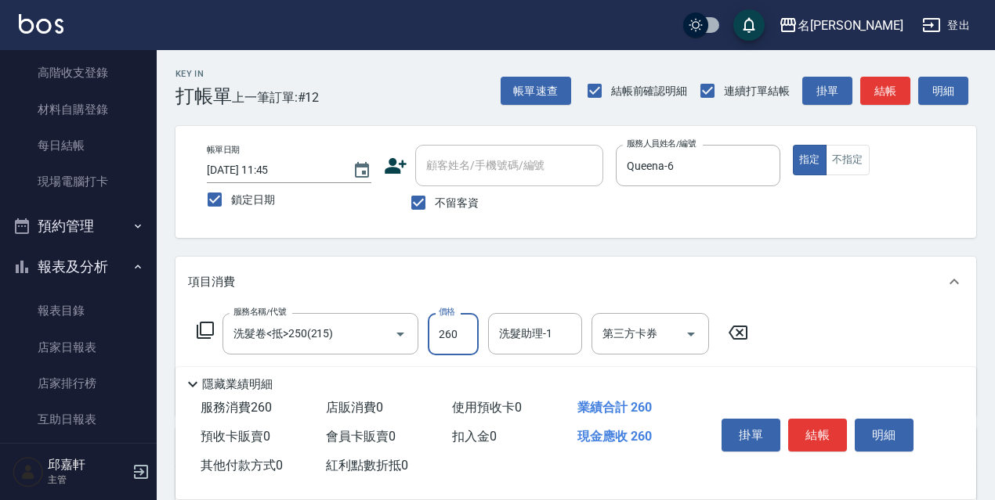
type input "260"
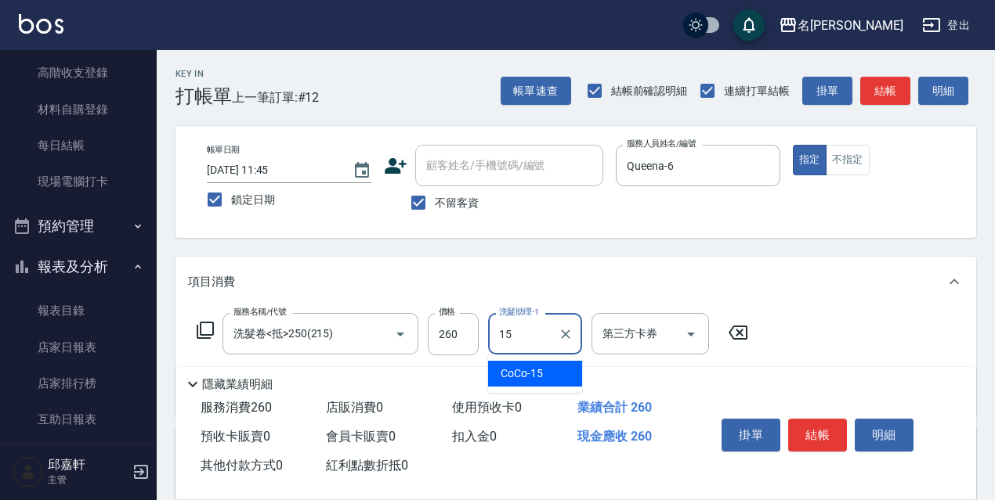
type input "CoCo-15"
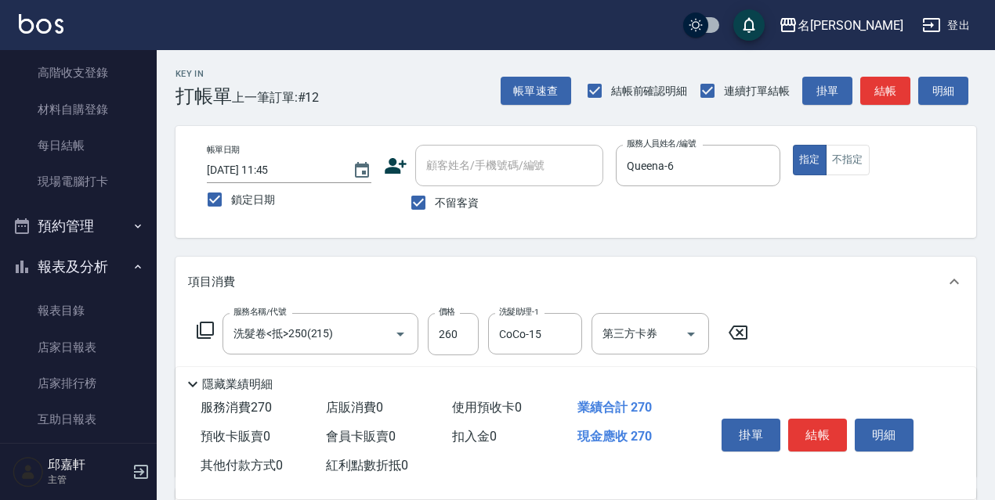
type input "潤絲精(801)"
type input "20"
click at [693, 327] on icon "Open" at bounding box center [690, 334] width 19 height 19
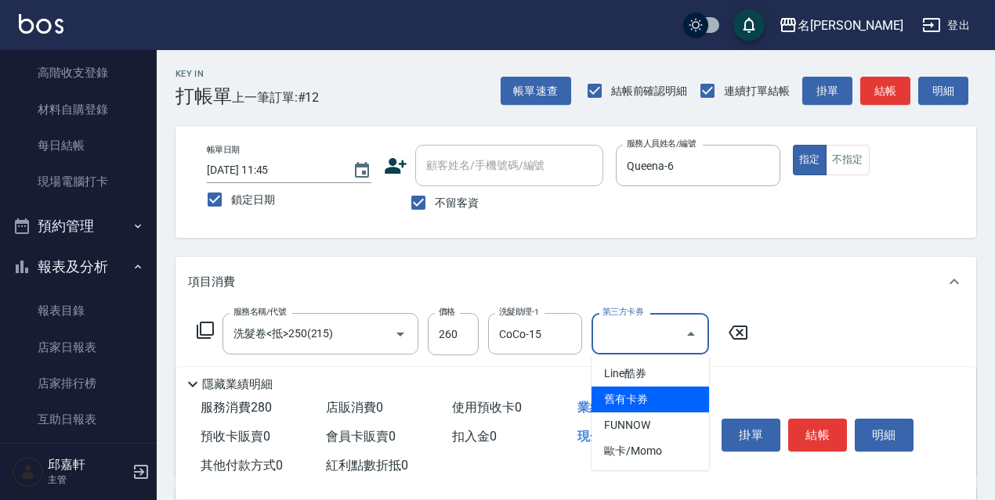
type input "舊有卡券"
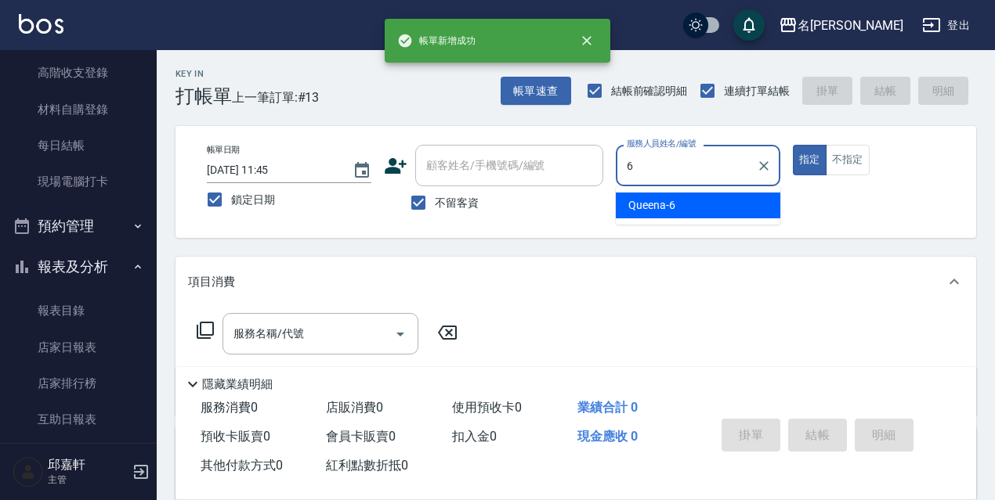
type input "Queena-6"
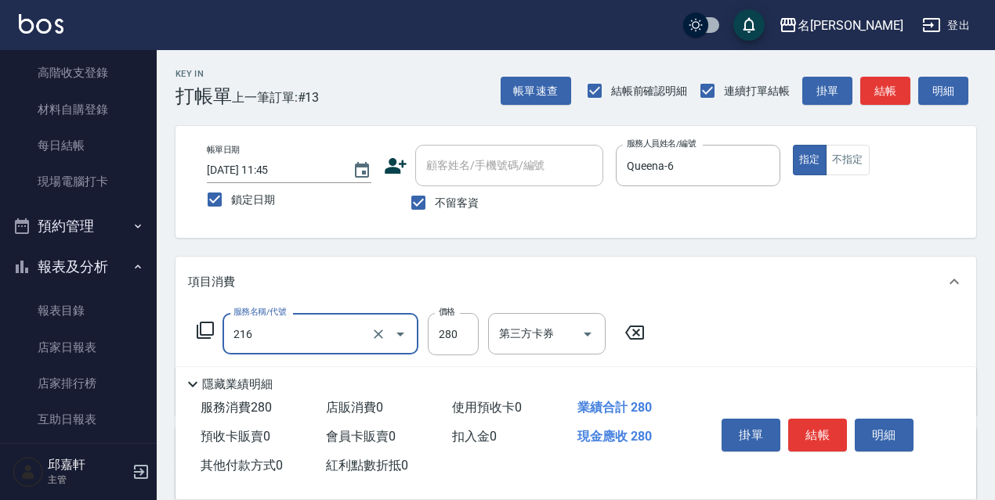
type input "洗髮卷<抵>280(216)"
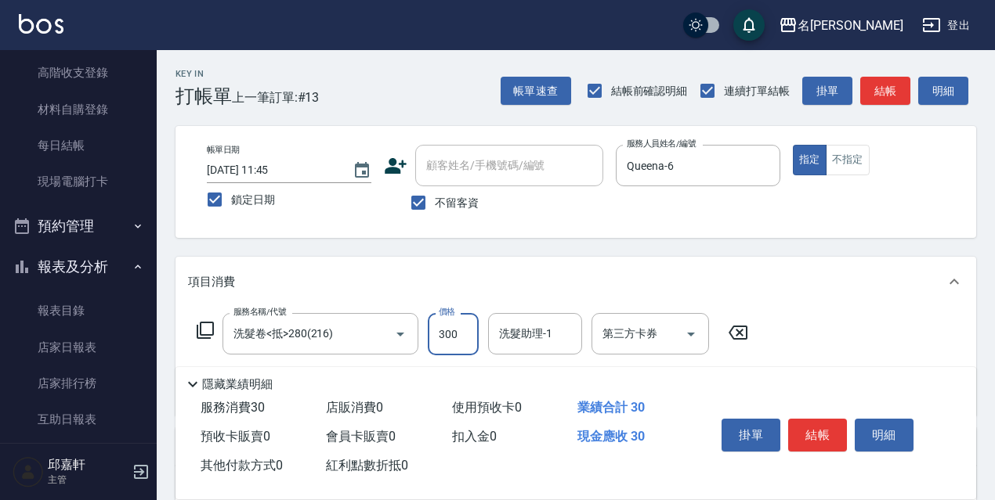
type input "300"
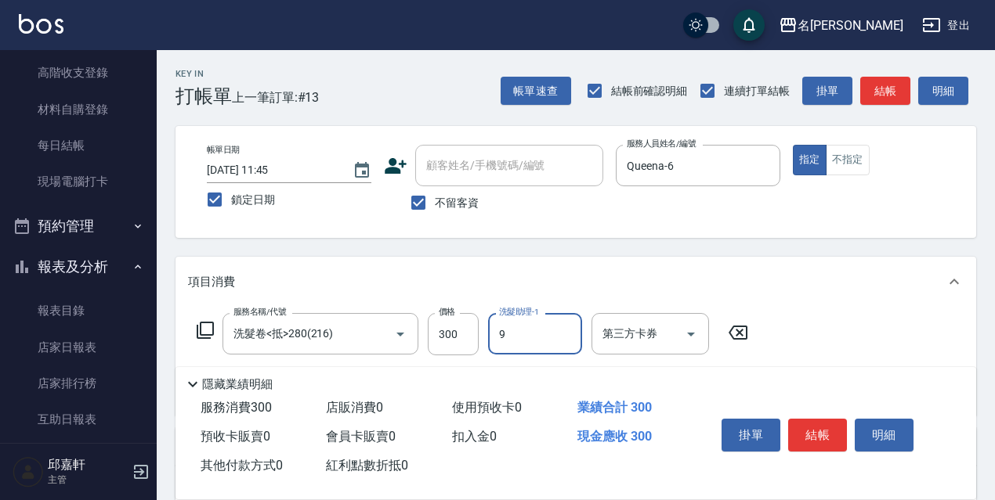
type input "Zora-9"
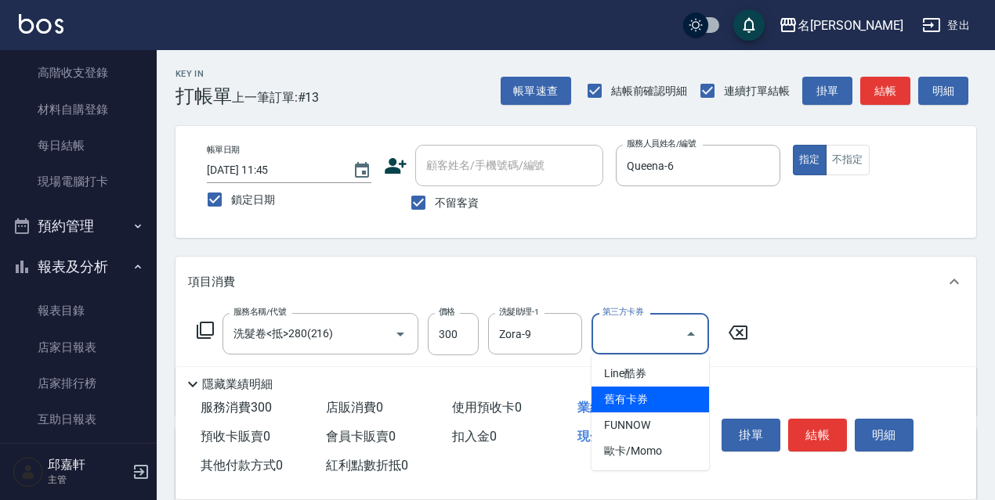
type input "舊有卡券"
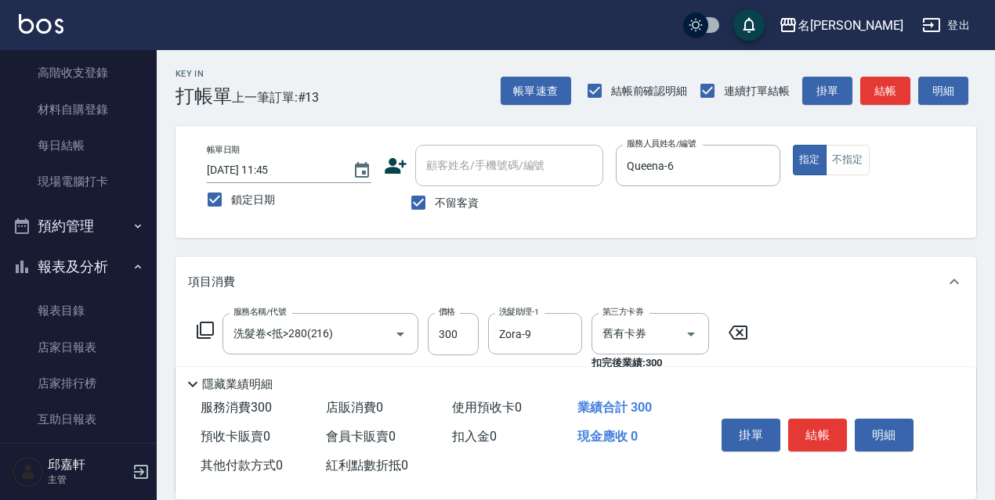
type input "保濕護髮(809)"
type input "Zora-9"
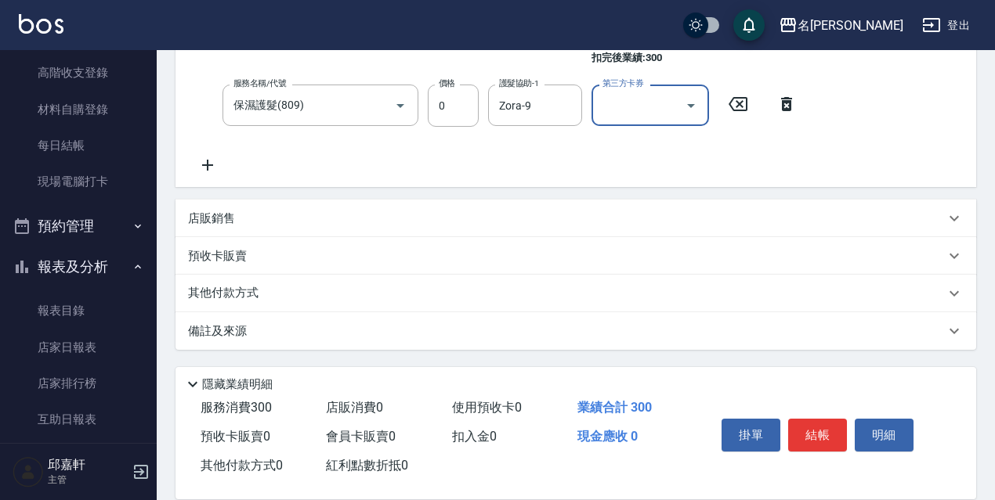
click at [327, 217] on div "店販銷售" at bounding box center [566, 219] width 757 height 16
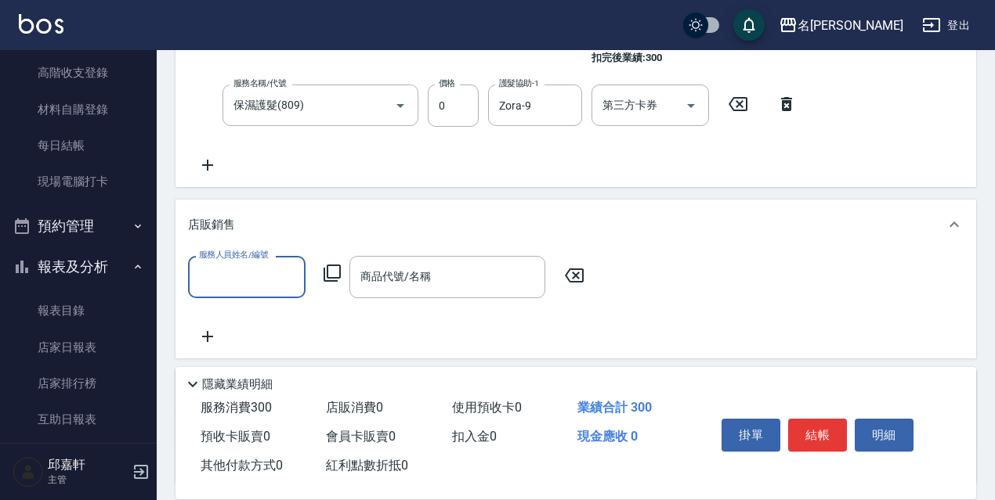
scroll to position [439, 0]
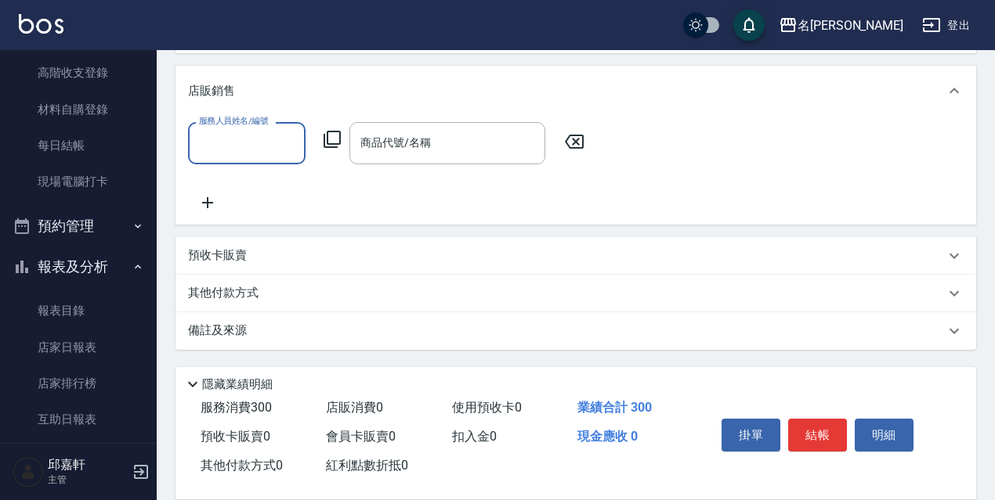
click at [311, 256] on div "預收卡販賣" at bounding box center [566, 255] width 757 height 16
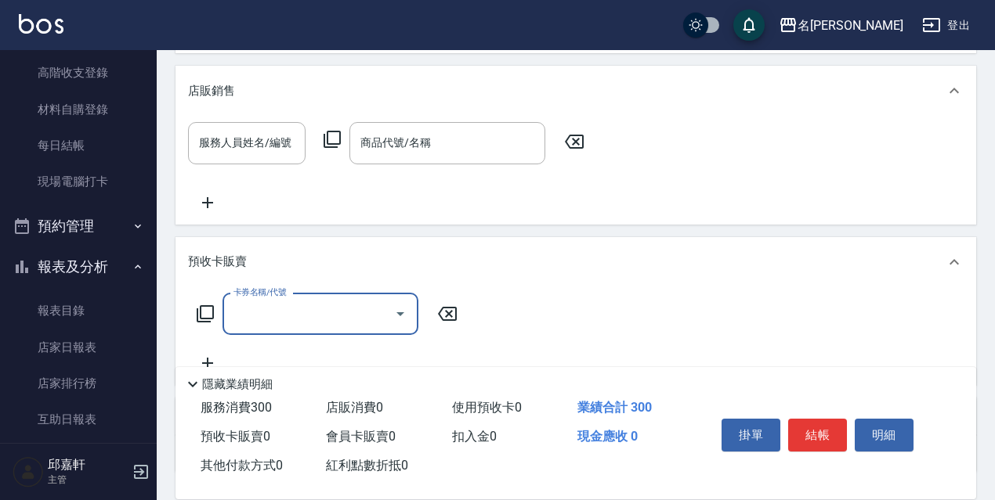
scroll to position [0, 0]
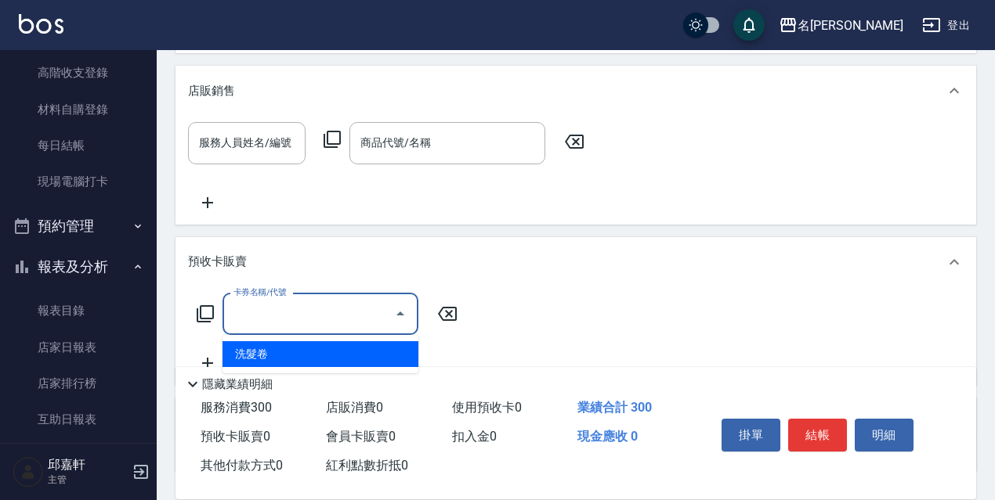
type input "洗髮卷(991)"
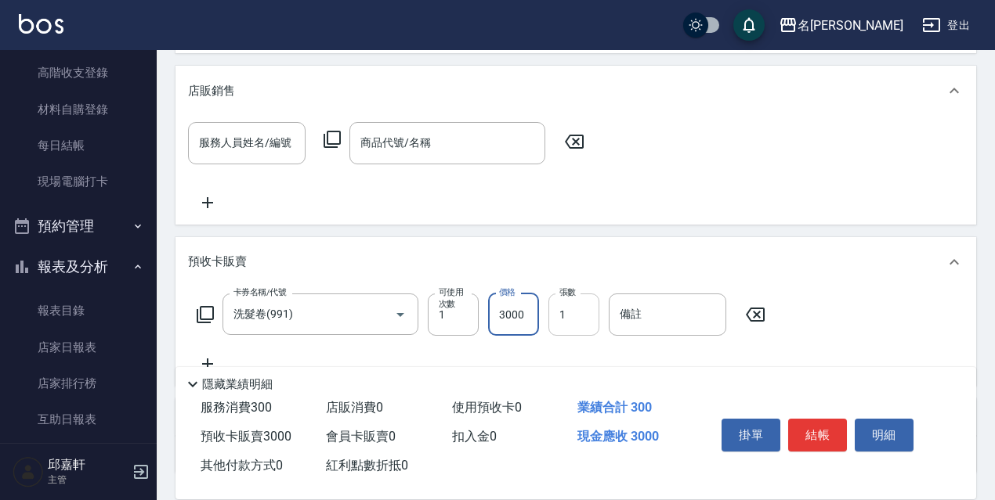
type input "3000"
drag, startPoint x: 573, startPoint y: 314, endPoint x: 553, endPoint y: 315, distance: 19.6
click at [553, 315] on input "1" at bounding box center [573, 315] width 51 height 42
type input "2"
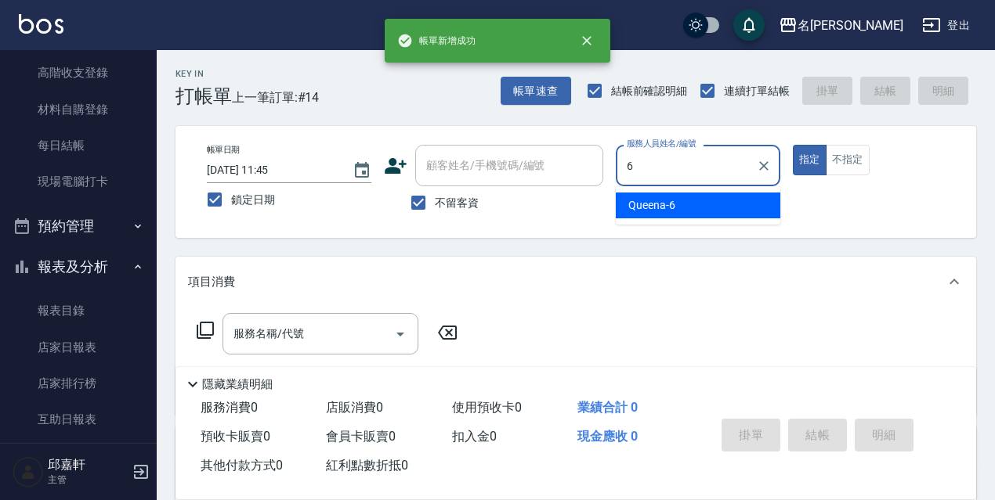
type input "Queena-6"
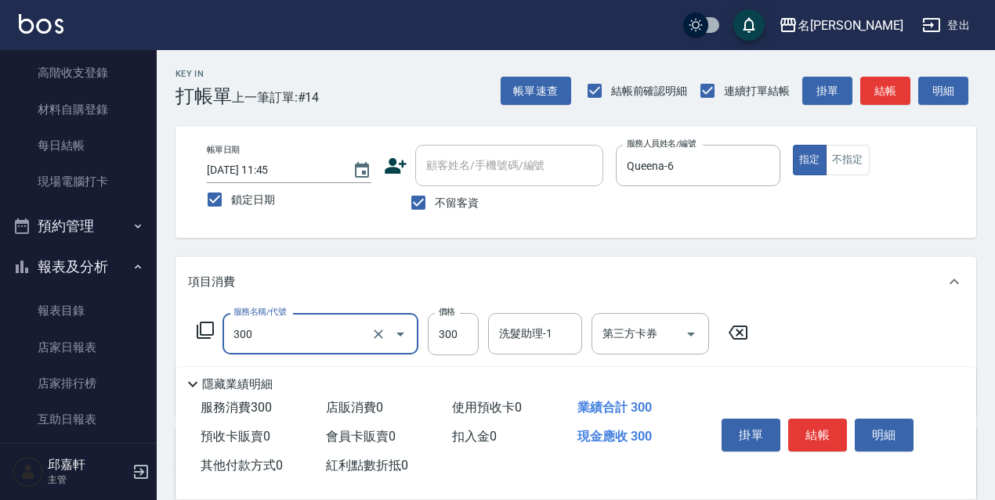
type input "洗髮300(300)"
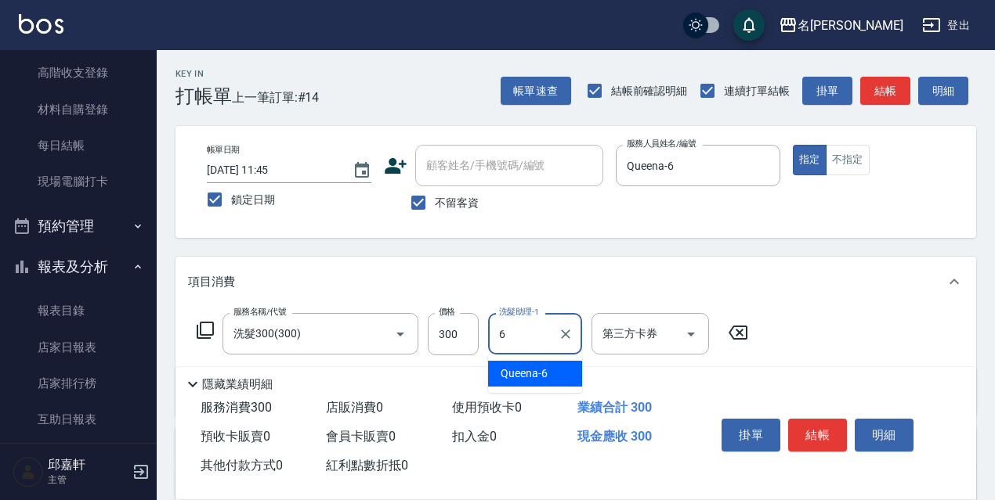
type input "Queena-6"
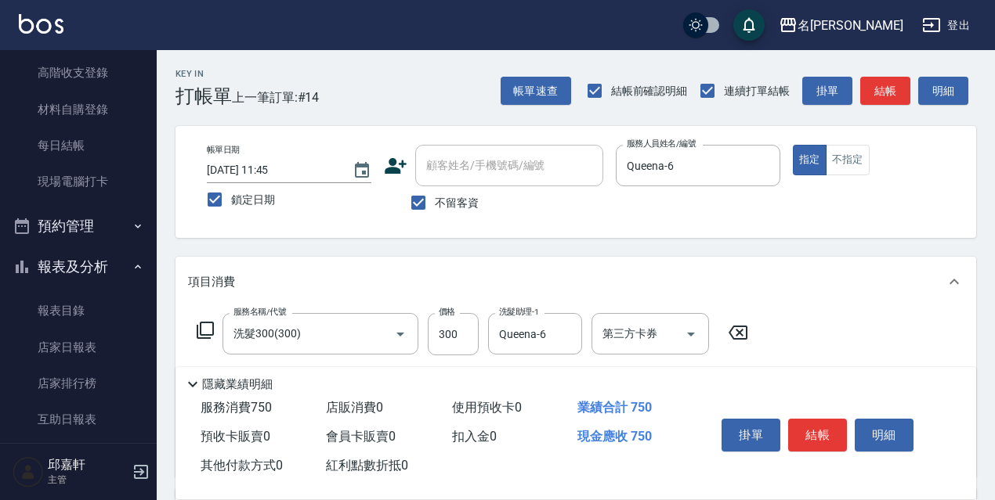
type input "剪髮450(306)"
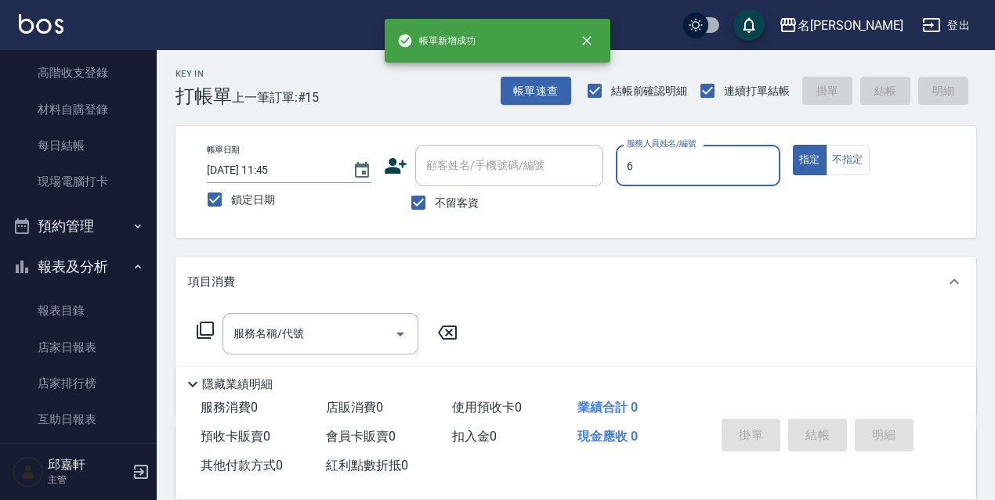
type input "Queena-6"
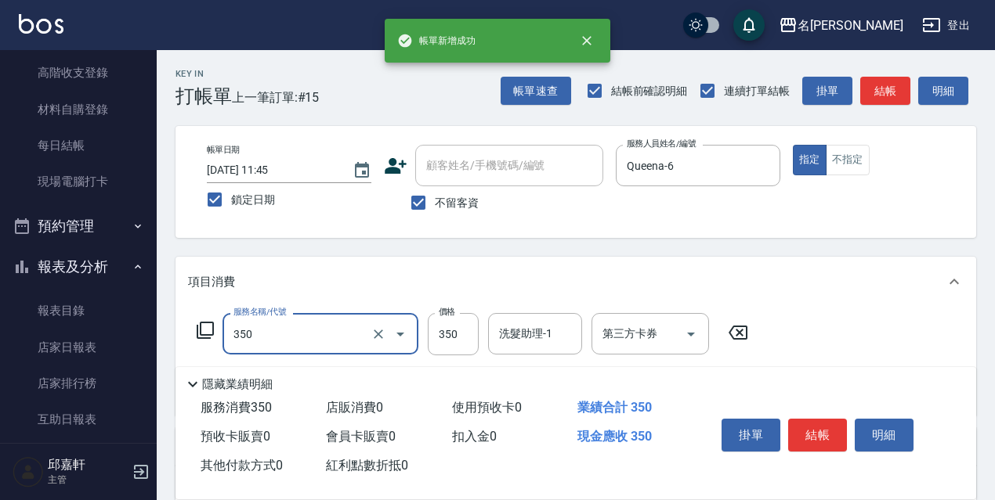
type input "洗髮350(350)"
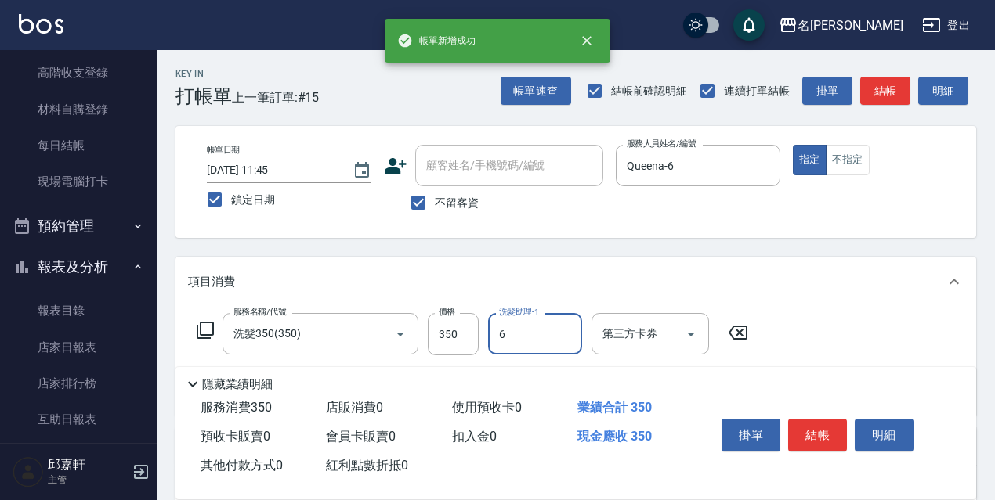
type input "Queena-6"
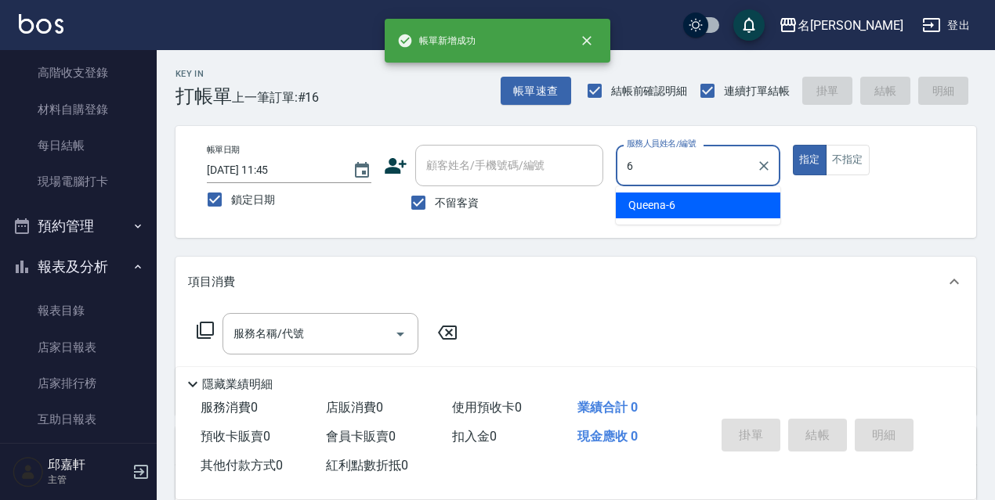
type input "Queena-6"
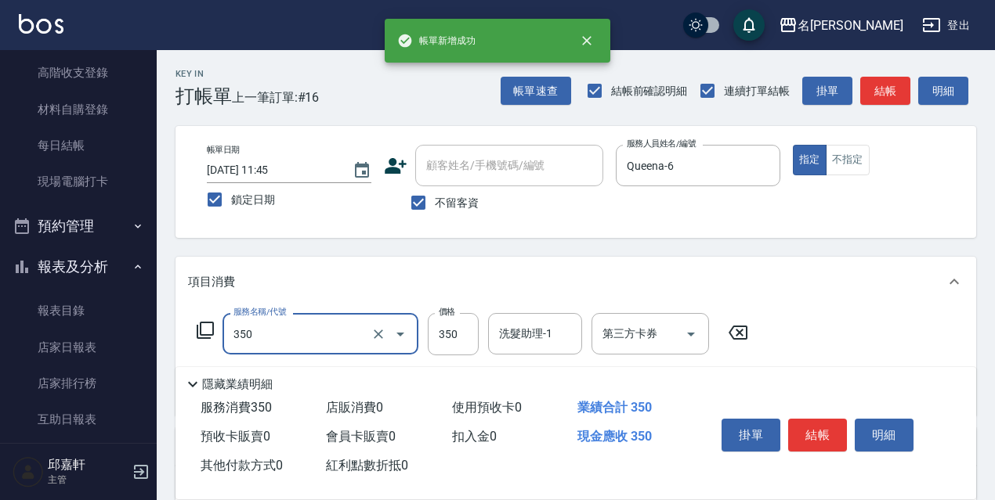
type input "洗髮350(350)"
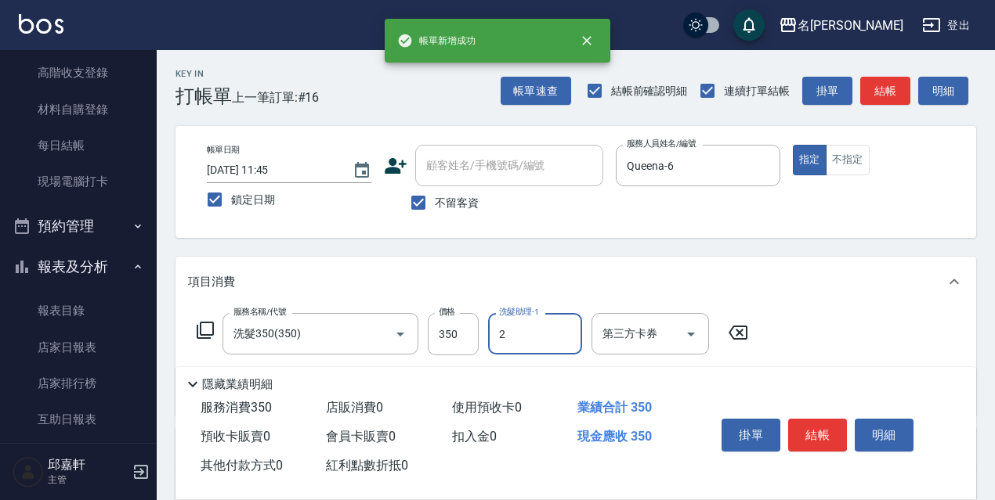
type input "Vicky-2"
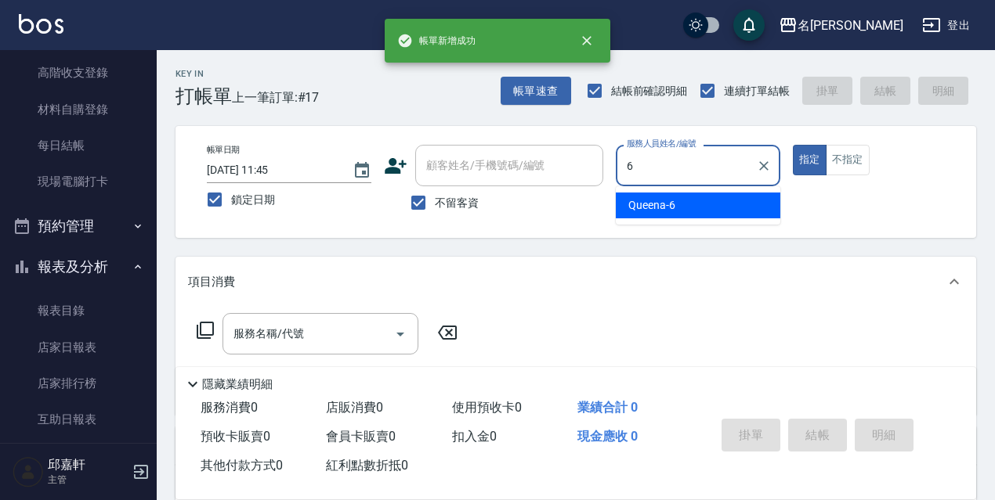
type input "Queena-6"
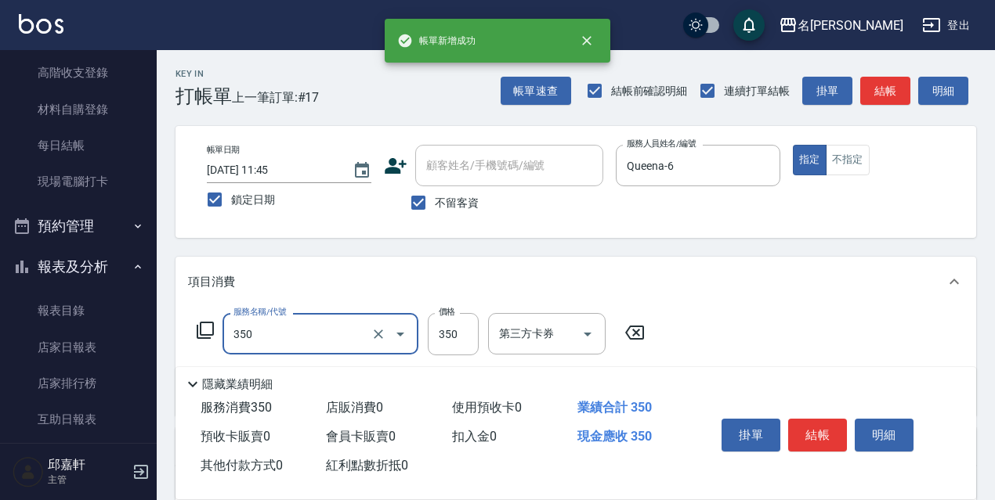
type input "洗髮350(350)"
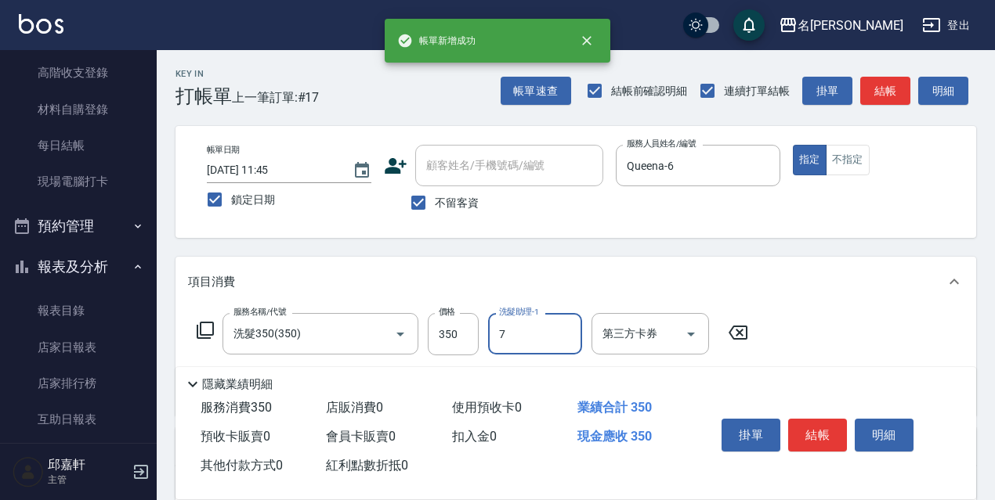
type input "Fanny-7"
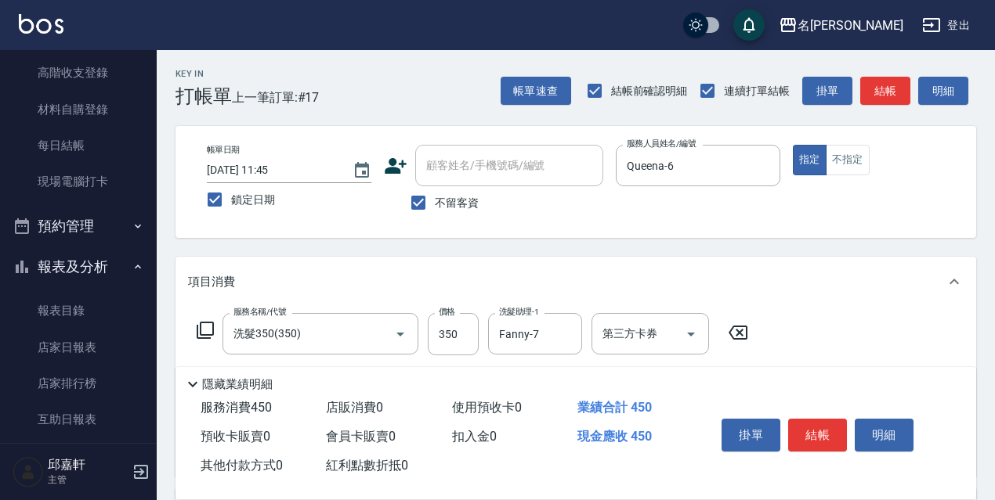
type input "電棒/夾直(803)"
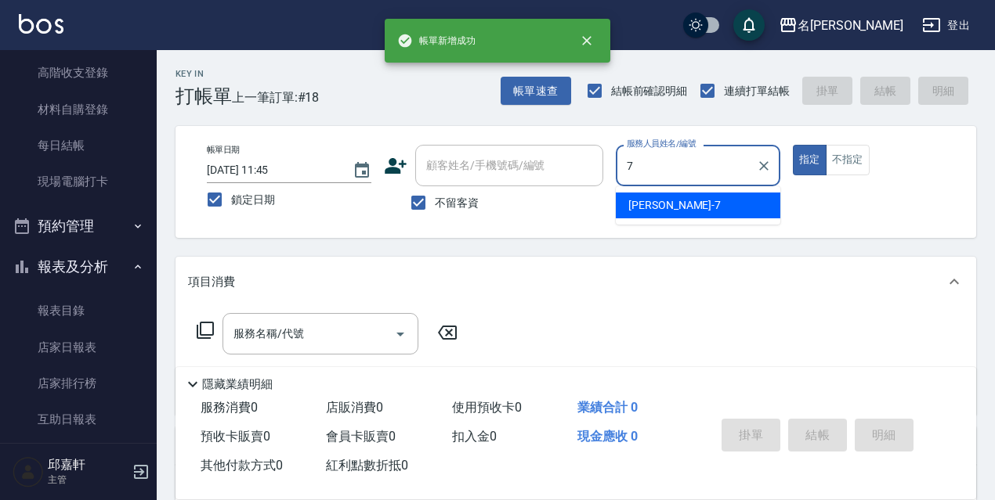
type input "Fanny-7"
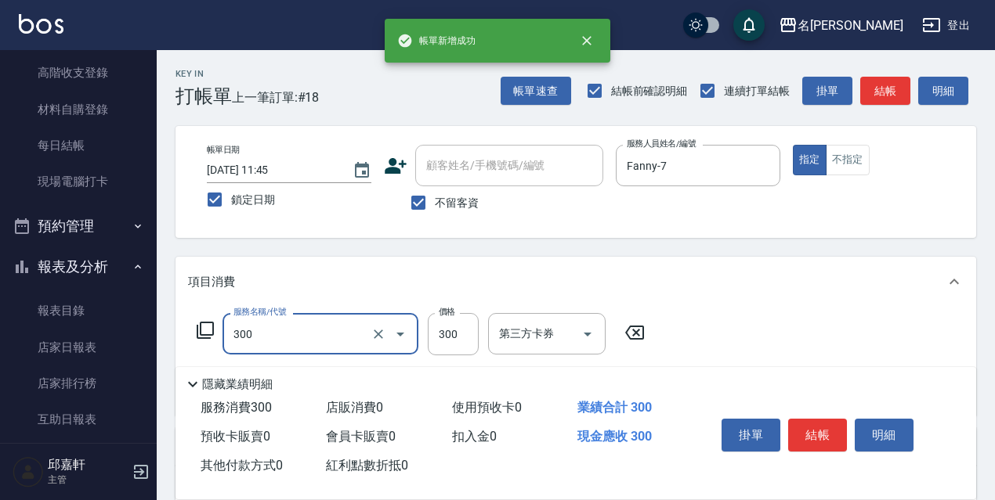
type input "洗髮300(300)"
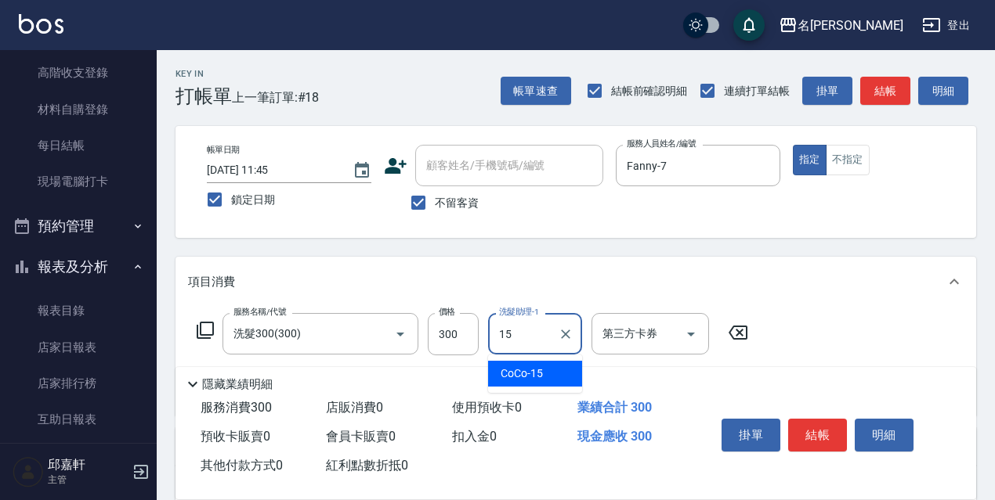
type input "CoCo-15"
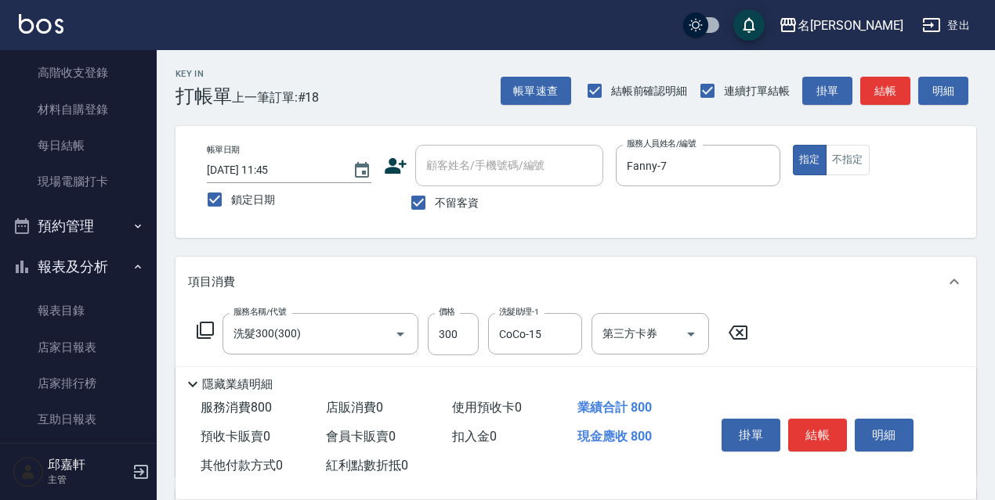
type input "剪髮500(307)"
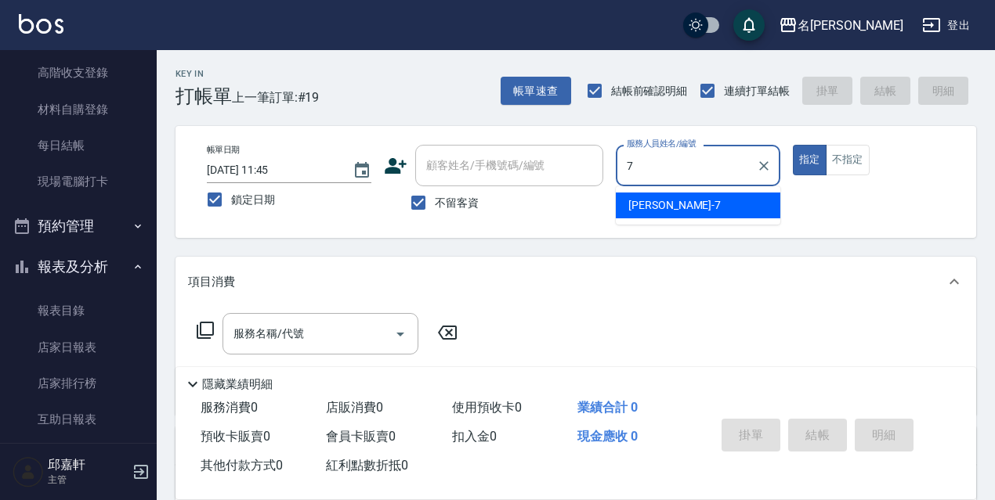
type input "Fanny-7"
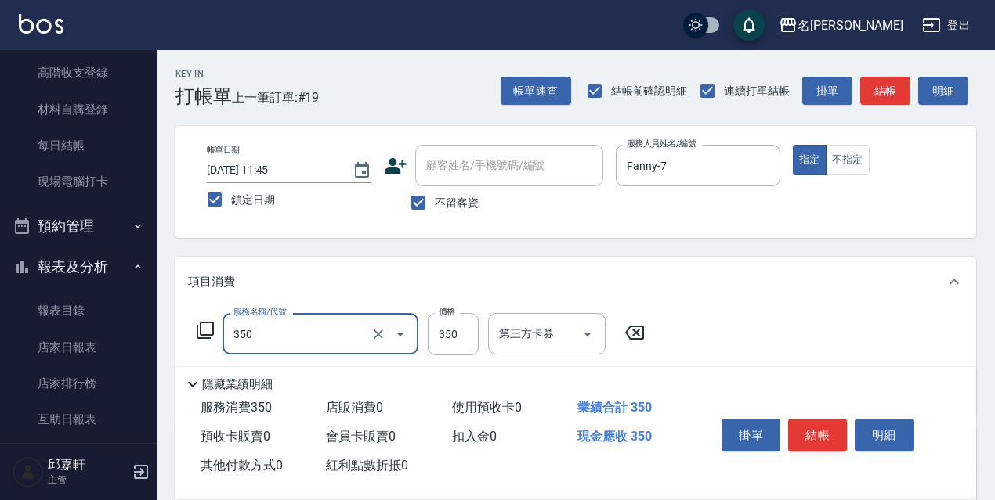
type input "洗髮350(350)"
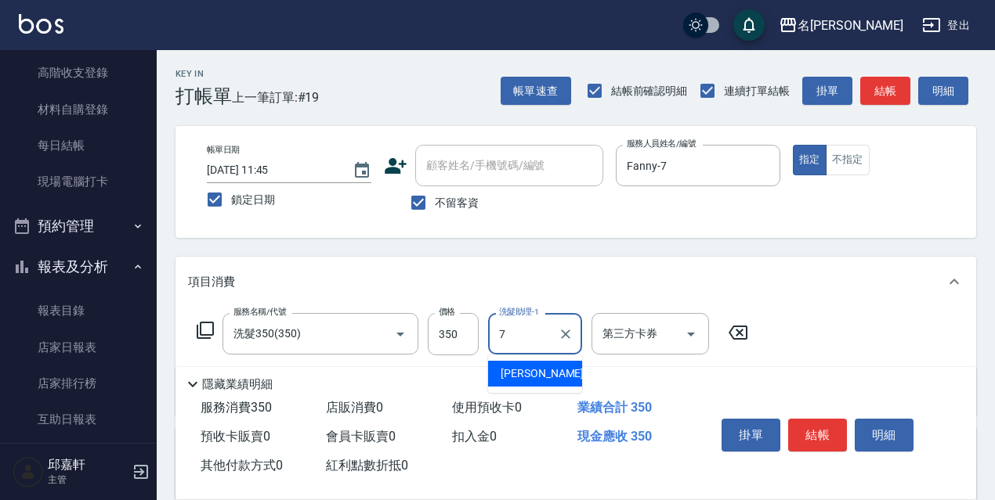
type input "Fanny-7"
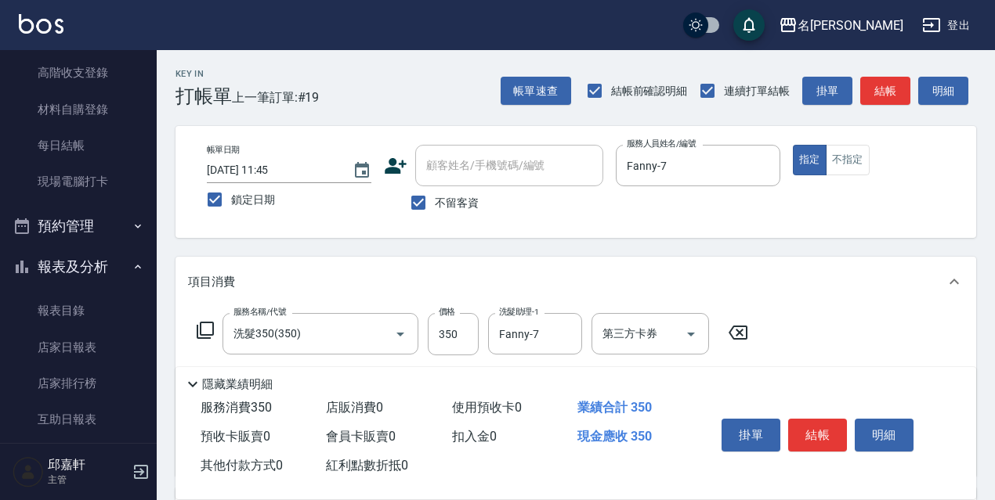
click at [193, 323] on div "服務名稱/代號 洗髮350(350) 服務名稱/代號 價格 350 價格 洗髮助理-1 Fanny-7 洗髮助理-1 第三方卡券 第三方卡券" at bounding box center [472, 334] width 569 height 42
click at [200, 333] on icon at bounding box center [205, 330] width 17 height 17
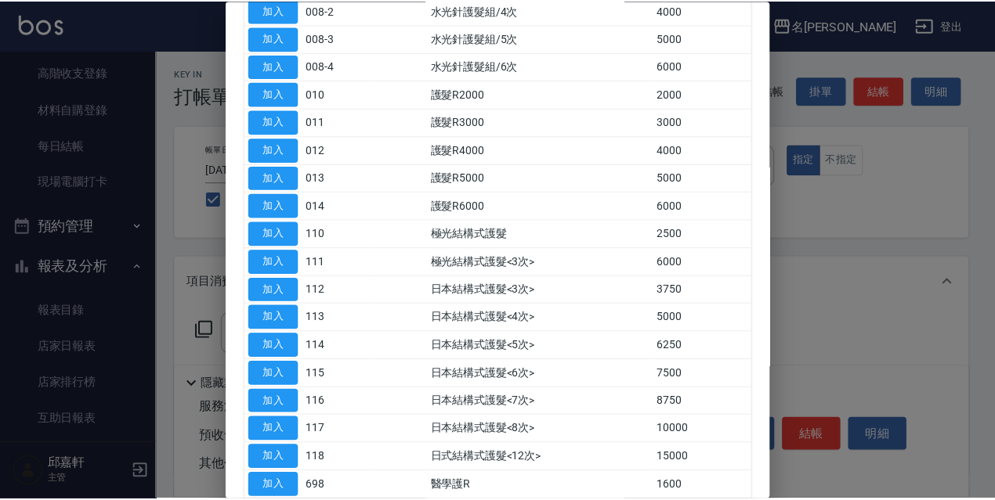
scroll to position [470, 0]
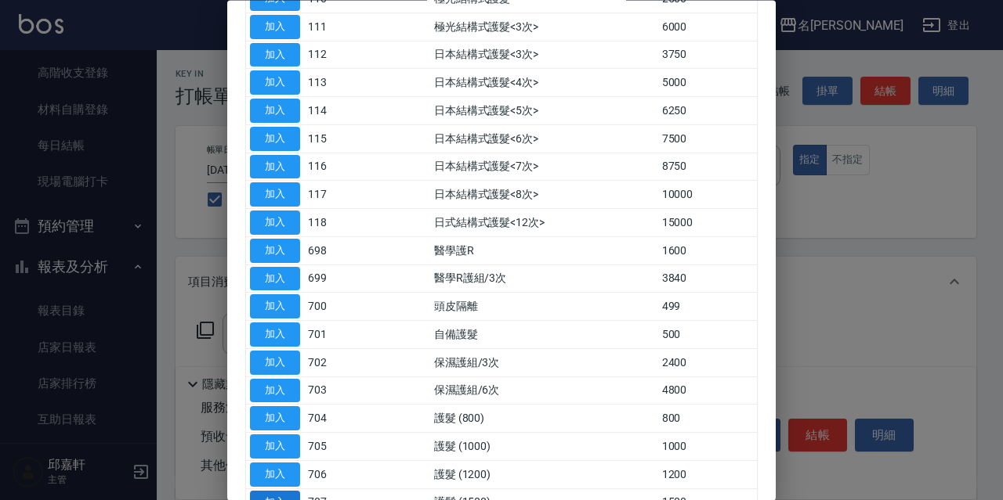
click at [259, 497] on button "加入" at bounding box center [275, 503] width 50 height 24
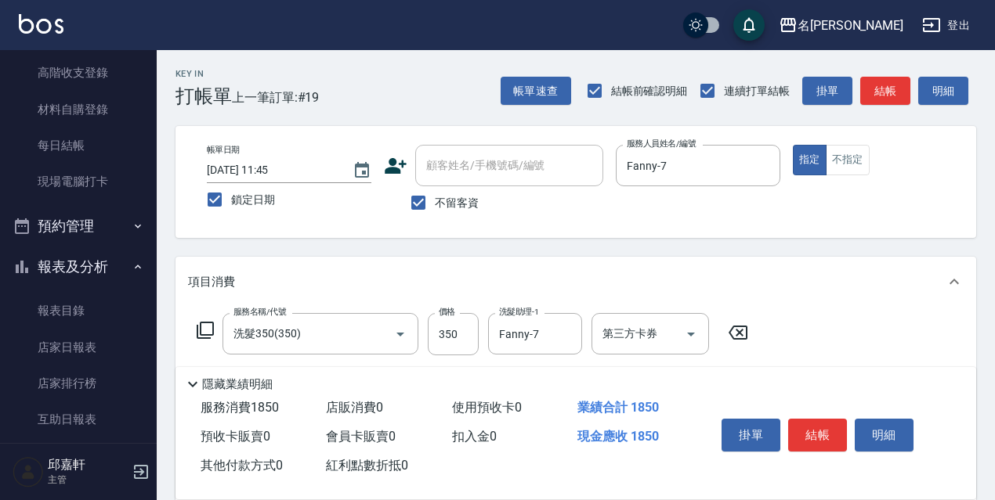
scroll to position [157, 0]
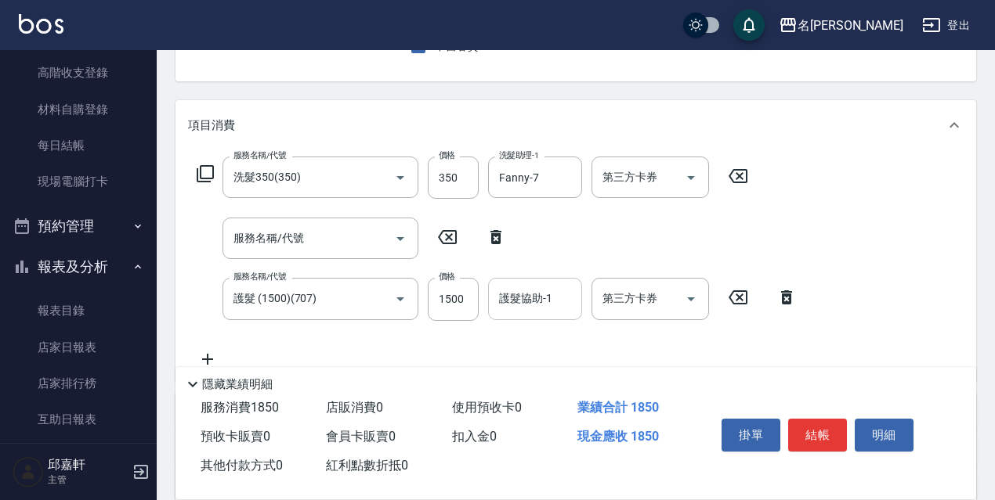
click at [533, 309] on input "護髮協助-1" at bounding box center [535, 298] width 80 height 27
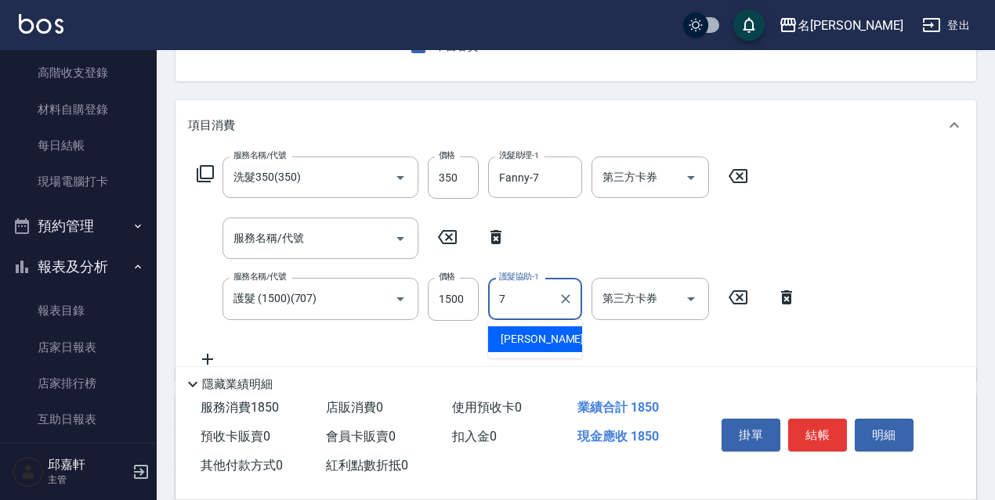
type input "Fanny-7"
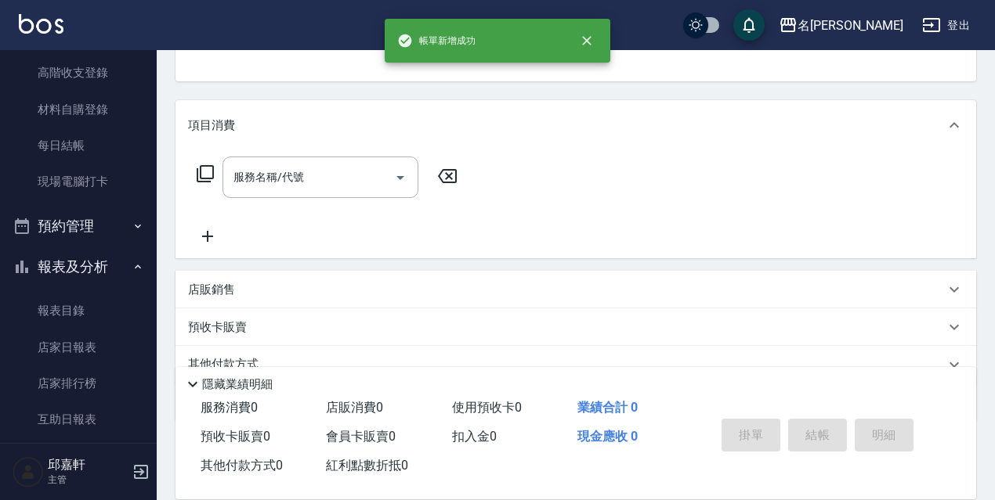
scroll to position [152, 0]
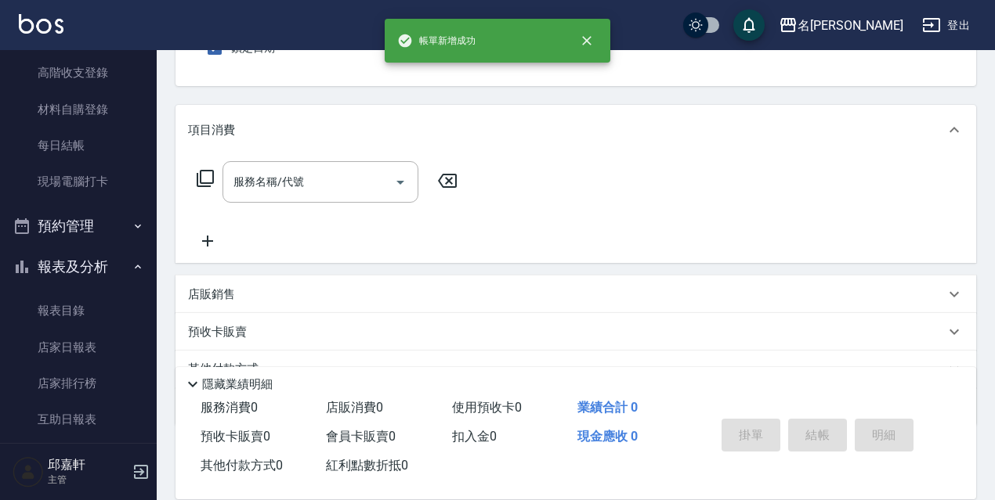
type input "Fanny-7"
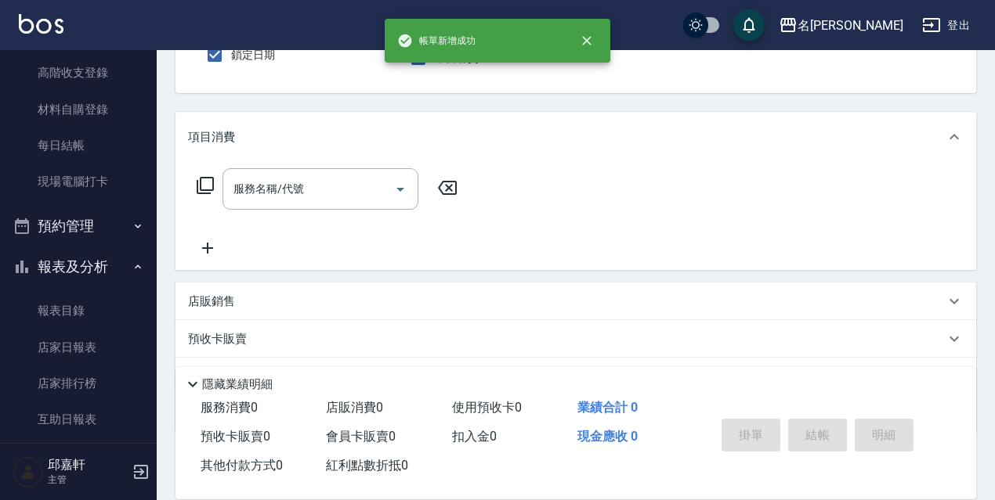
scroll to position [67, 0]
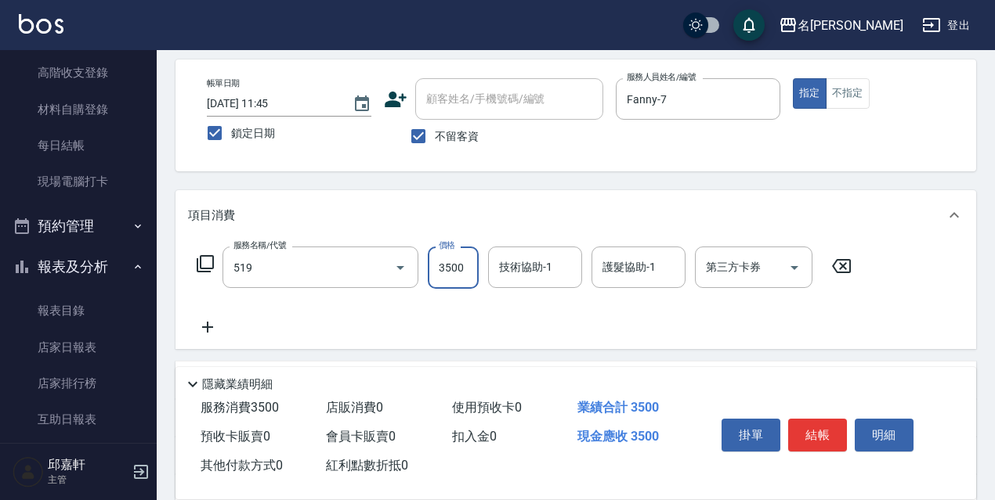
type input "阿速卡醫學染髮(519)"
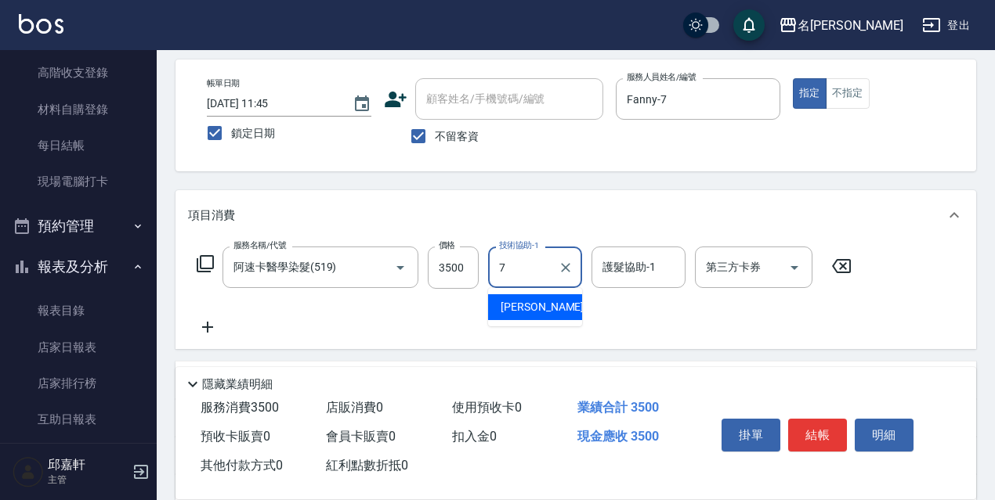
type input "Fanny-7"
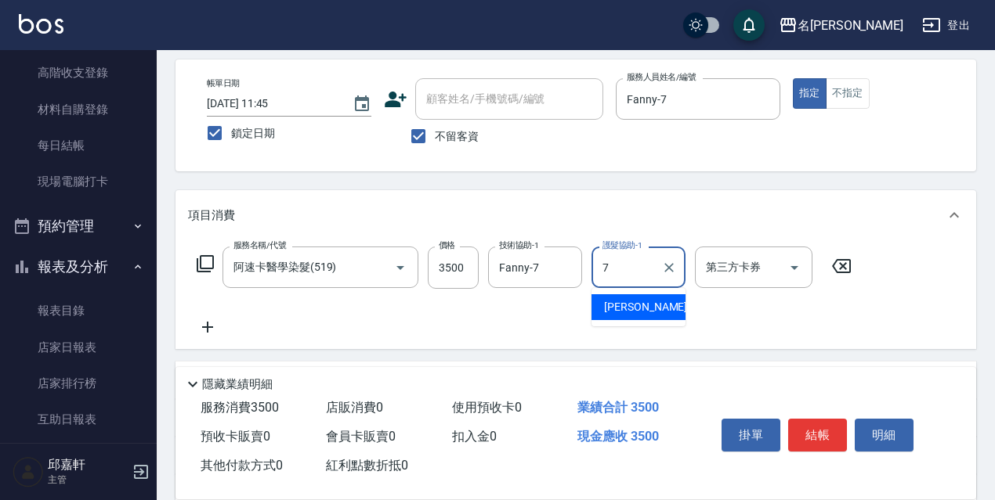
type input "Fanny-7"
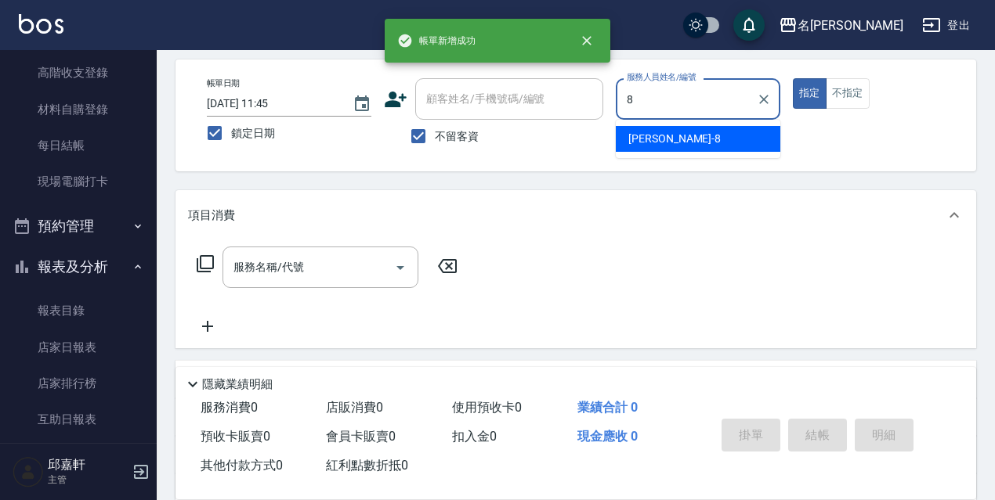
type input "Cindy-8"
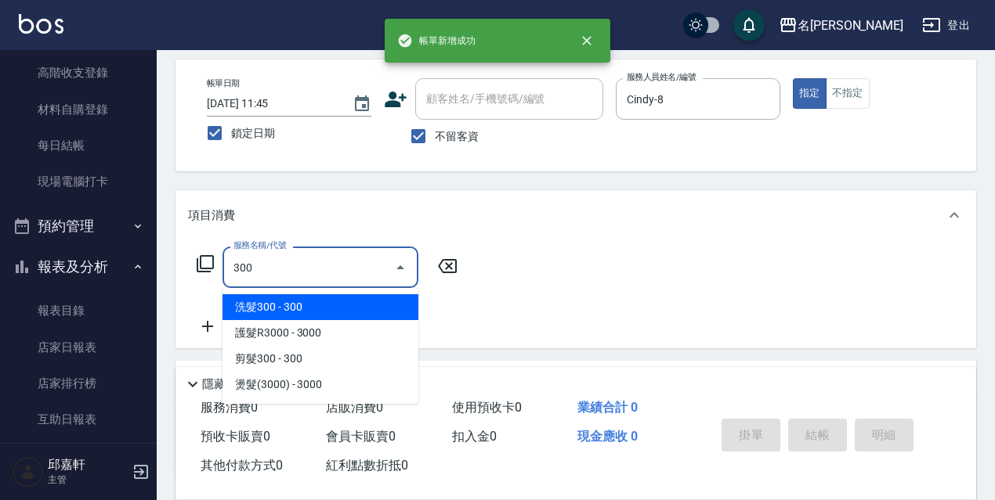
type input "洗髮300(300)"
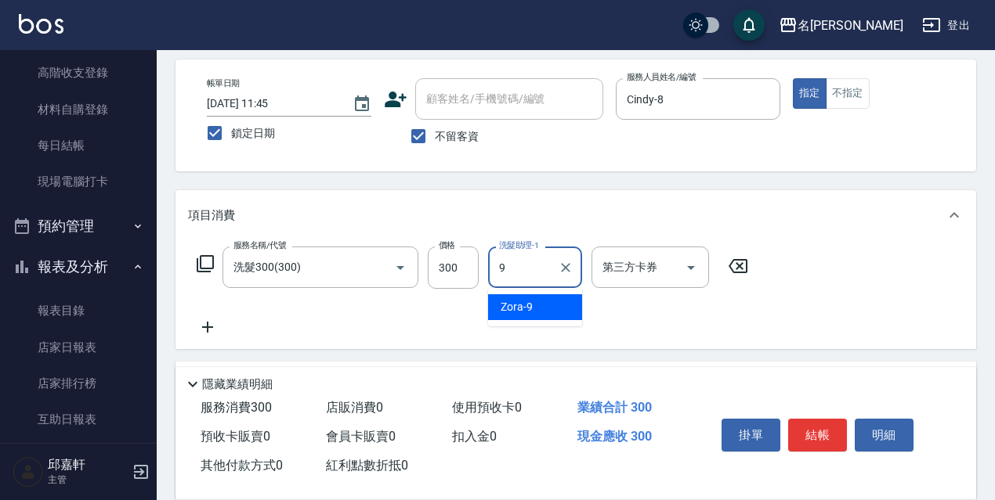
type input "Zora-9"
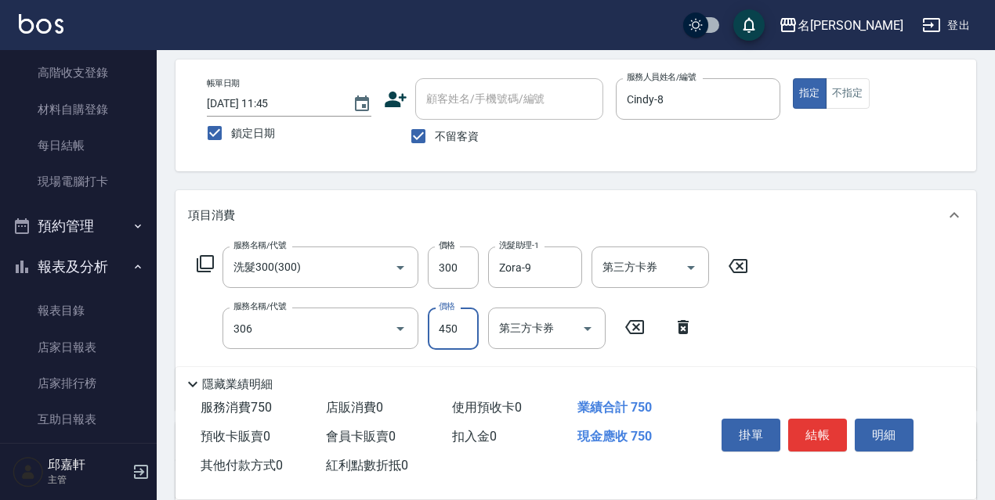
type input "剪髮450(306)"
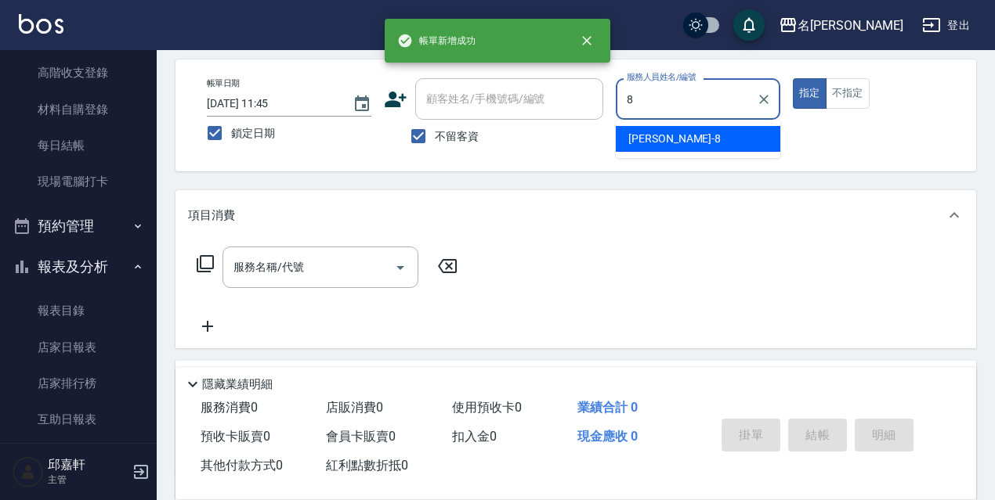
type input "Cindy-8"
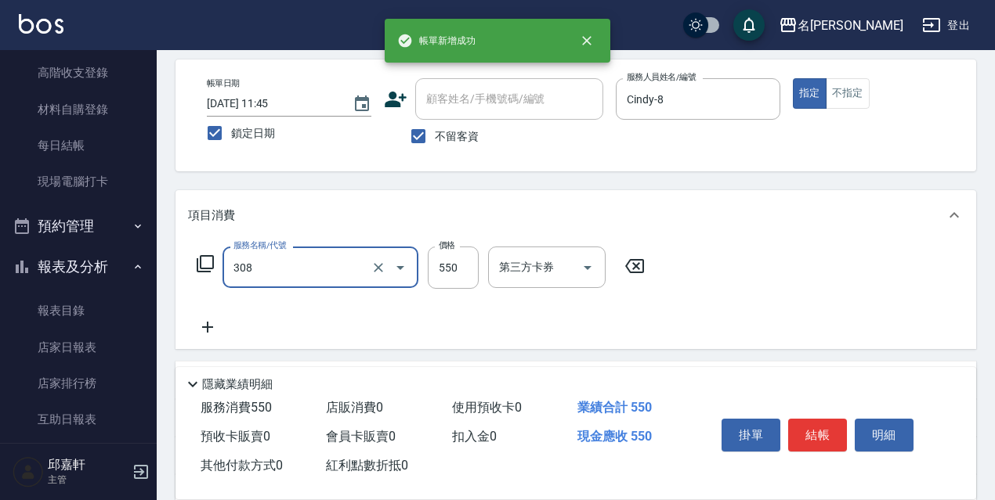
type input "剪髮550(308)"
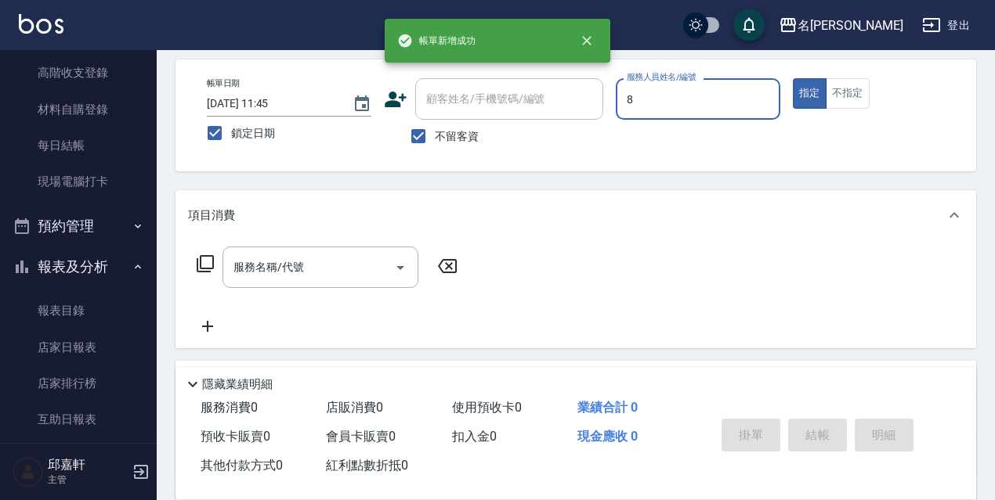
type input "Cindy-8"
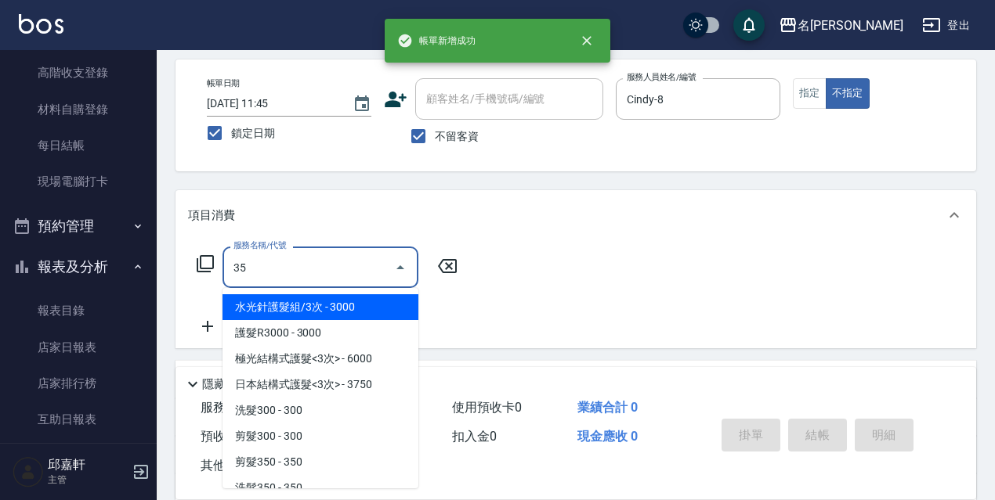
type input "350"
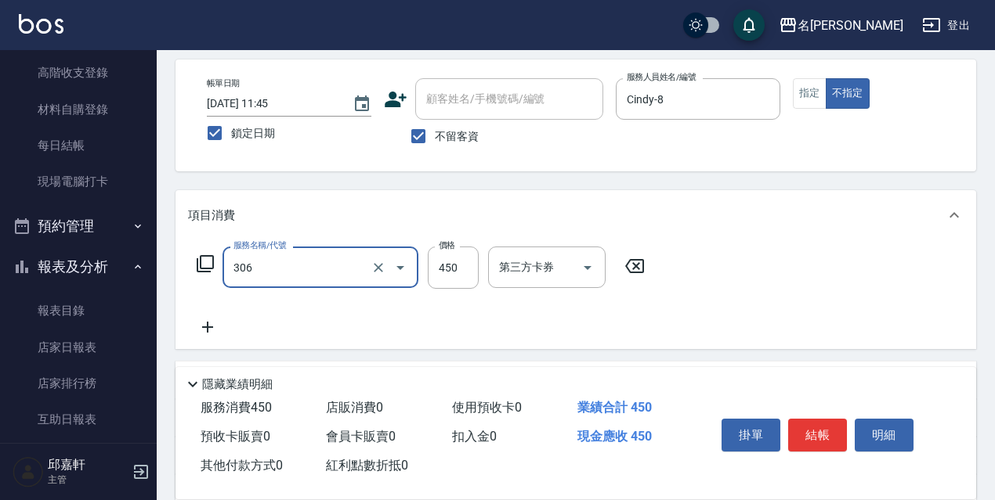
type input "剪髮450(306)"
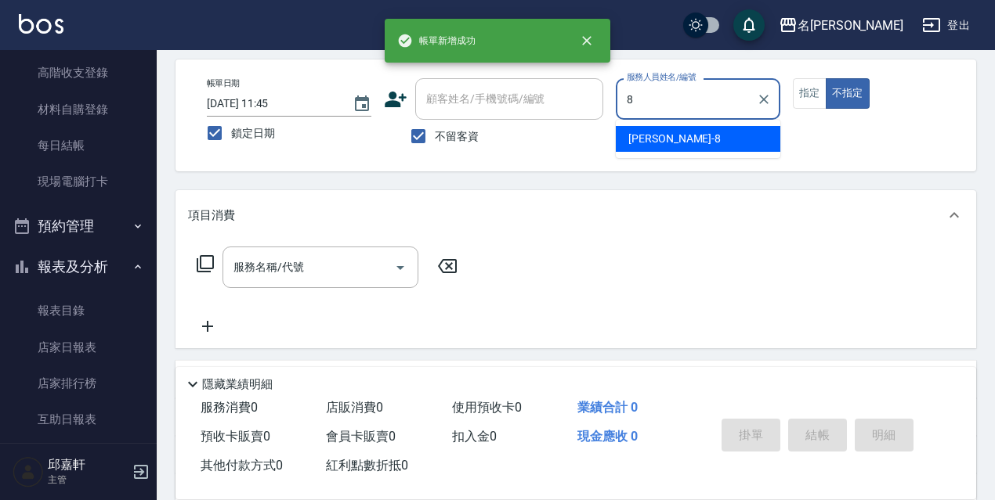
type input "Cindy-8"
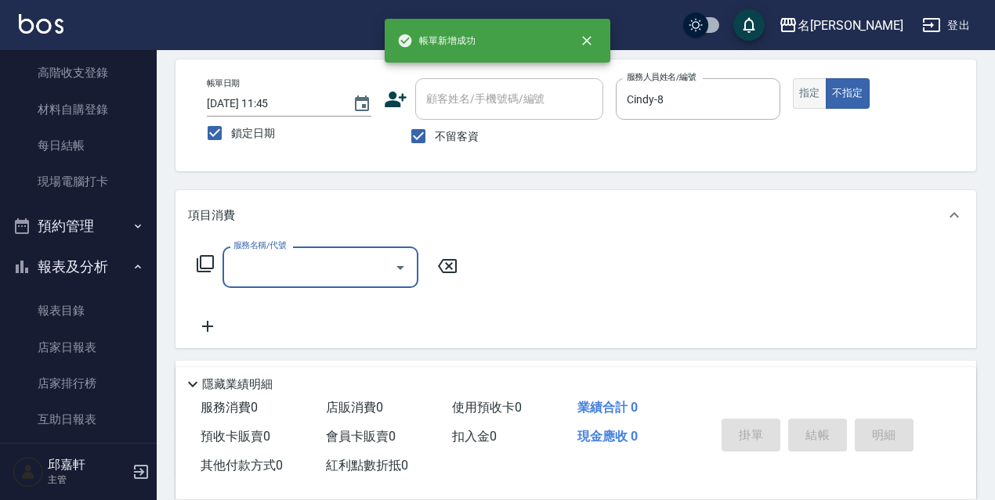
click at [815, 89] on button "指定" at bounding box center [810, 93] width 34 height 31
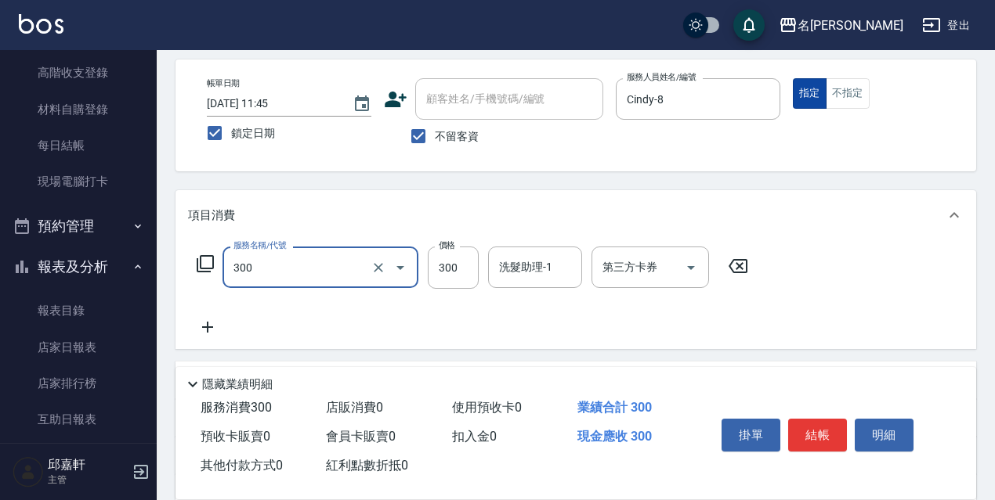
type input "洗髮300(300)"
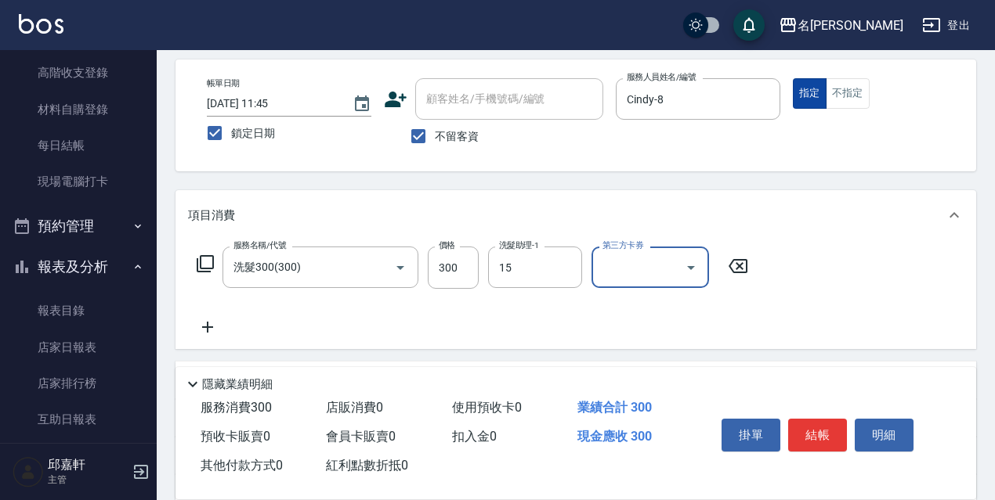
type input "CoCo-15"
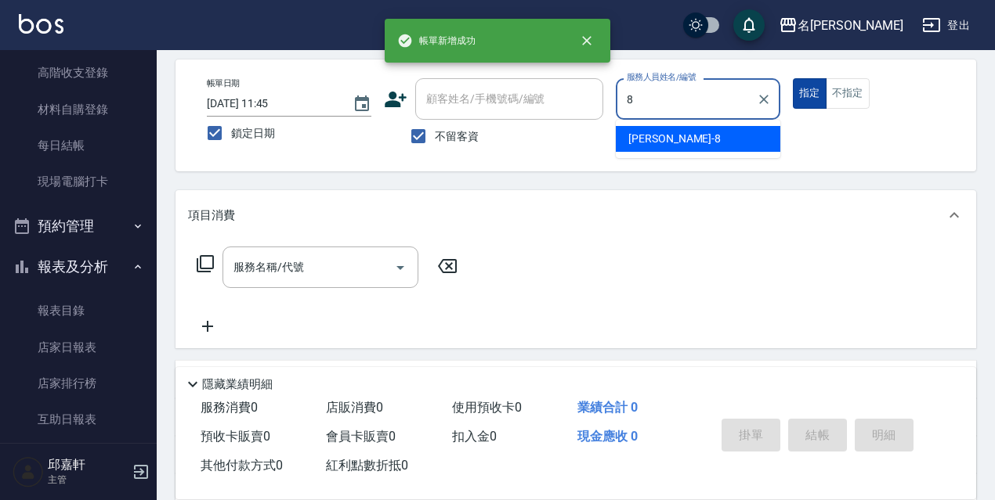
type input "Cindy-8"
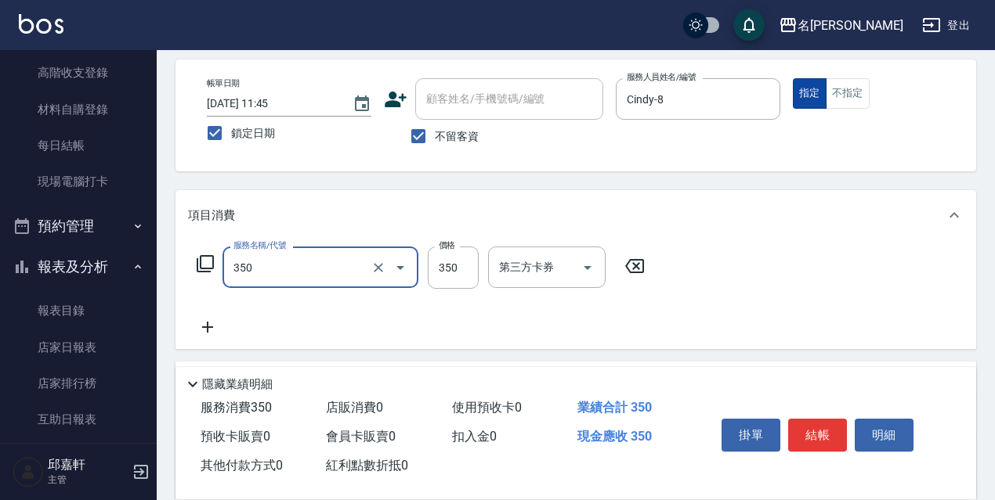
type input "洗髮350(350)"
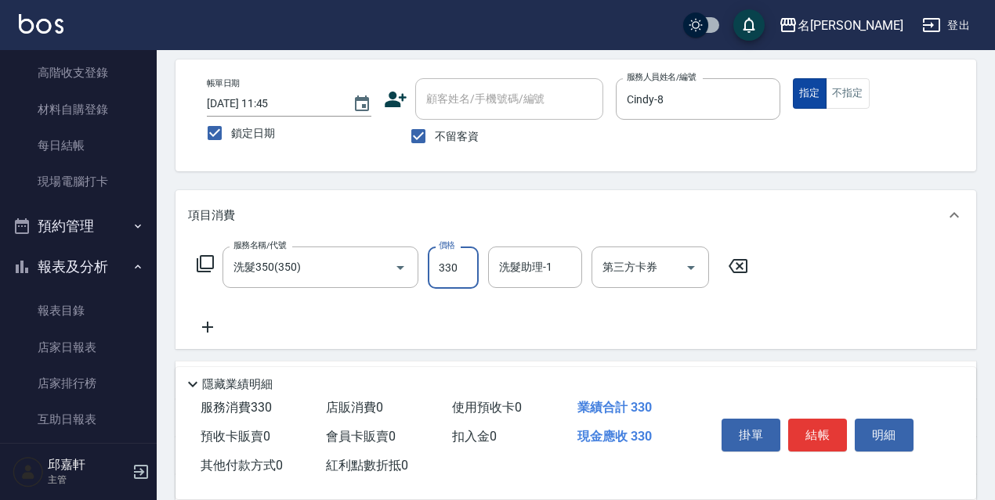
type input "330"
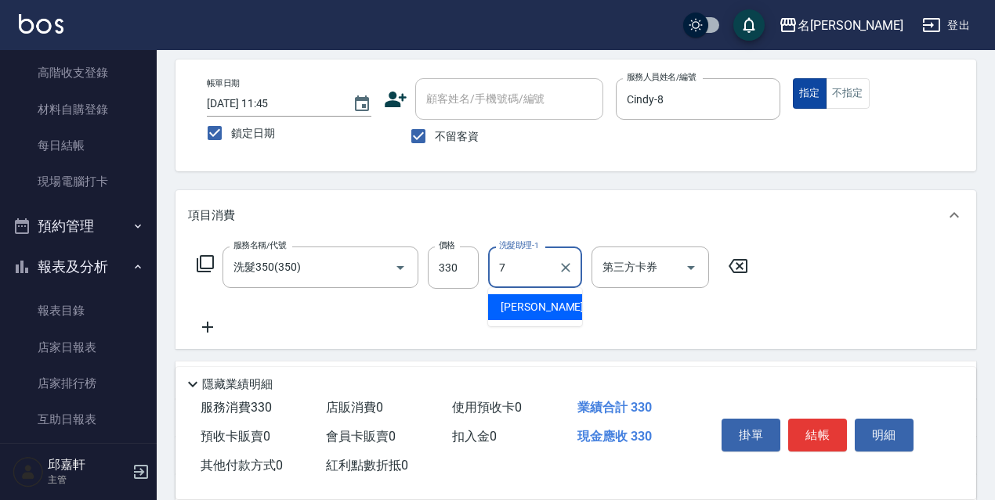
type input "Fanny-7"
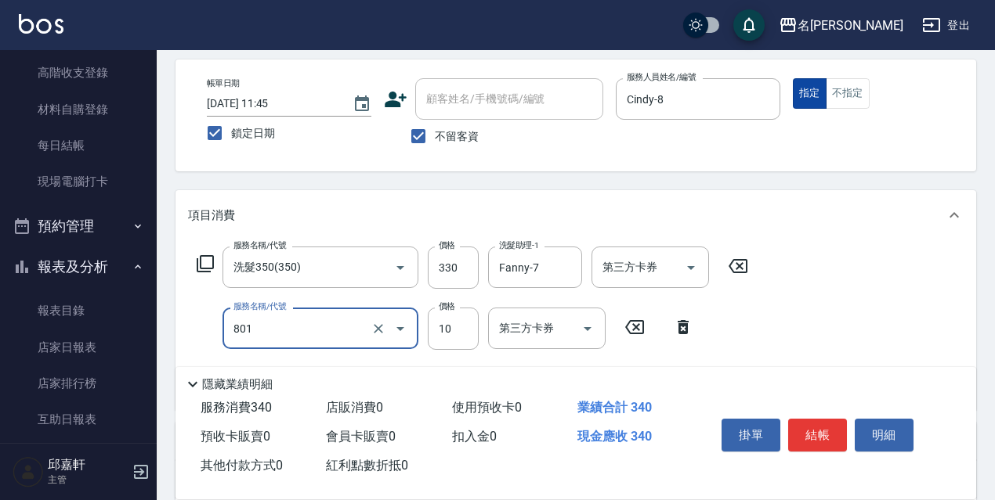
type input "潤絲精(801)"
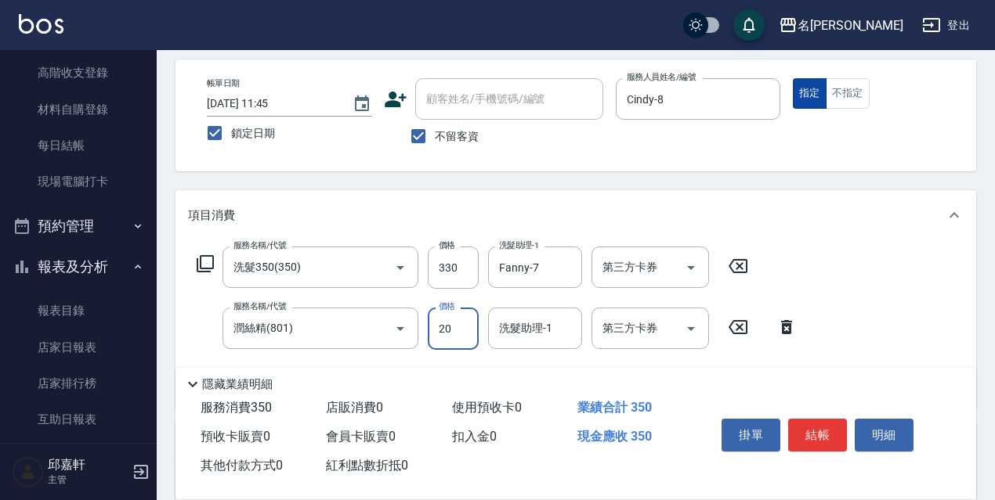
type input "20"
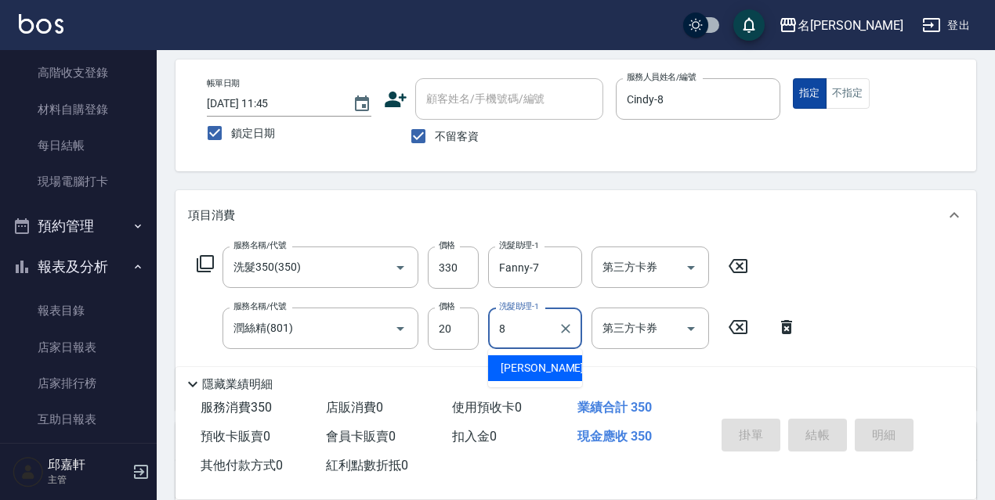
type input "Cindy-8"
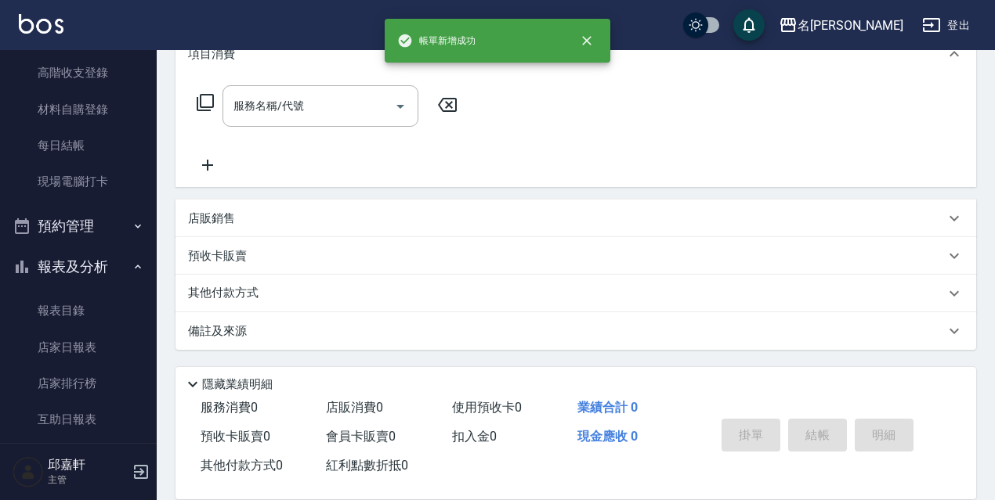
scroll to position [0, 0]
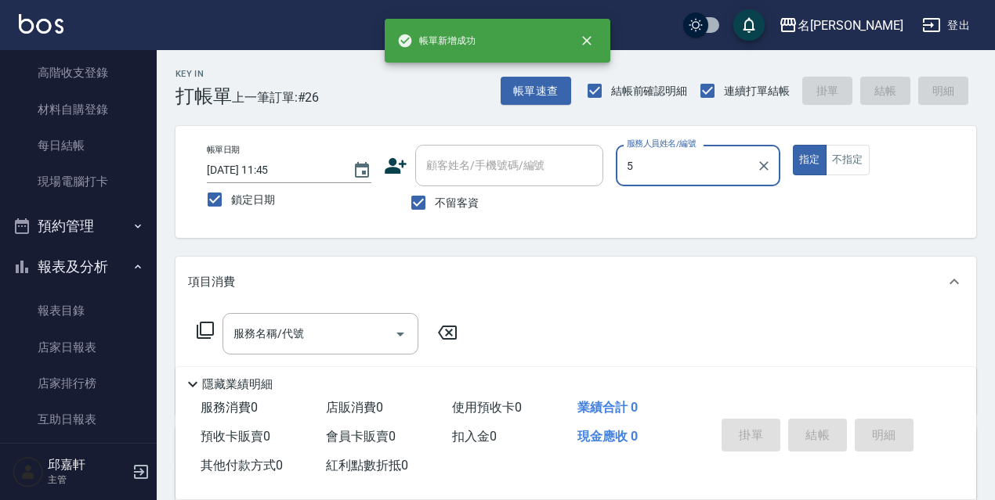
type input "5"
click at [793, 145] on button "指定" at bounding box center [810, 160] width 34 height 31
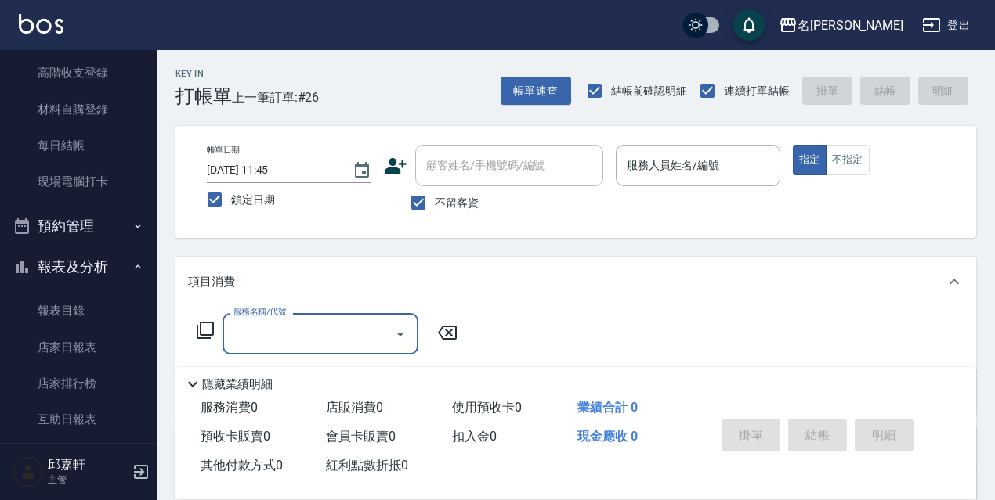
type input "4"
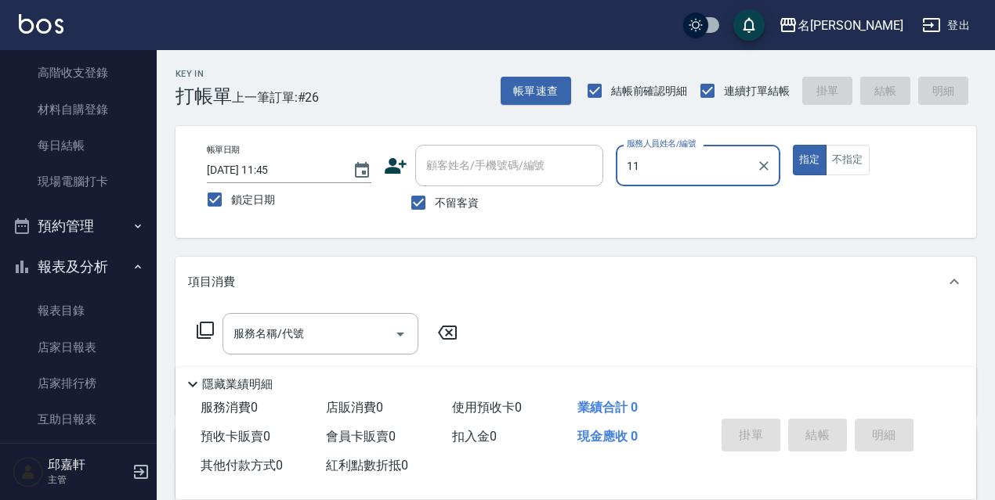
click at [793, 145] on button "指定" at bounding box center [810, 160] width 34 height 31
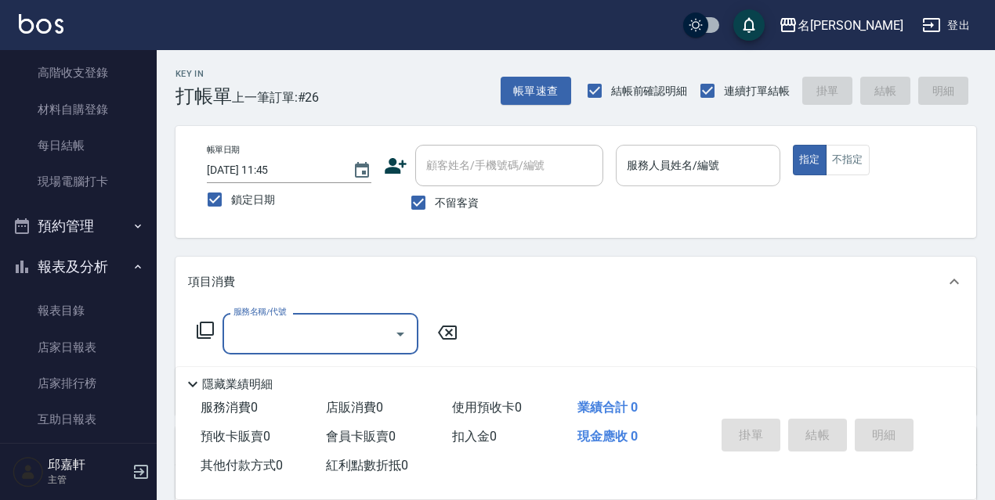
click at [710, 164] on input "服務人員姓名/編號" at bounding box center [698, 165] width 150 height 27
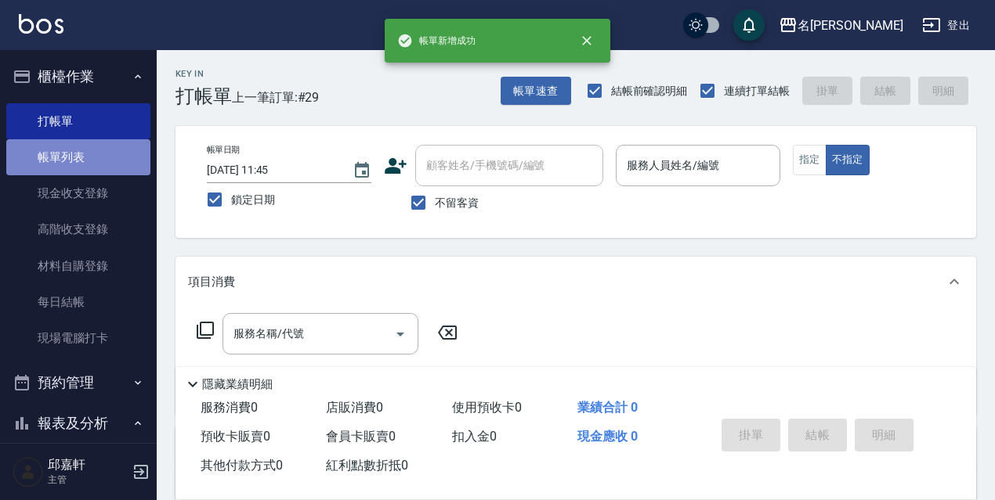
click at [80, 151] on link "帳單列表" at bounding box center [78, 157] width 144 height 36
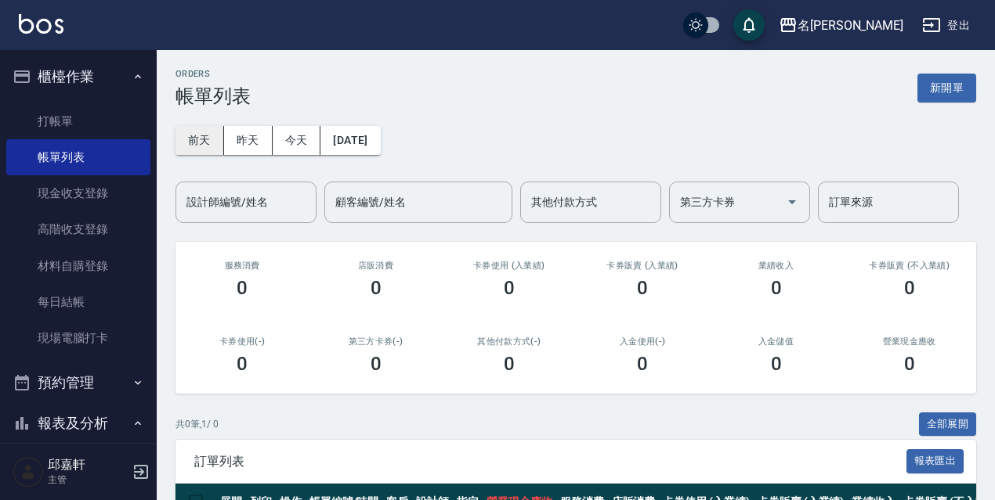
click at [215, 129] on button "前天" at bounding box center [199, 140] width 49 height 29
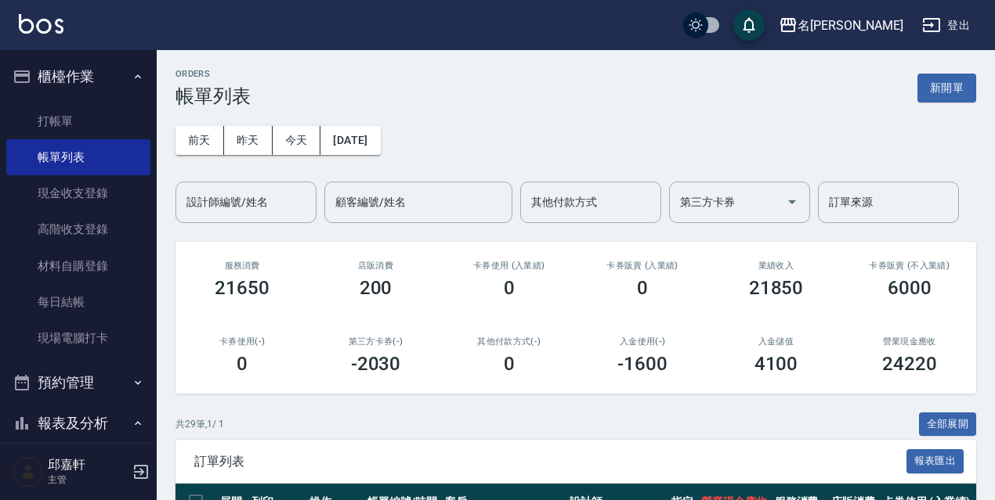
scroll to position [235, 0]
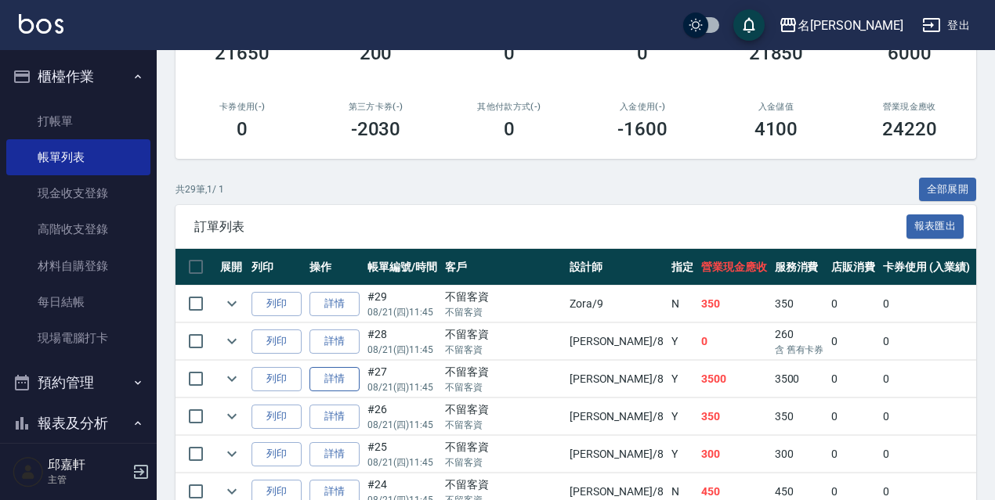
click at [340, 381] on link "詳情" at bounding box center [334, 379] width 50 height 24
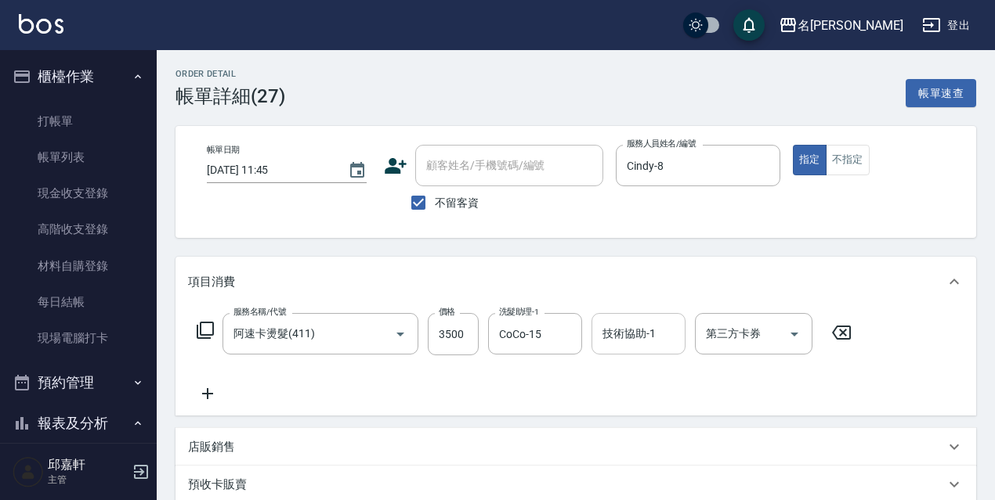
drag, startPoint x: 620, startPoint y: 337, endPoint x: 612, endPoint y: 338, distance: 8.0
click at [620, 337] on input "技術協助-1" at bounding box center [638, 333] width 80 height 27
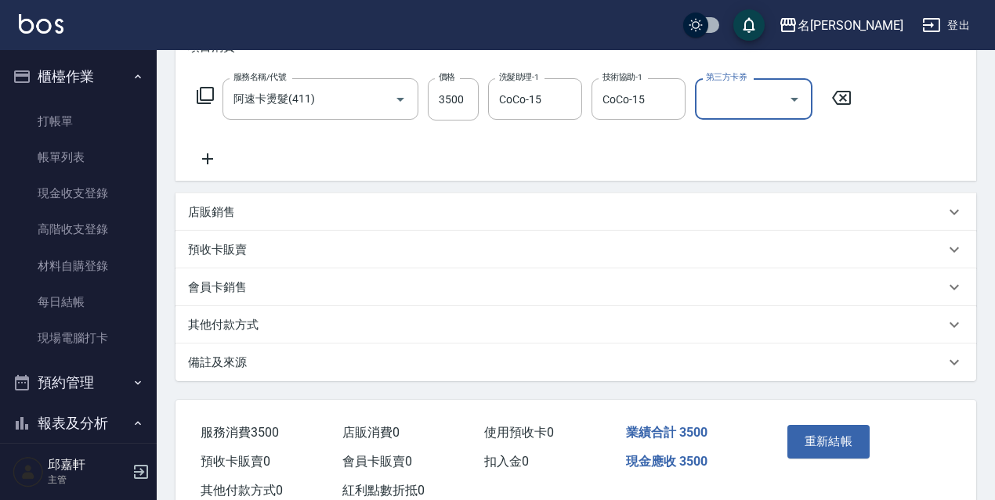
scroll to position [285, 0]
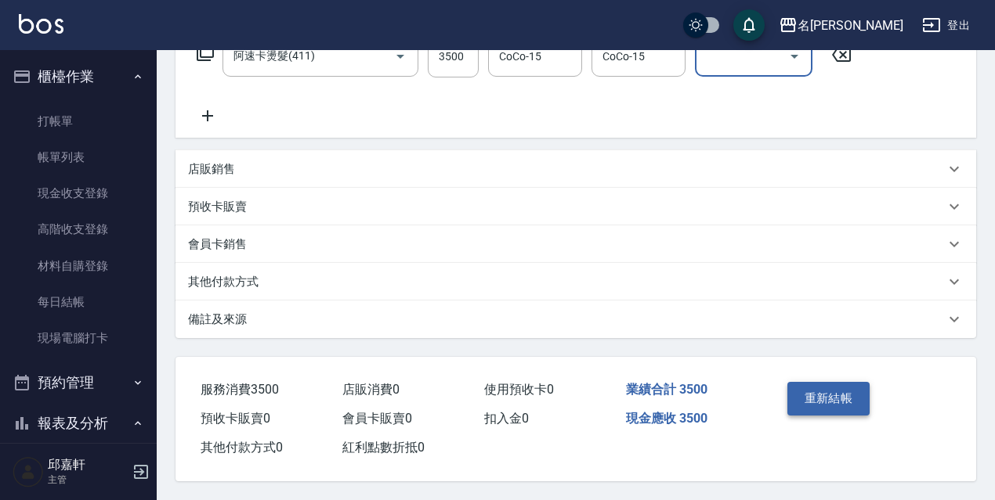
drag, startPoint x: 824, startPoint y: 421, endPoint x: 829, endPoint y: 397, distance: 24.0
click at [822, 414] on div "重新結帳" at bounding box center [820, 410] width 79 height 68
click at [829, 397] on button "重新結帳" at bounding box center [828, 398] width 83 height 33
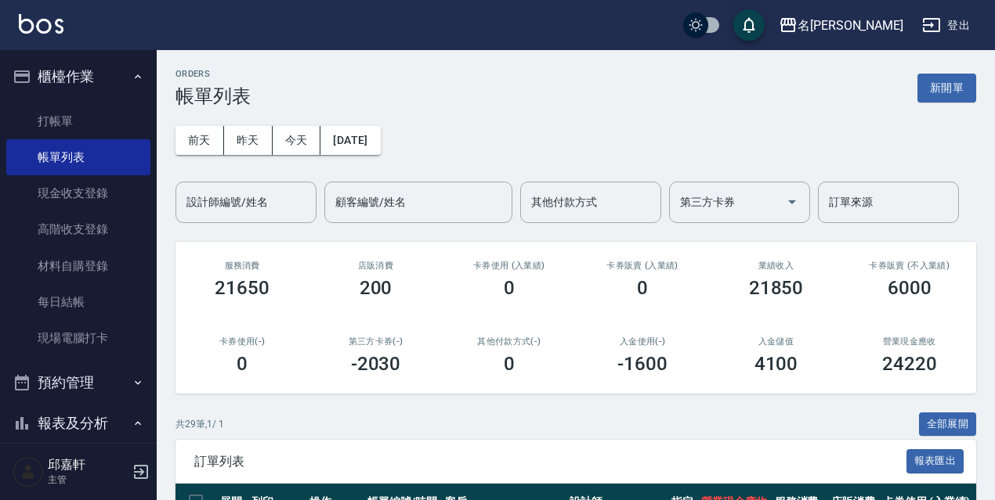
scroll to position [313, 0]
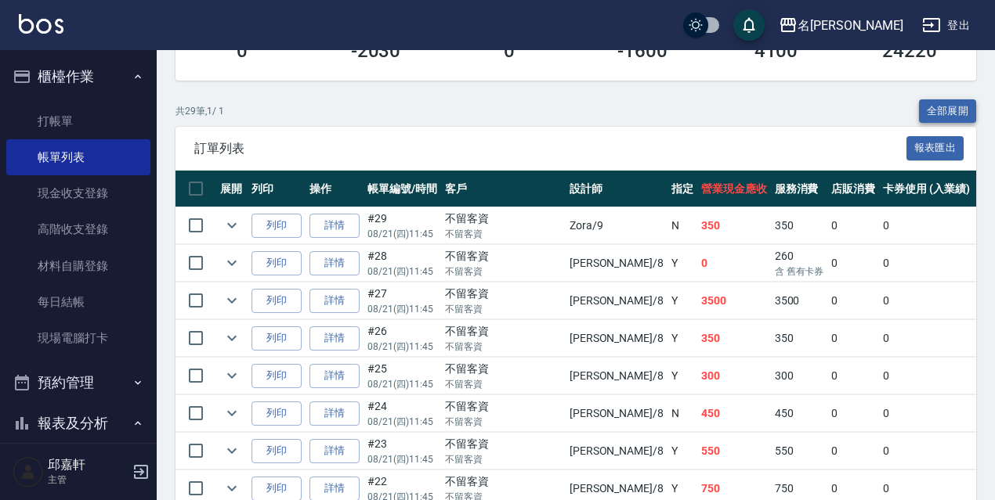
drag, startPoint x: 935, startPoint y: 96, endPoint x: 930, endPoint y: 103, distance: 8.5
click at [930, 103] on button "全部展開" at bounding box center [948, 111] width 58 height 24
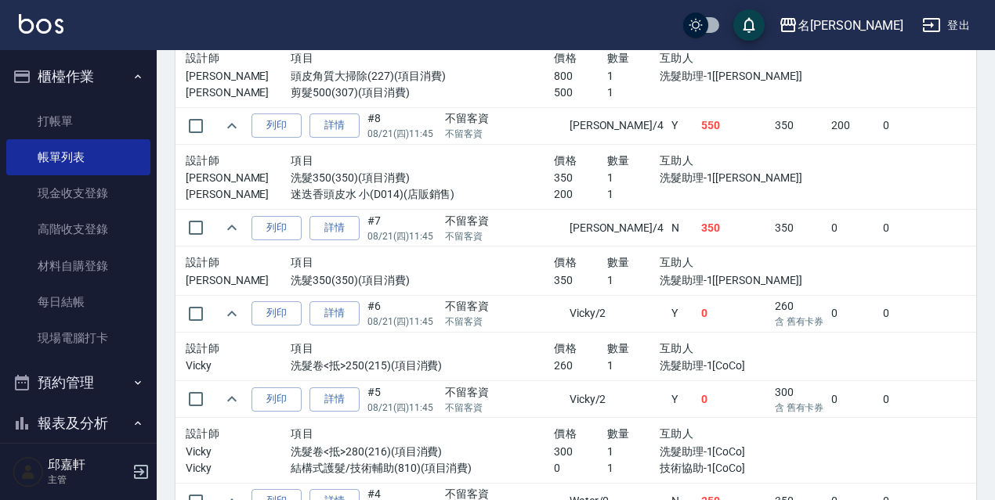
scroll to position [2844, 0]
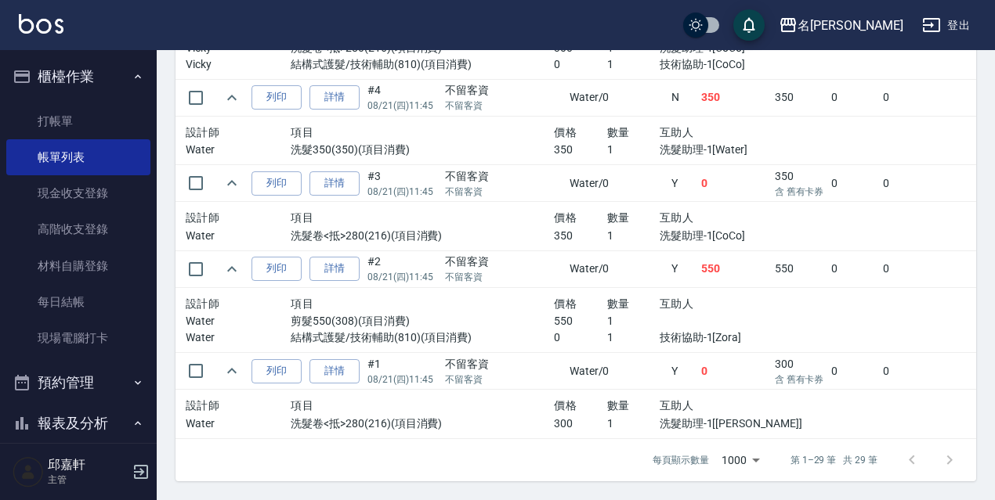
click at [697, 251] on td "550" at bounding box center [734, 269] width 74 height 37
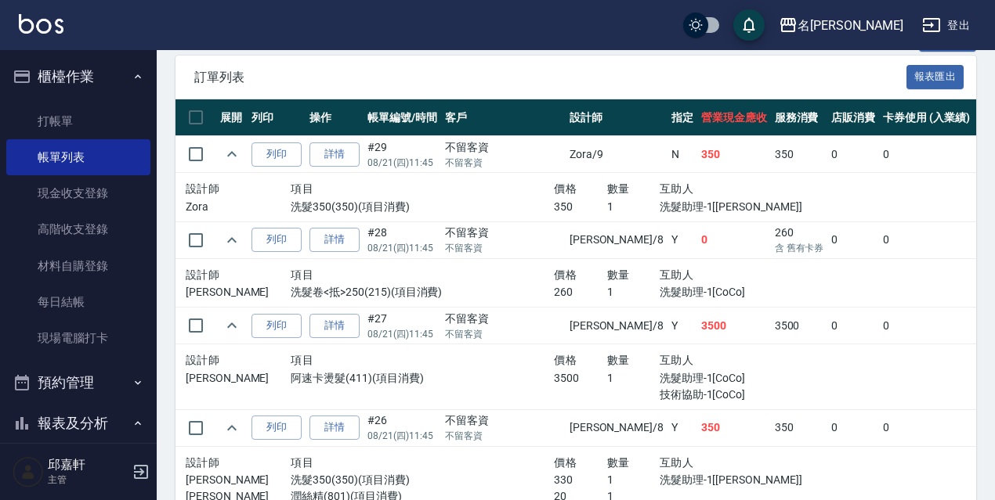
scroll to position [306, 0]
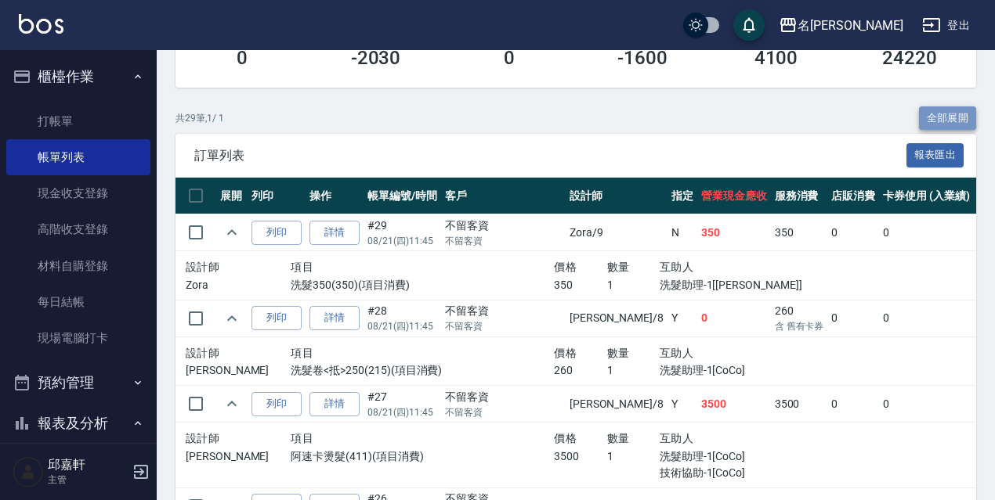
click at [953, 122] on button "全部展開" at bounding box center [948, 119] width 58 height 24
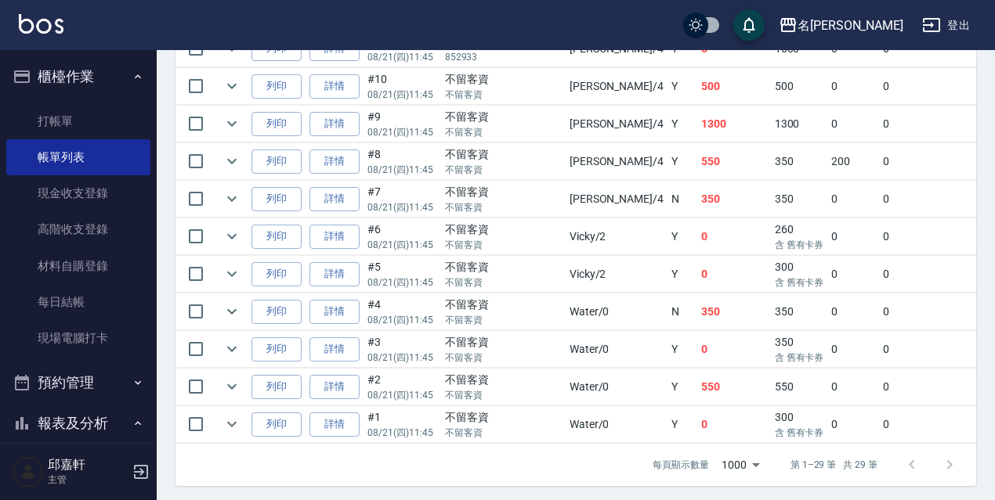
scroll to position [1183, 0]
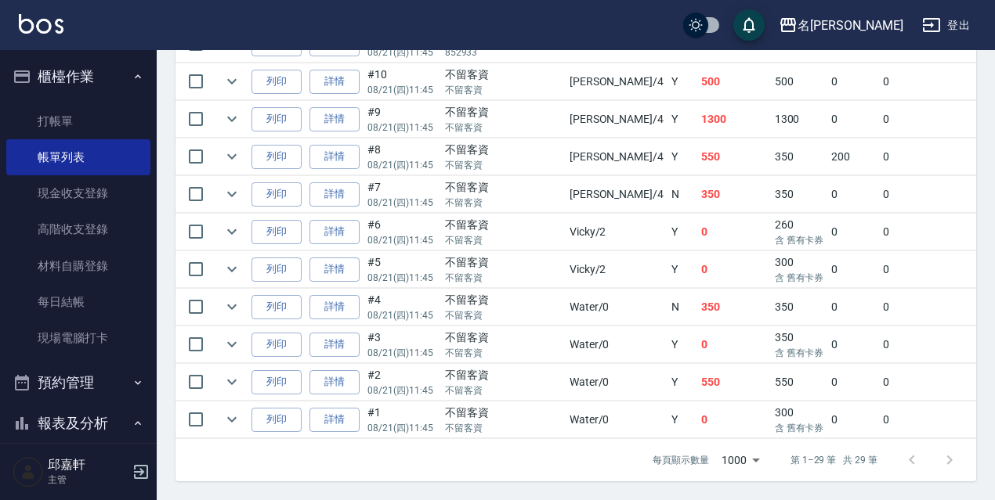
click at [667, 214] on td "Y" at bounding box center [682, 232] width 30 height 37
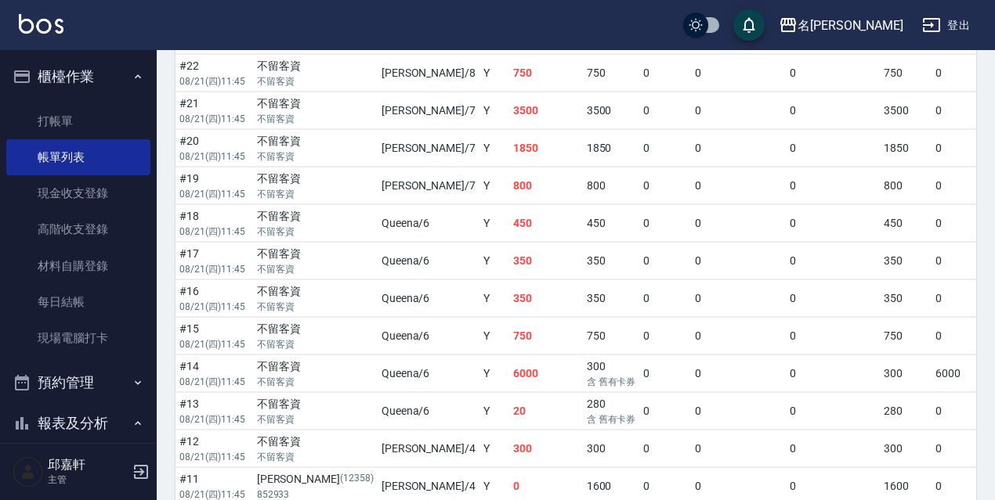
scroll to position [651, 0]
